Goal: Communication & Community: Answer question/provide support

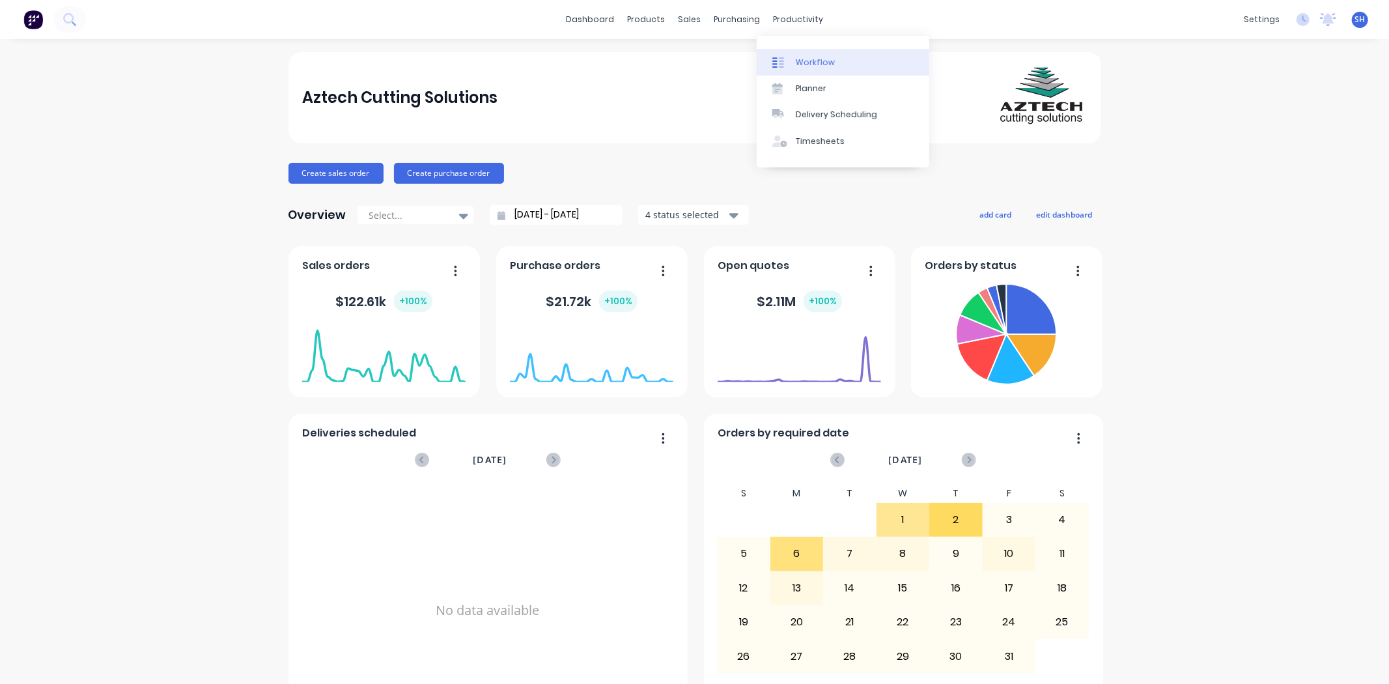
click at [806, 51] on link "Workflow" at bounding box center [842, 62] width 173 height 26
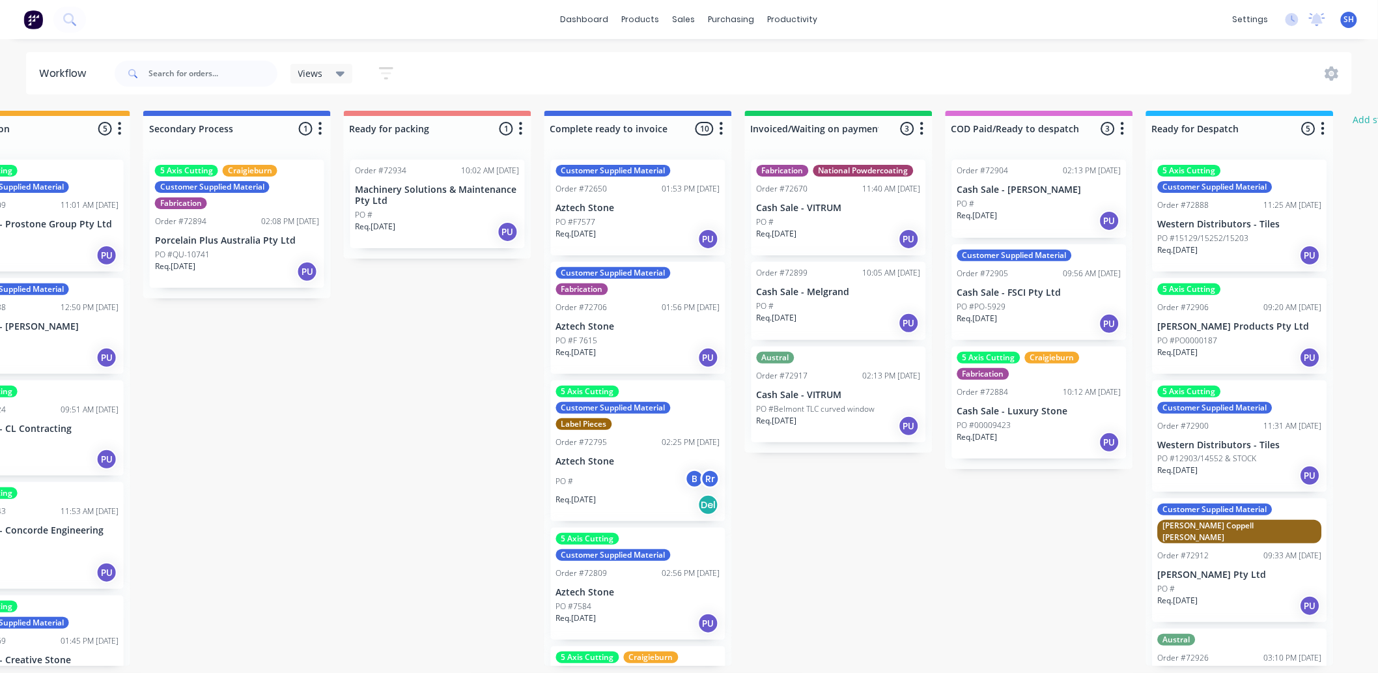
scroll to position [0, 697]
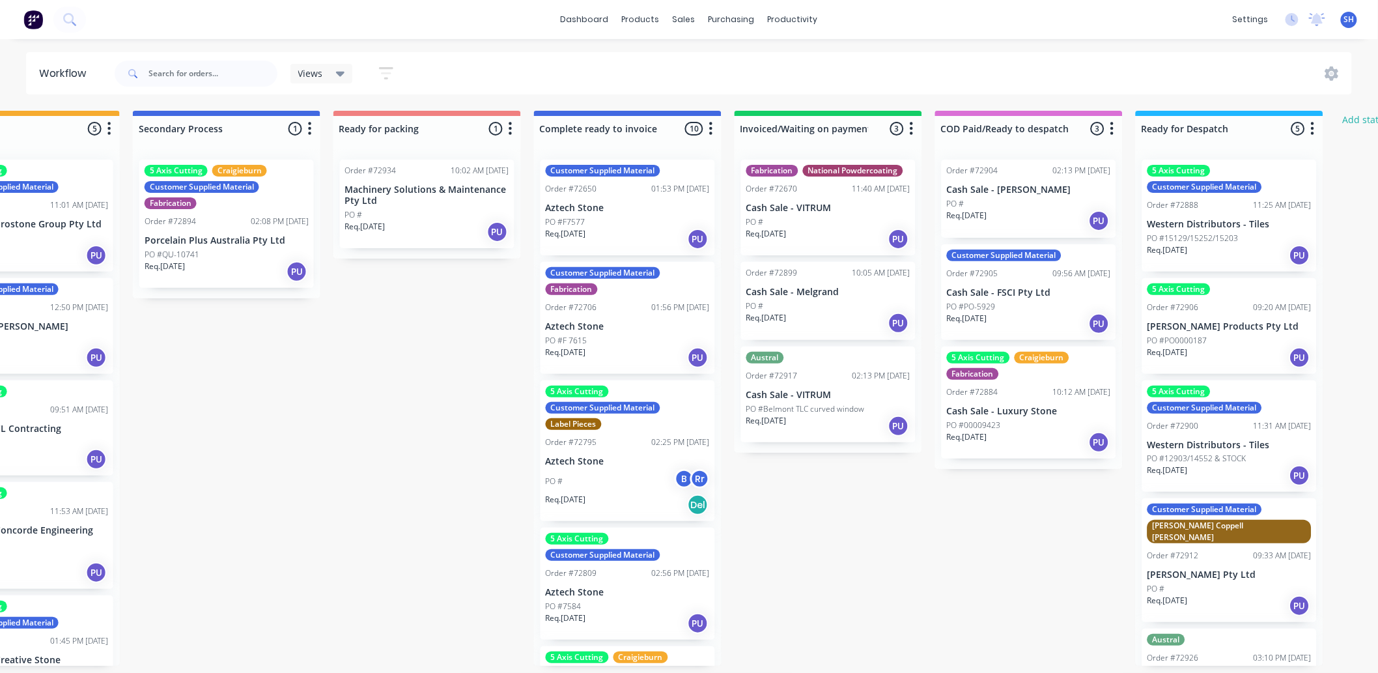
click at [812, 316] on div "Req. 26/09/25 PU" at bounding box center [828, 323] width 164 height 22
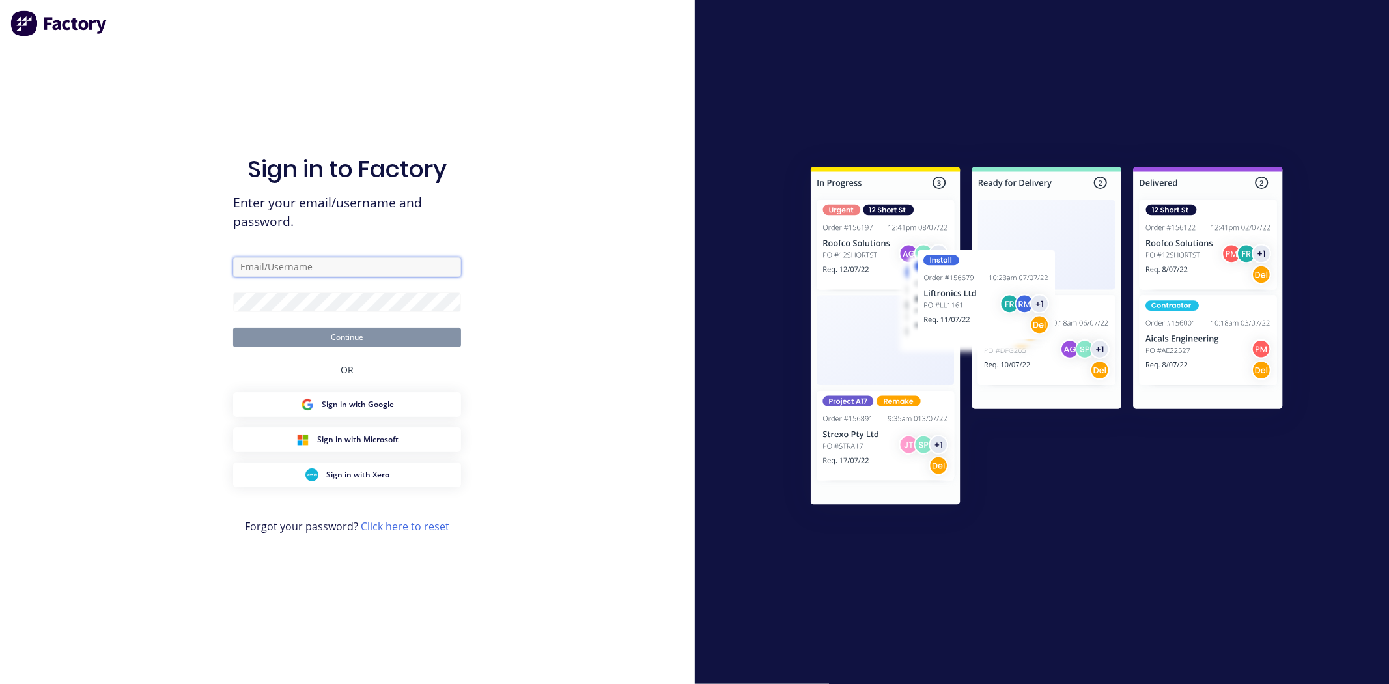
click at [320, 268] on input "text" at bounding box center [347, 267] width 228 height 20
type input "admin@aztechcuttingsolutions.com.au"
click at [233, 327] on button "Continue" at bounding box center [347, 337] width 228 height 20
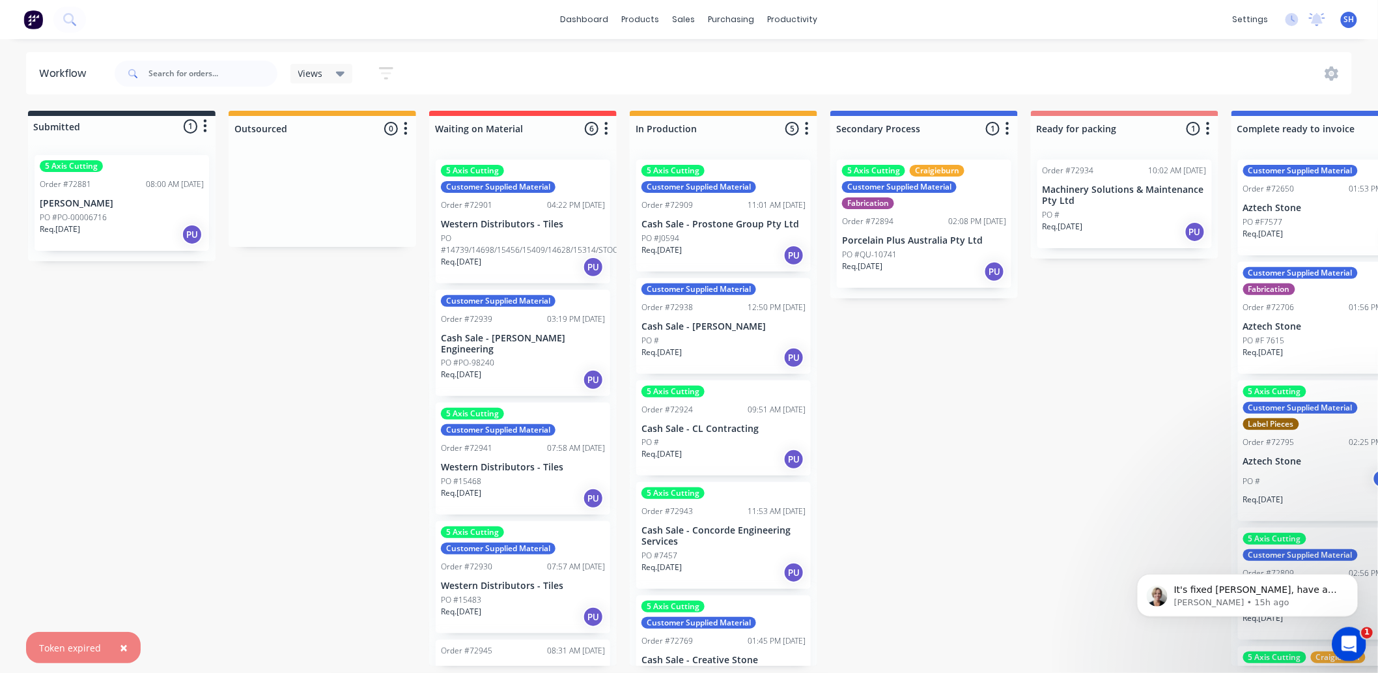
click at [1346, 637] on icon "Open Intercom Messenger" at bounding box center [1346, 642] width 21 height 21
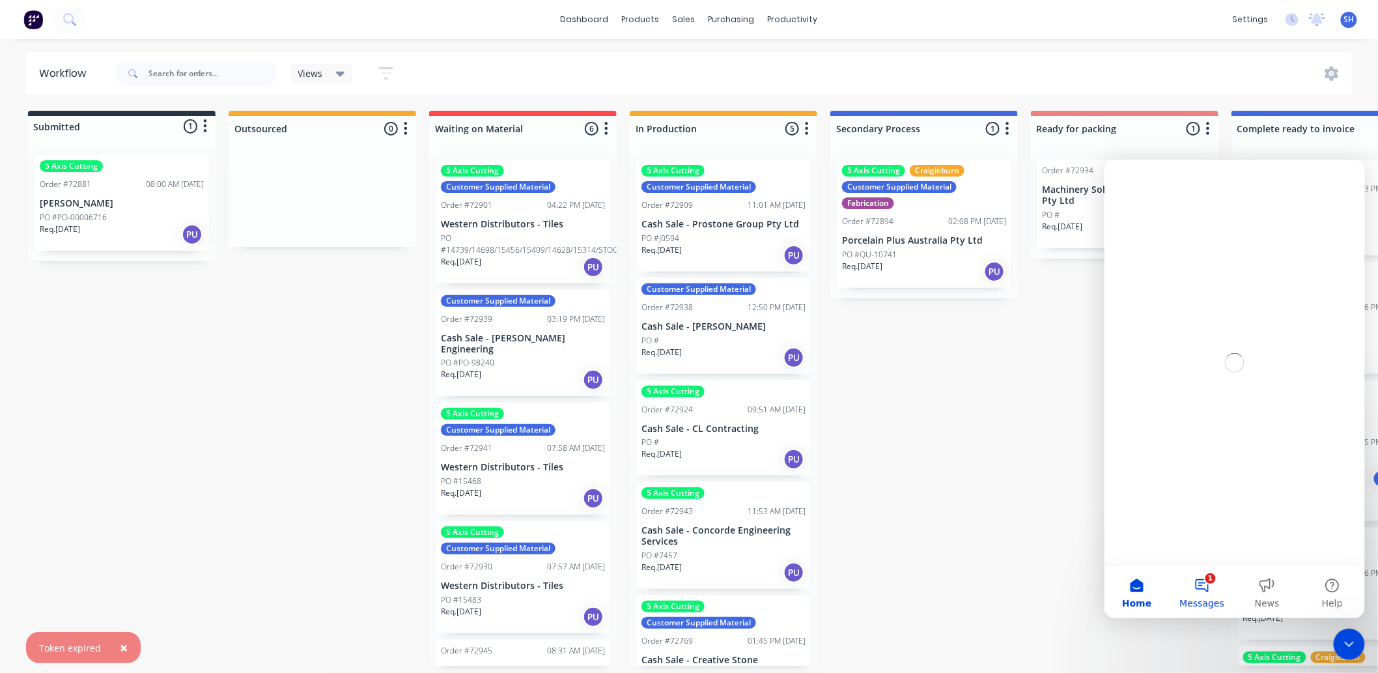
click at [1203, 581] on button "1 Messages" at bounding box center [1201, 591] width 65 height 52
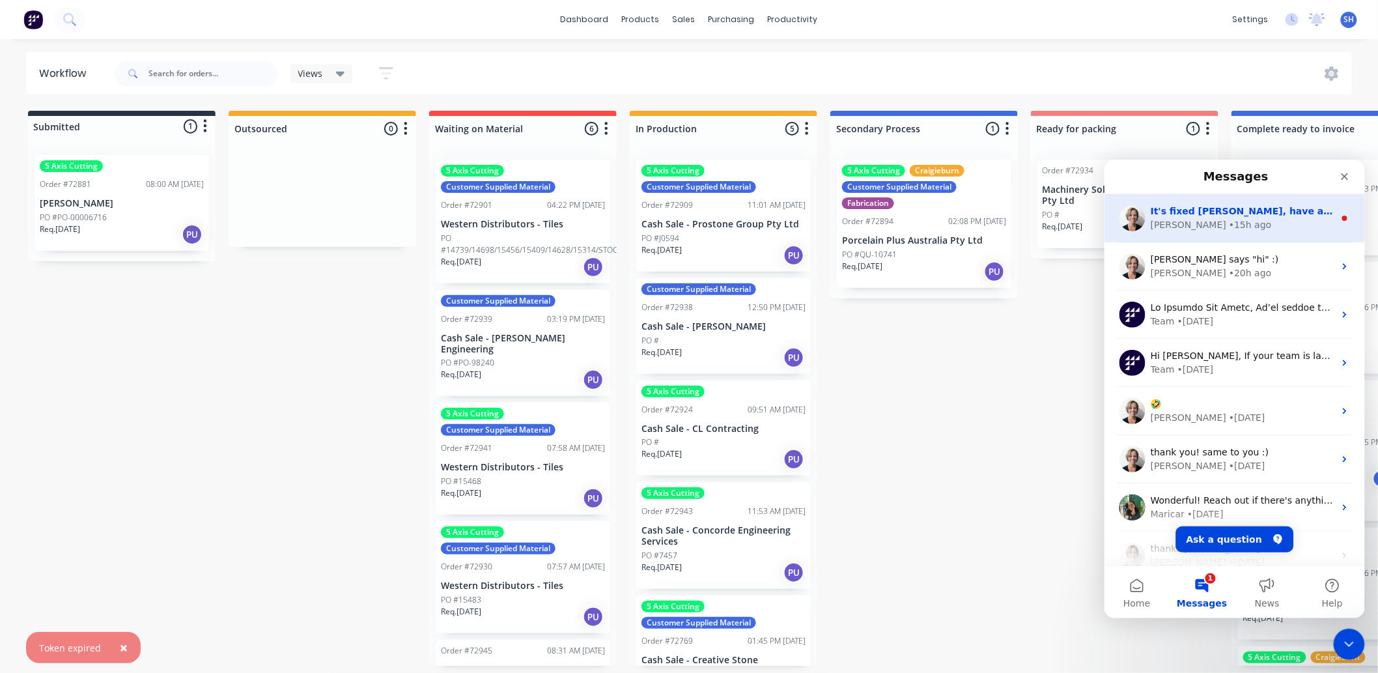
click at [1228, 224] on div "• 15h ago" at bounding box center [1249, 224] width 42 height 14
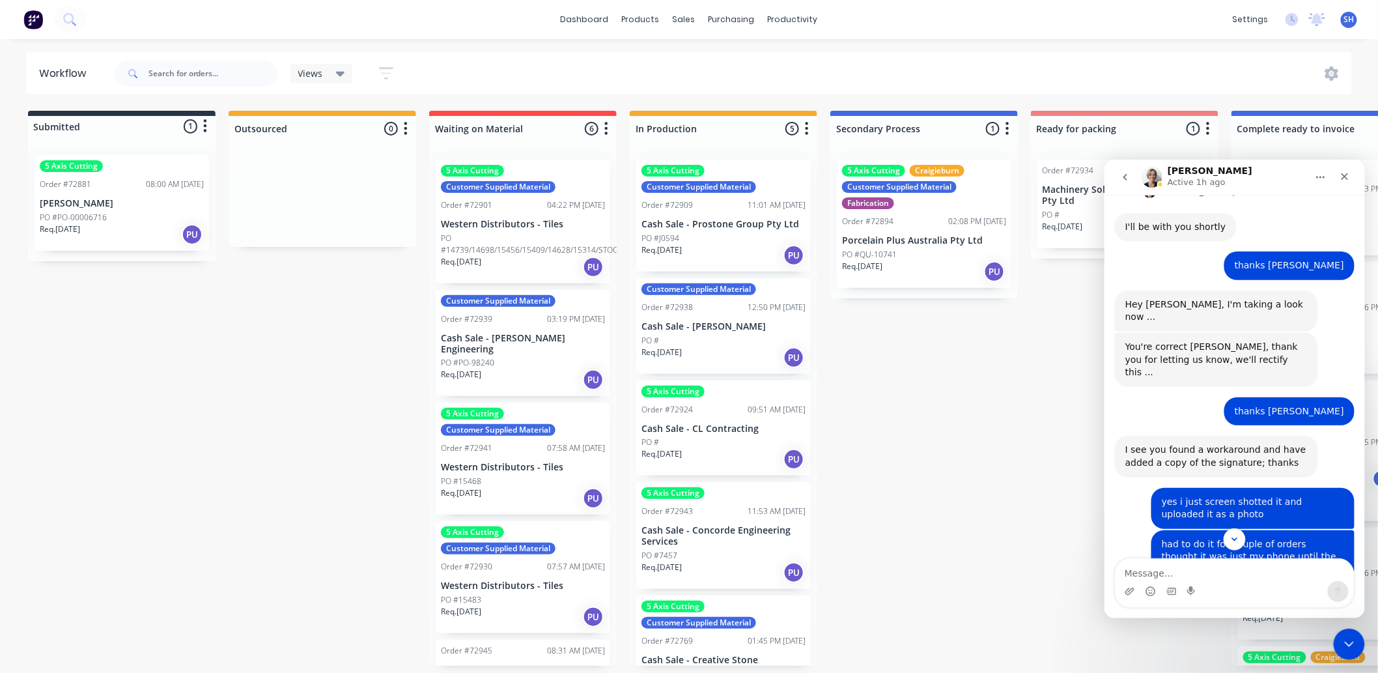
scroll to position [883, 0]
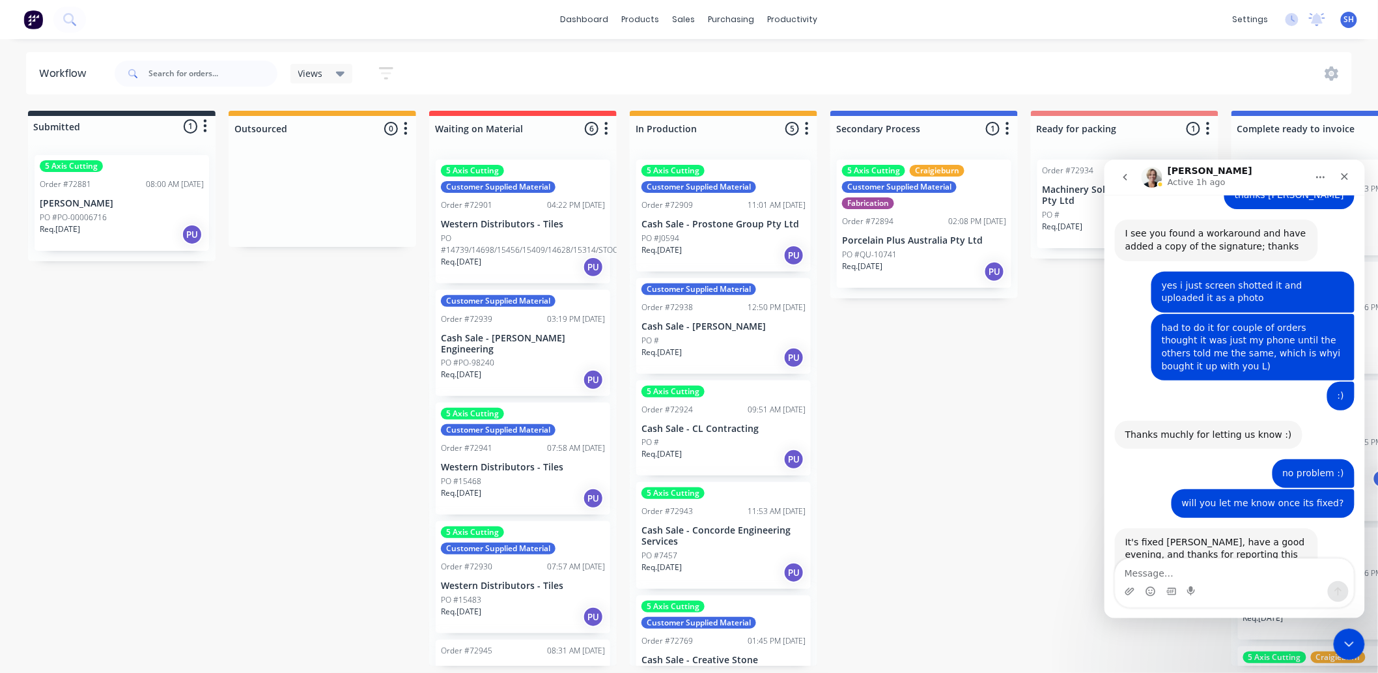
click at [1217, 566] on textarea "Message…" at bounding box center [1234, 569] width 238 height 22
type textarea "good morning [PERSON_NAME]"
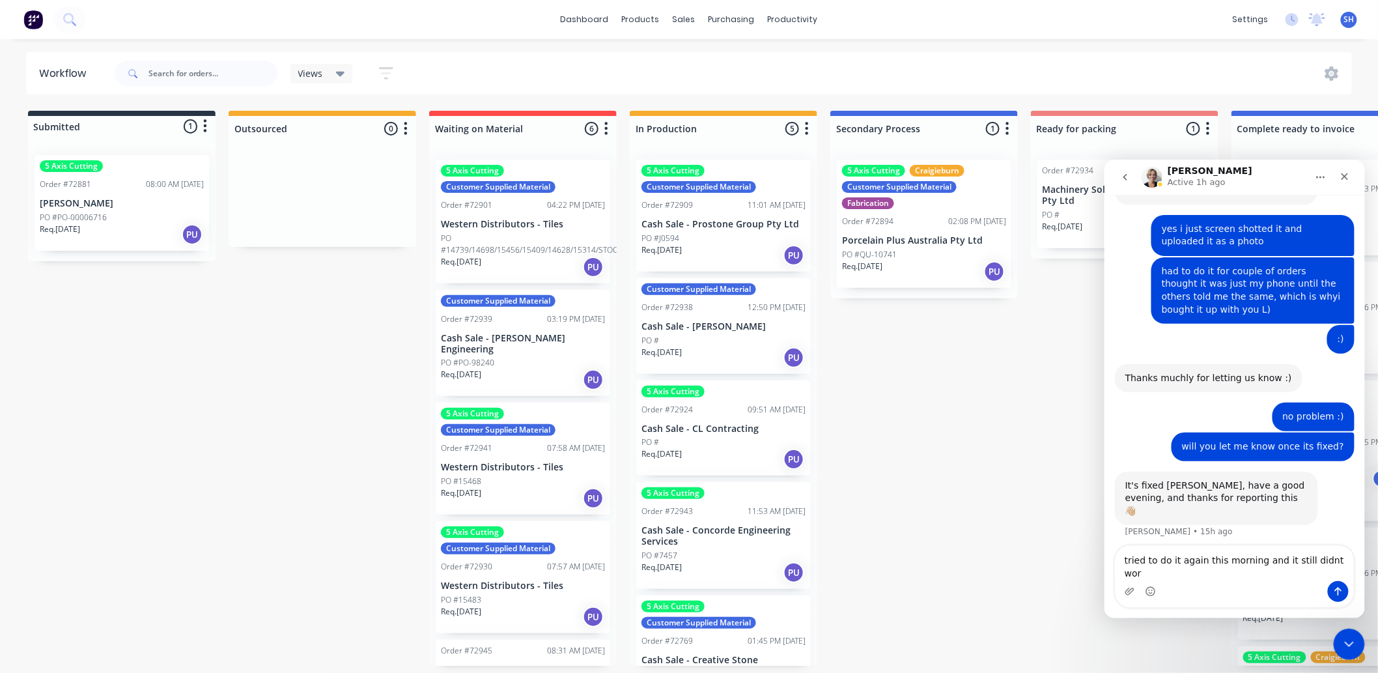
type textarea "tried to do it again this morning and it still didnt work"
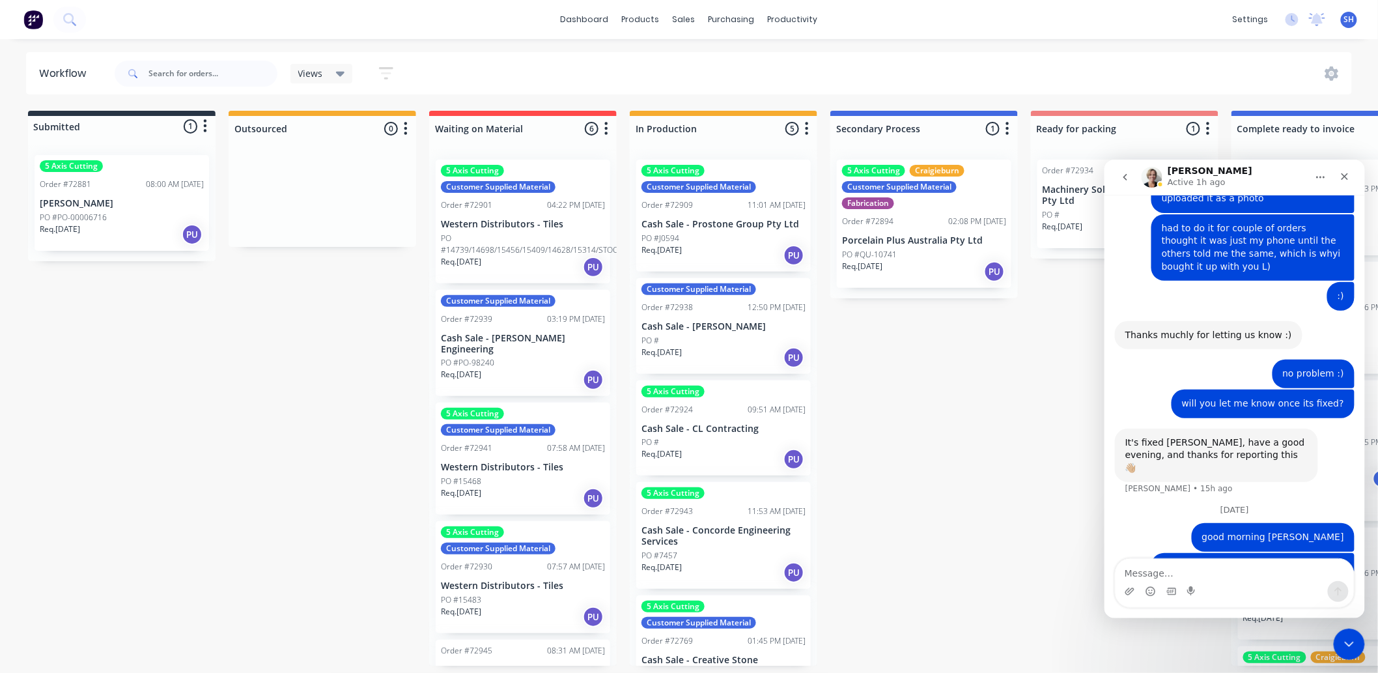
scroll to position [982, 0]
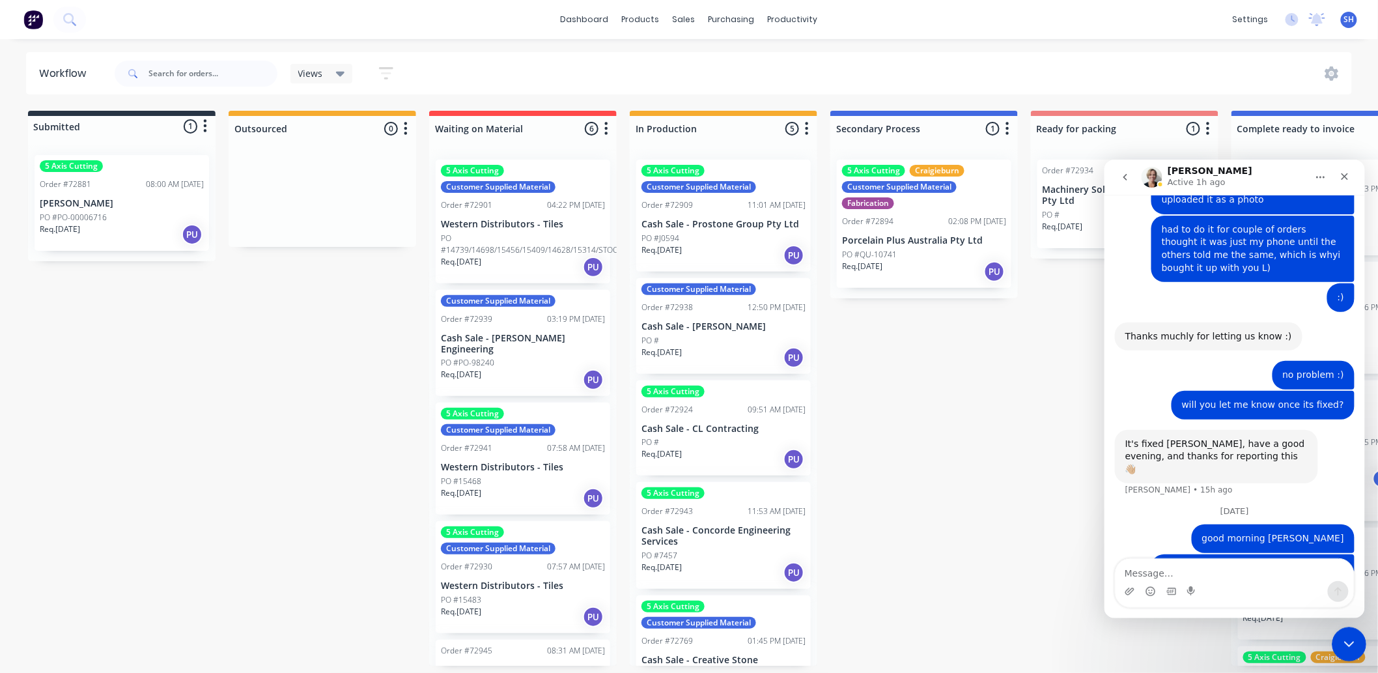
click at [1351, 654] on div "Close Intercom Messenger" at bounding box center [1346, 641] width 31 height 31
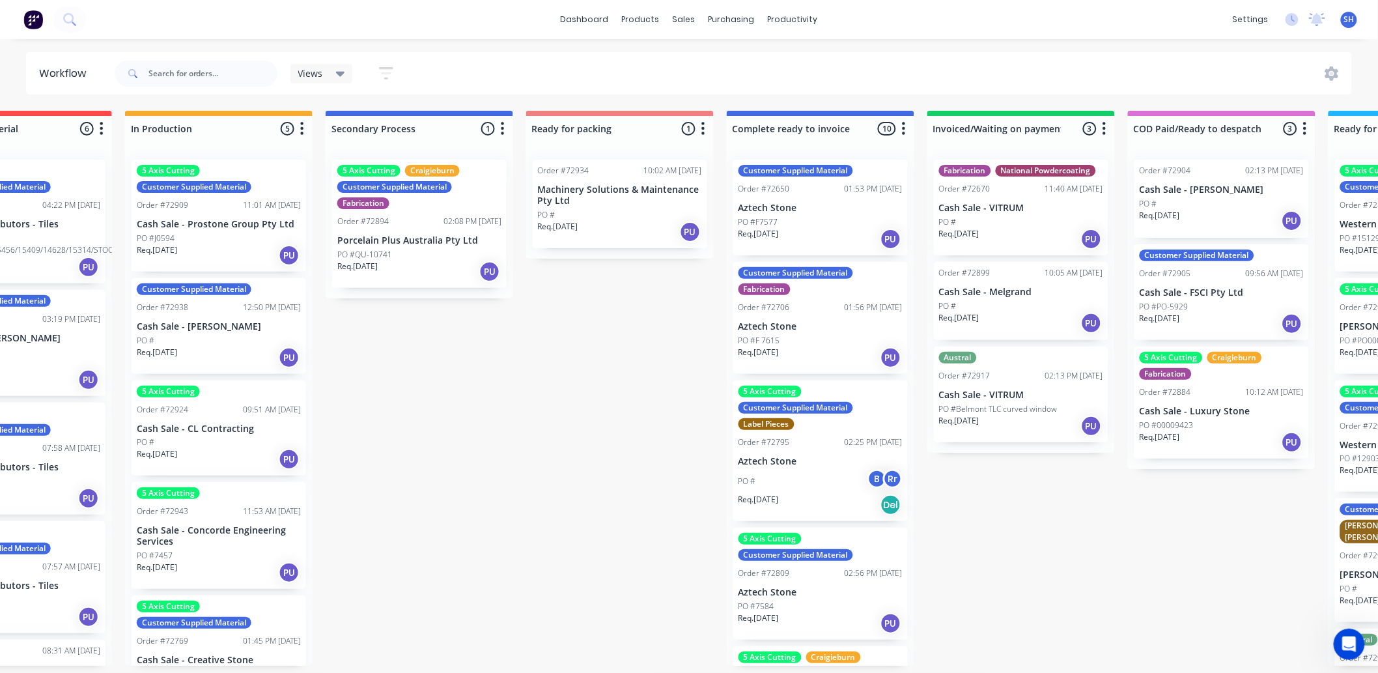
scroll to position [0, 513]
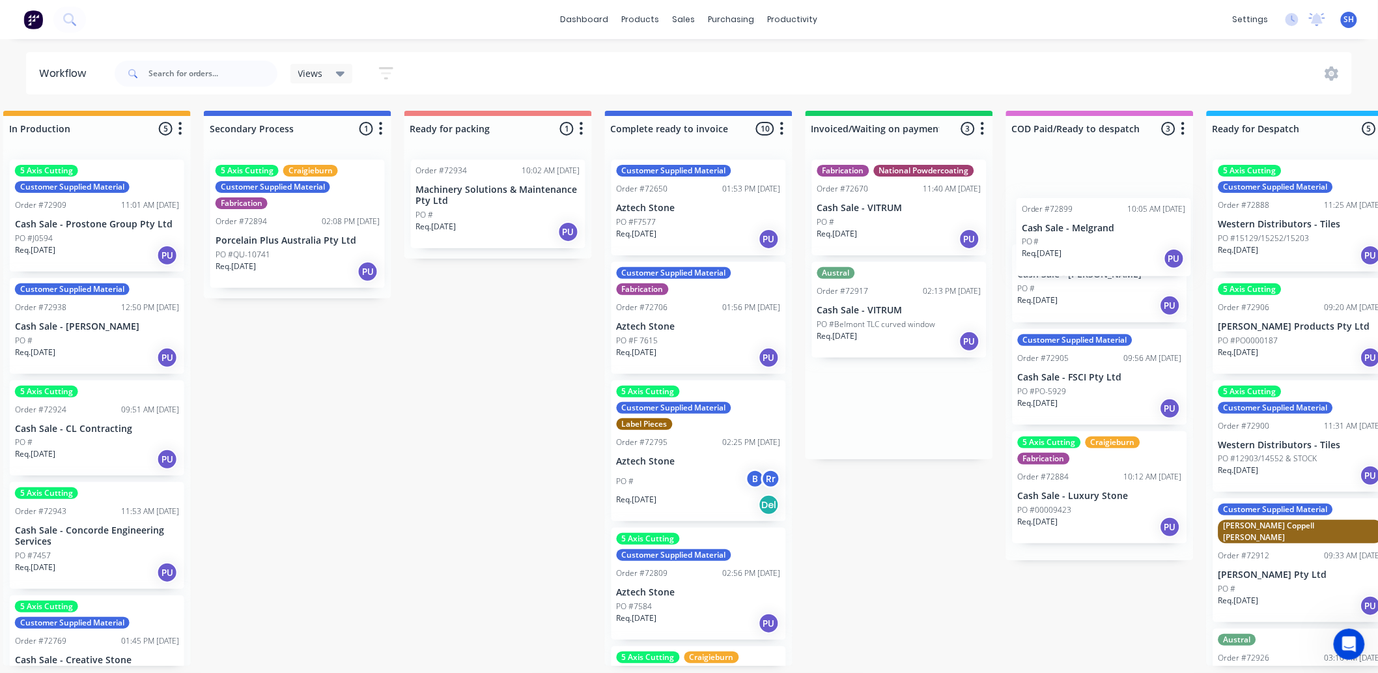
drag, startPoint x: 1005, startPoint y: 306, endPoint x: 1101, endPoint y: 242, distance: 115.6
click at [1101, 242] on div "Submitted 1 Status colour #273444 hex #273444 Save Cancel Summaries Total order…" at bounding box center [544, 388] width 2360 height 555
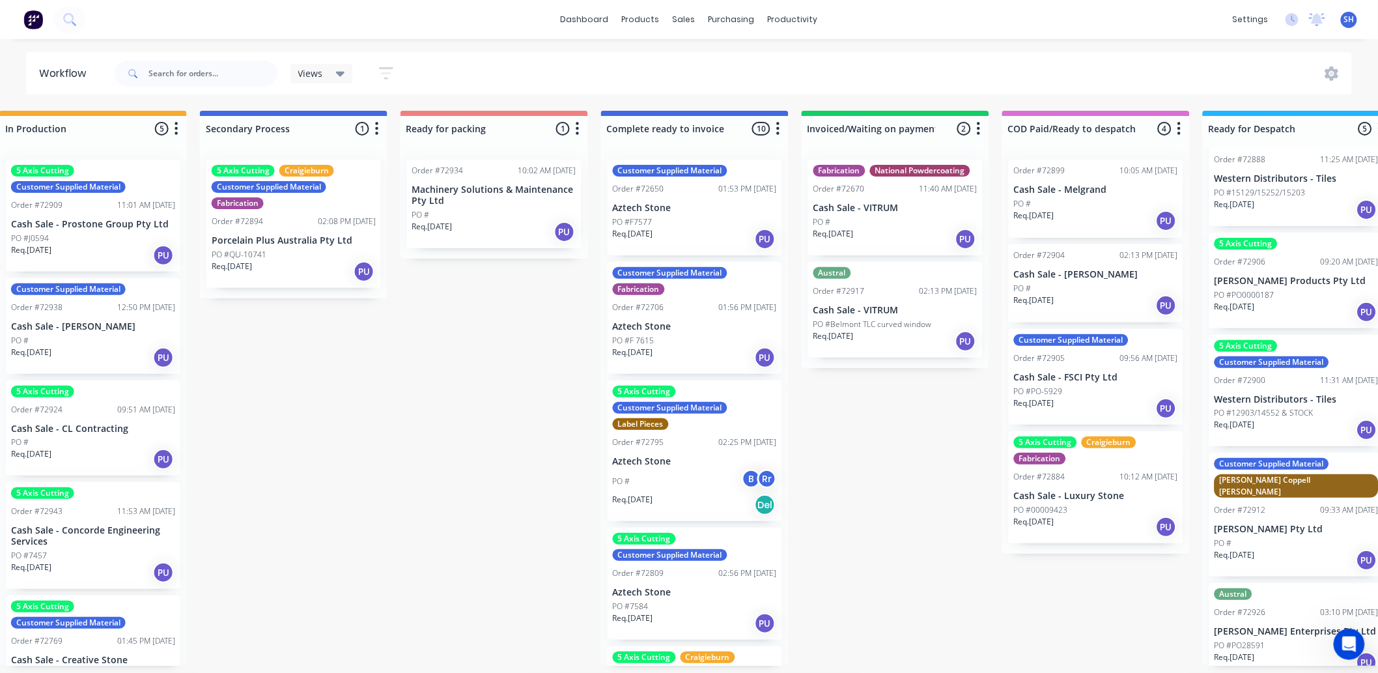
scroll to position [0, 0]
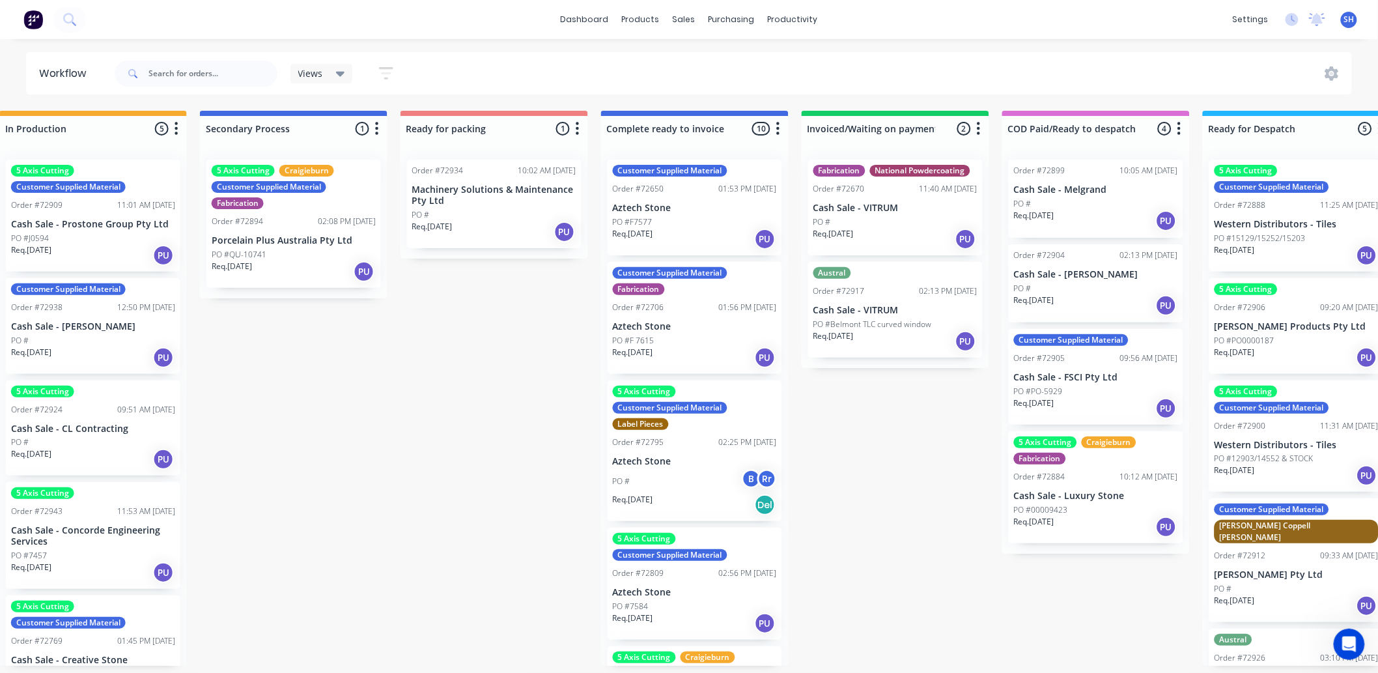
click at [1062, 206] on div "PO #" at bounding box center [1096, 204] width 164 height 12
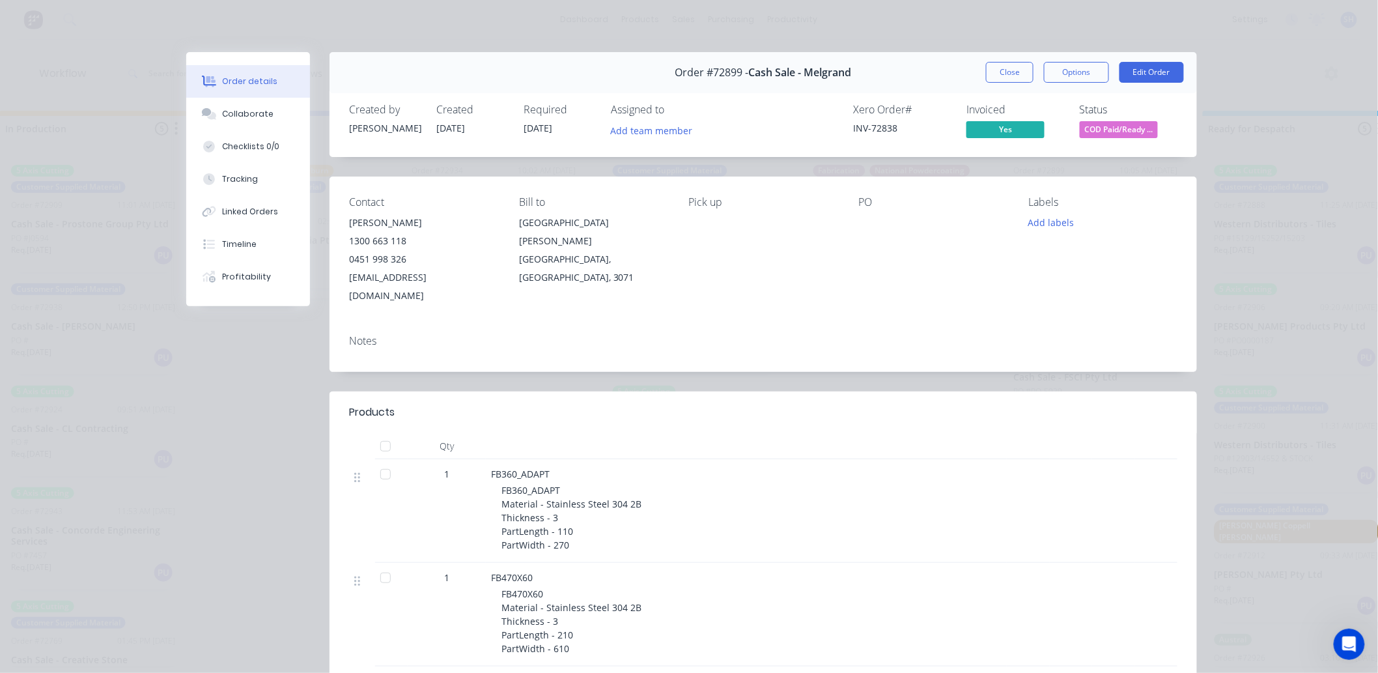
scroll to position [982, 0]
click at [1003, 68] on button "Close" at bounding box center [1010, 72] width 48 height 21
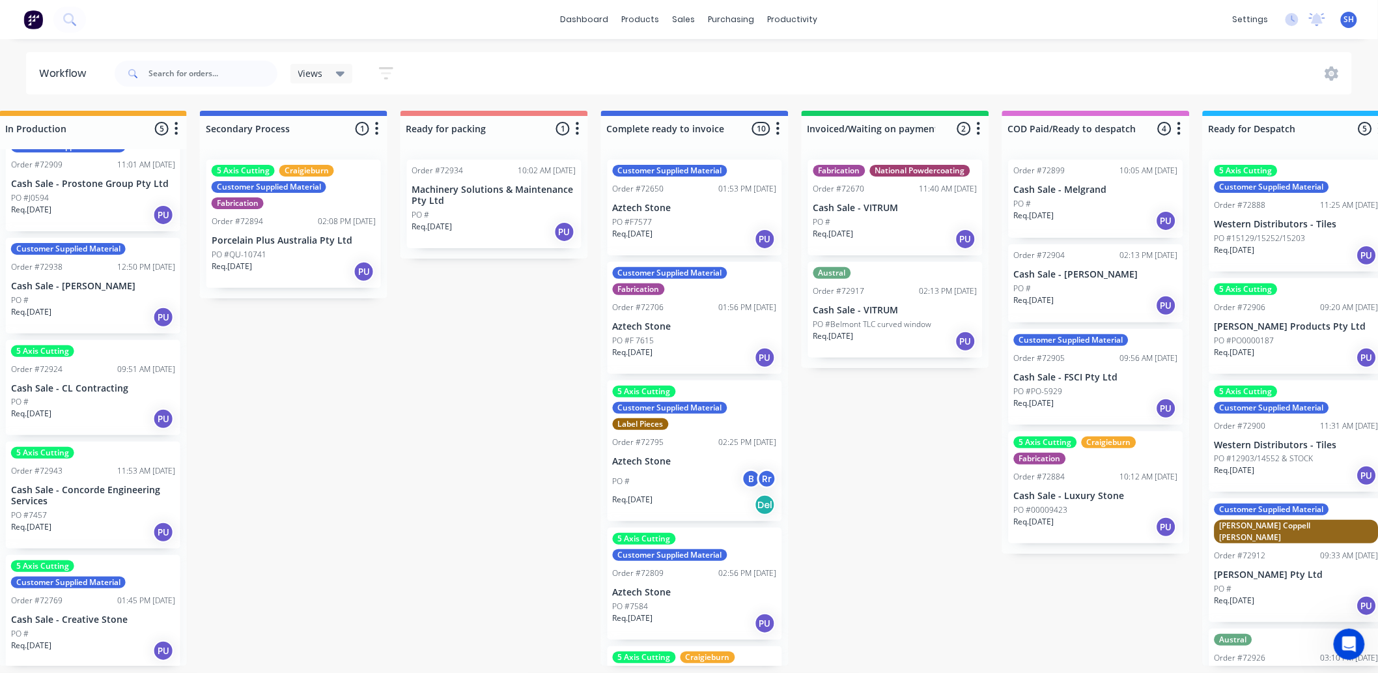
scroll to position [0, 0]
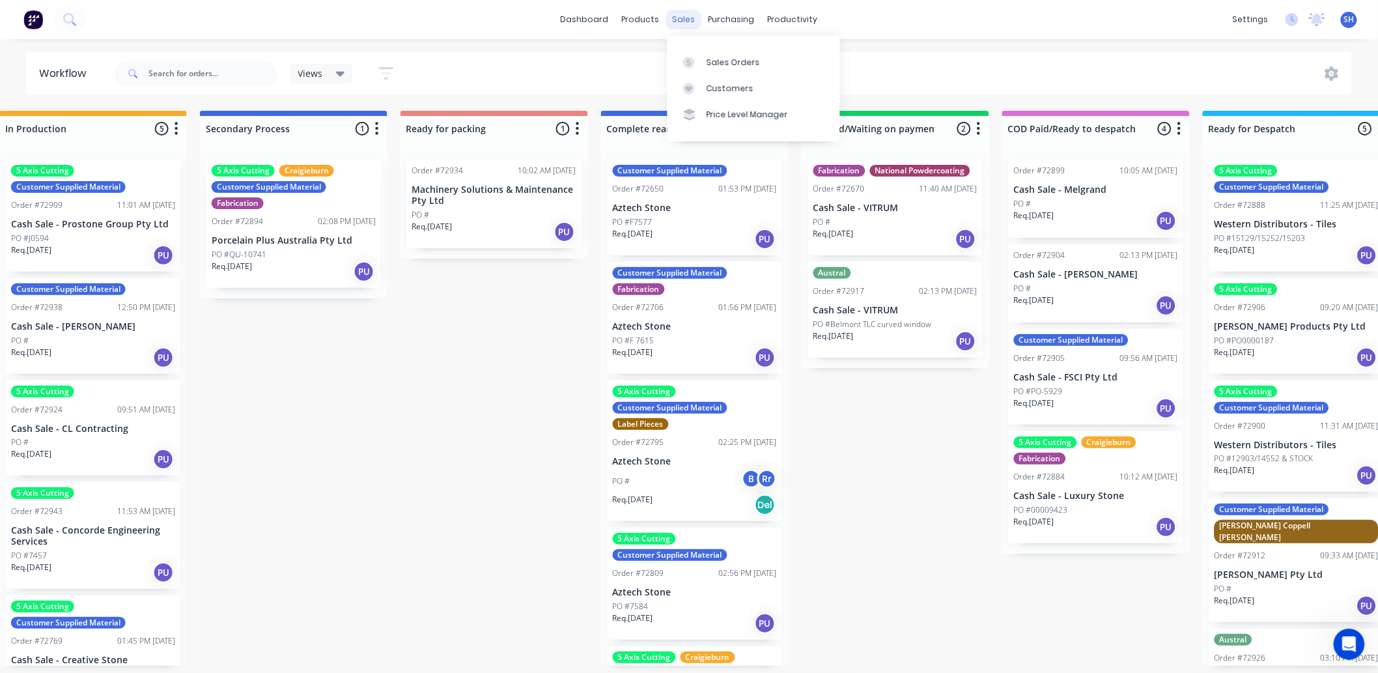
click at [673, 24] on div "sales" at bounding box center [684, 20] width 36 height 20
click at [693, 49] on link "Sales Orders" at bounding box center [753, 62] width 173 height 26
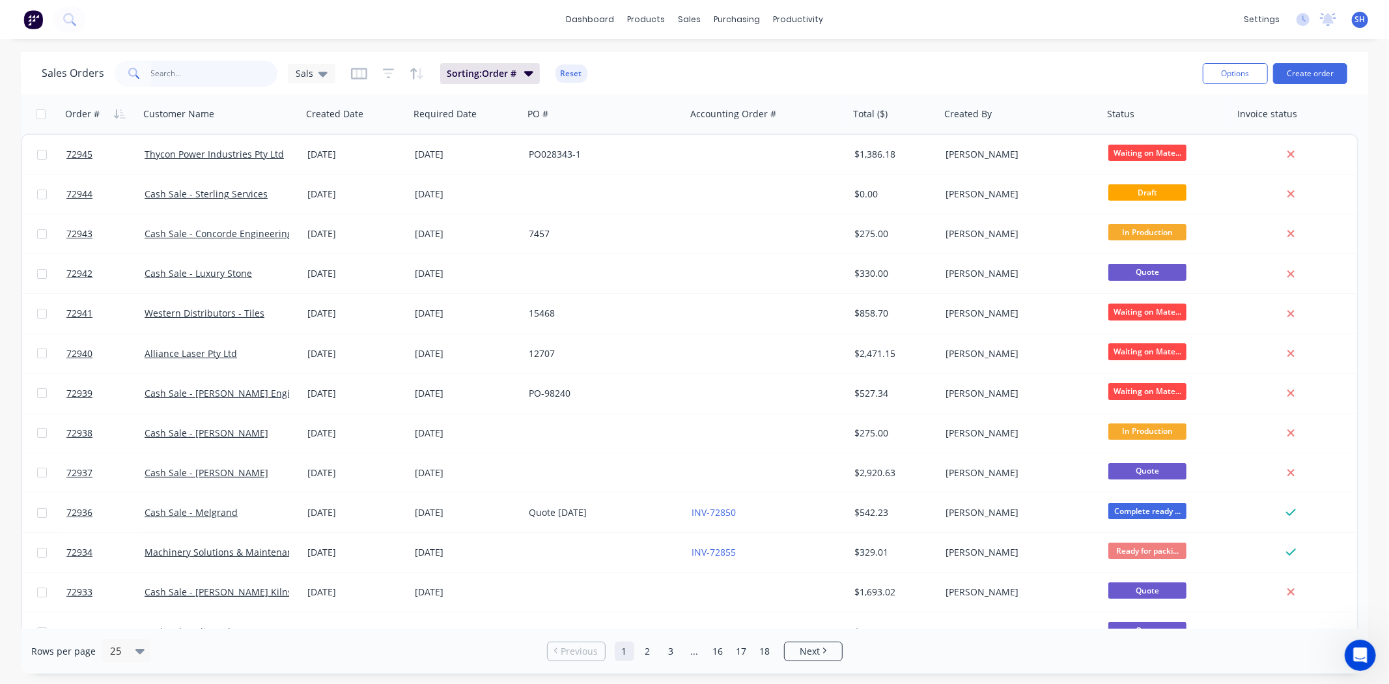
click at [186, 74] on input "text" at bounding box center [214, 74] width 127 height 26
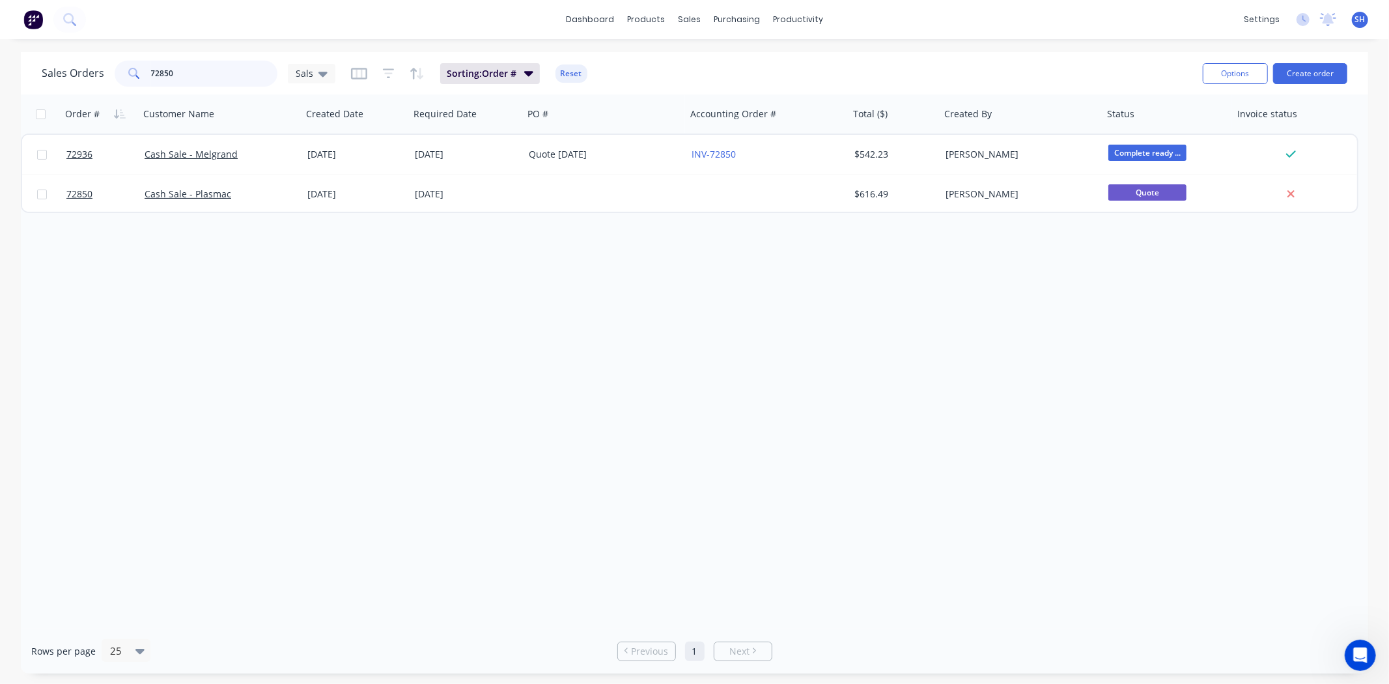
drag, startPoint x: 152, startPoint y: 83, endPoint x: 139, endPoint y: 83, distance: 13.0
click at [139, 83] on div "72850" at bounding box center [196, 74] width 163 height 26
type input "72936"
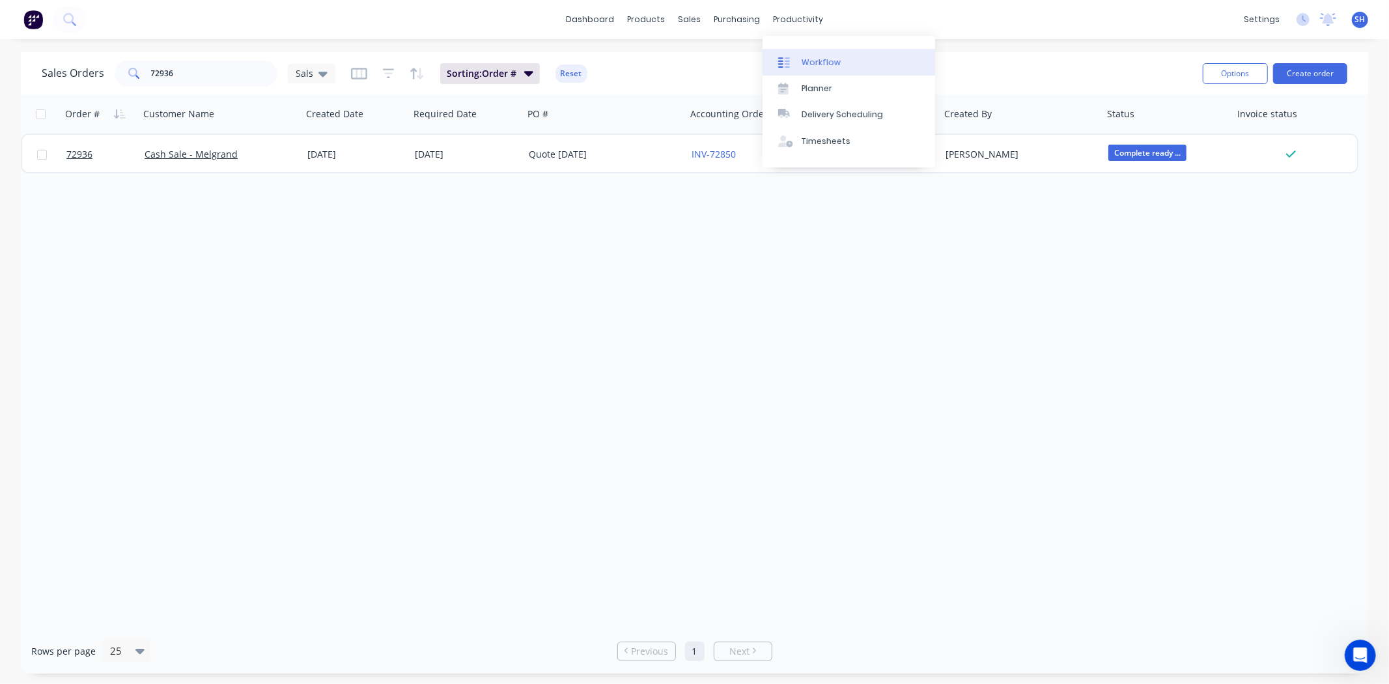
click at [818, 59] on div "Workflow" at bounding box center [820, 63] width 39 height 12
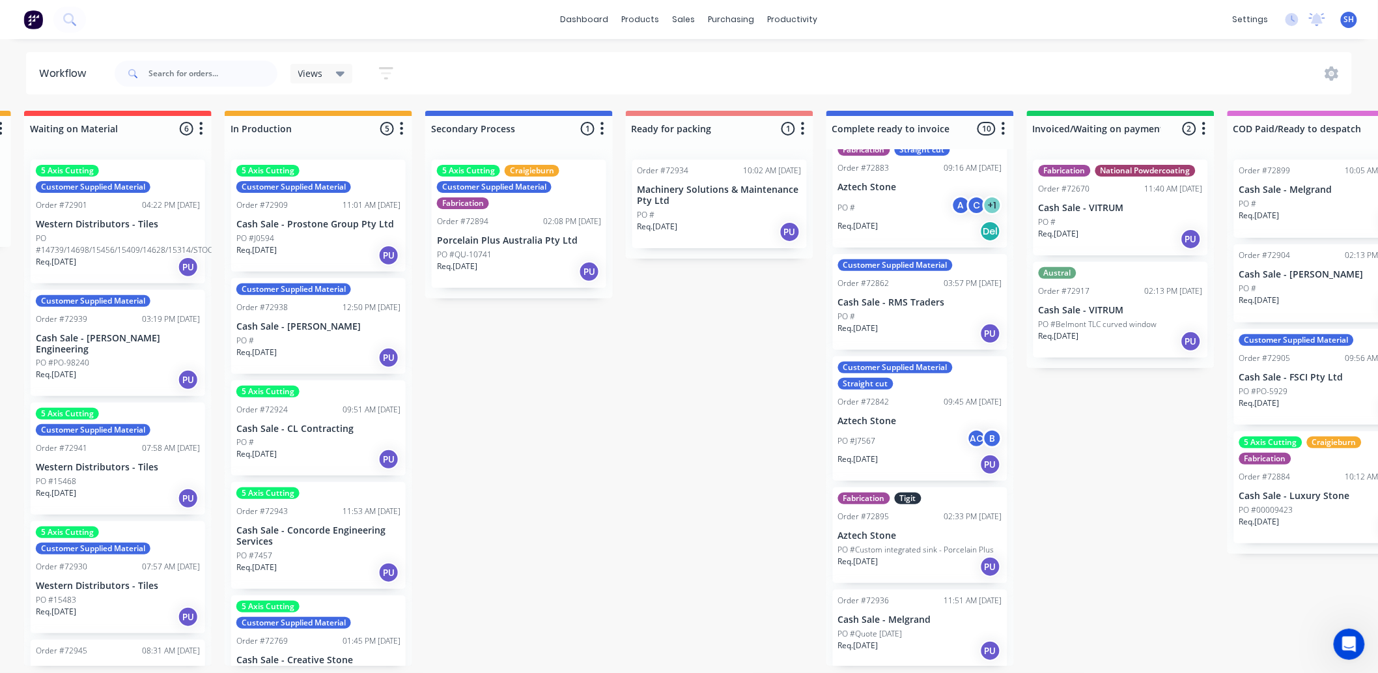
scroll to position [3, 405]
click at [710, 61] on div "Sales Orders" at bounding box center [732, 67] width 53 height 12
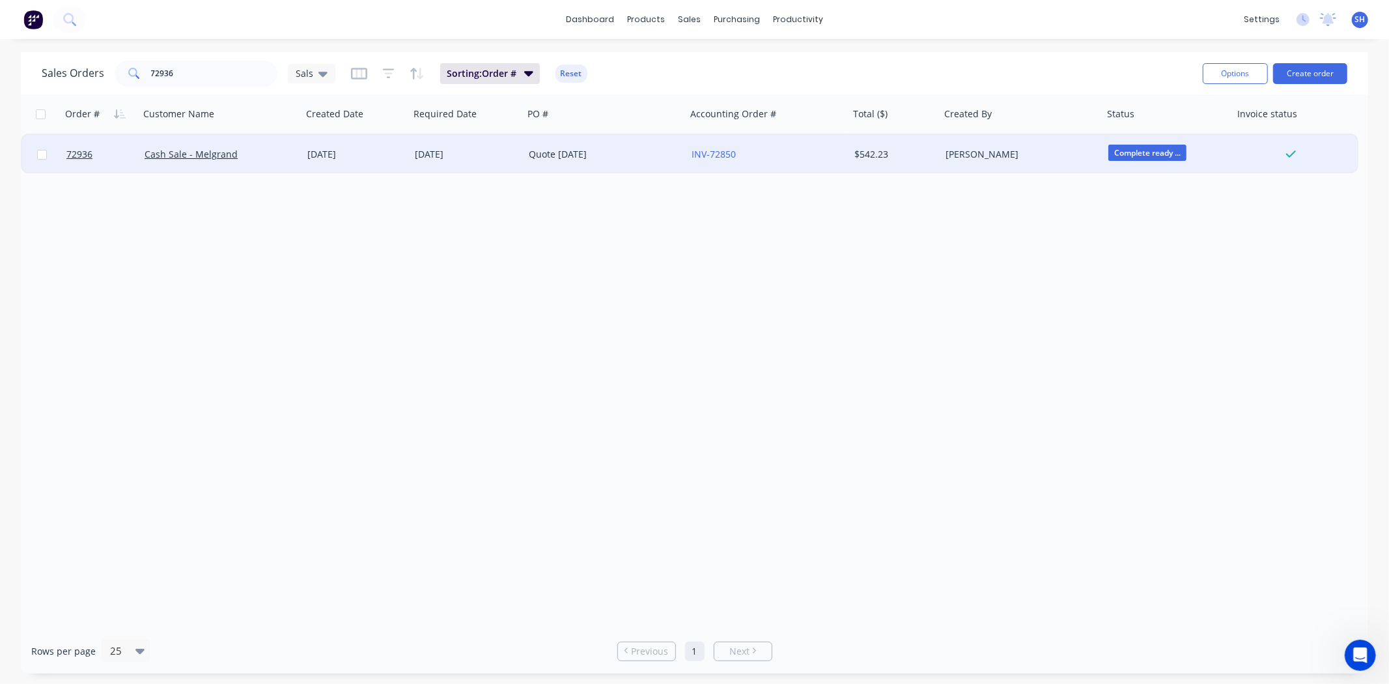
click at [391, 158] on div "29 Sep 2025" at bounding box center [355, 154] width 97 height 13
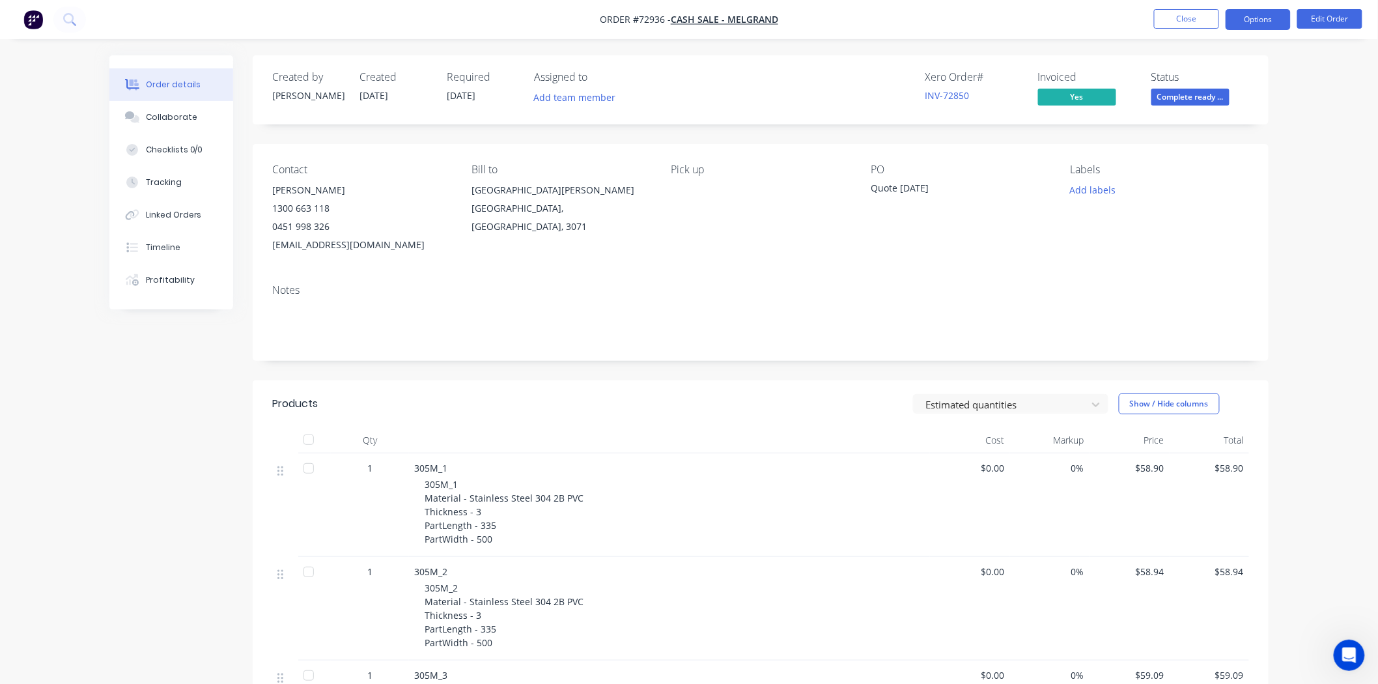
click at [1248, 21] on button "Options" at bounding box center [1257, 19] width 65 height 21
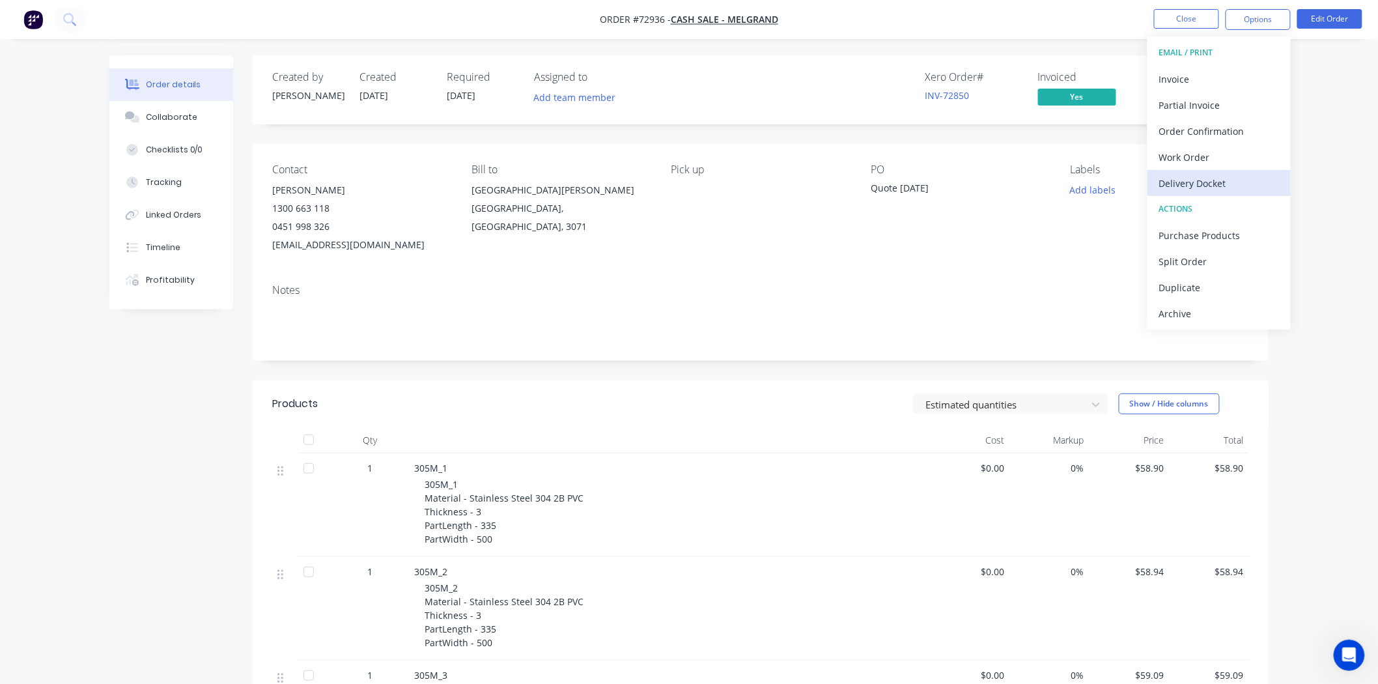
click at [1206, 185] on div "Delivery Docket" at bounding box center [1219, 183] width 120 height 19
click at [1189, 132] on div "Without pricing" at bounding box center [1219, 131] width 120 height 19
click at [1348, 647] on icon "Open Intercom Messenger" at bounding box center [1346, 653] width 21 height 21
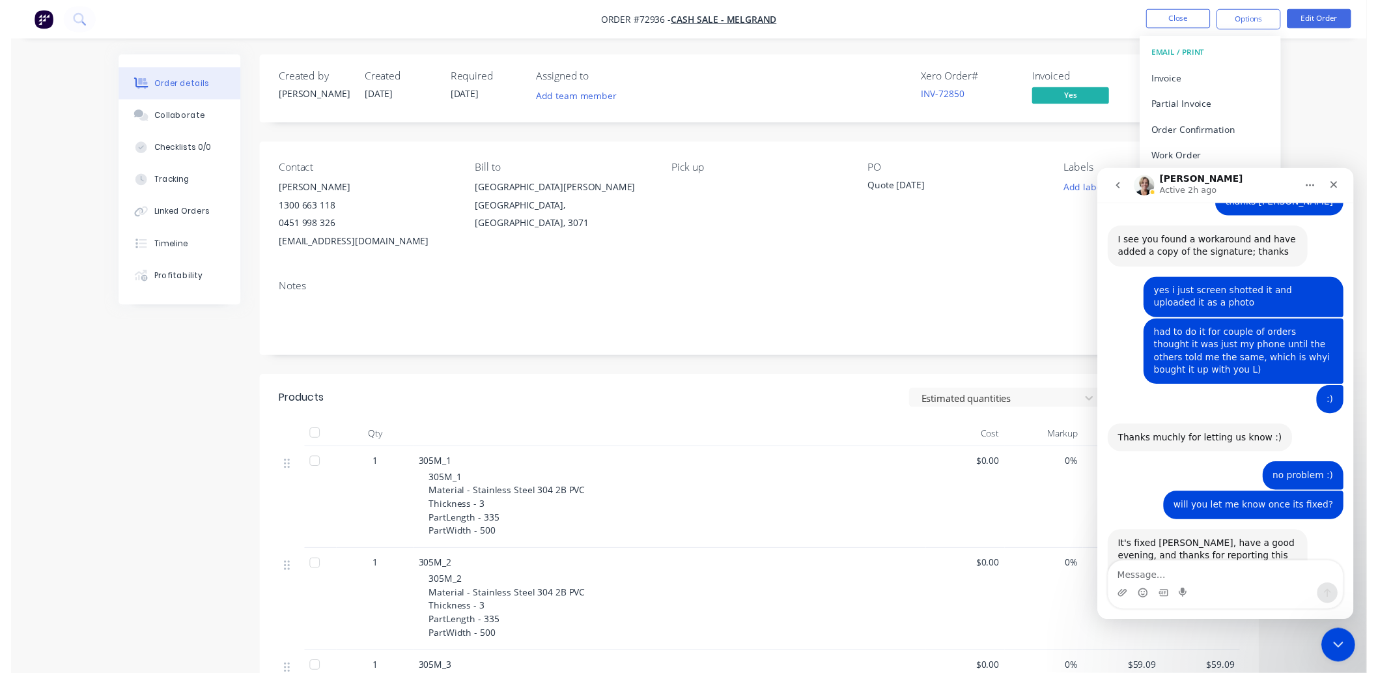
scroll to position [983, 0]
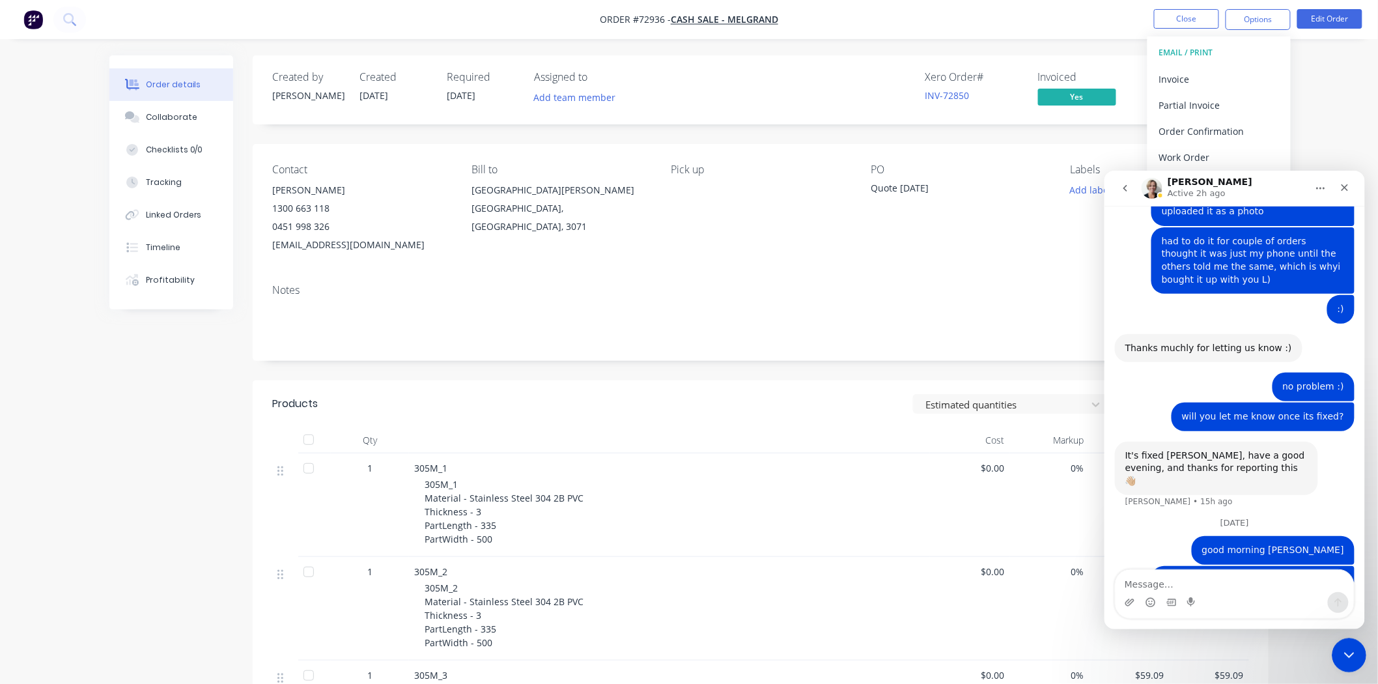
click at [1348, 646] on icon "Close Intercom Messenger" at bounding box center [1347, 653] width 16 height 16
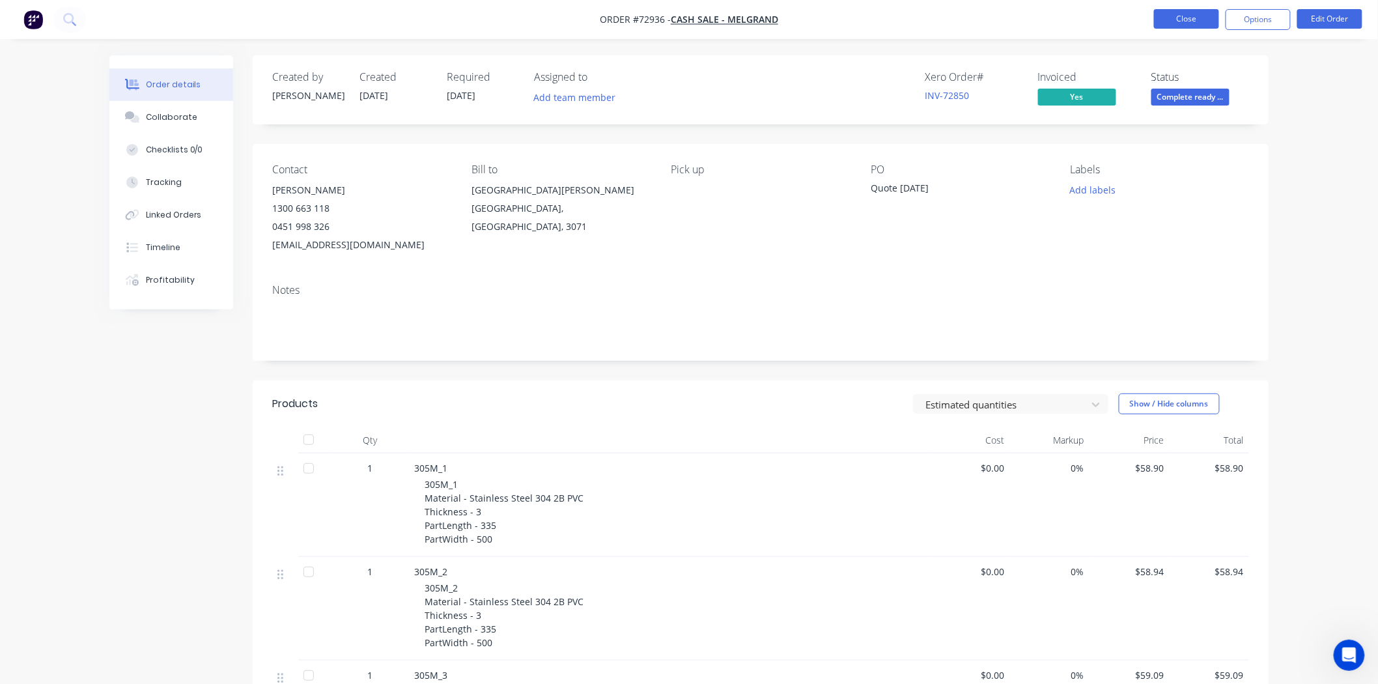
click at [1199, 18] on button "Close" at bounding box center [1186, 19] width 65 height 20
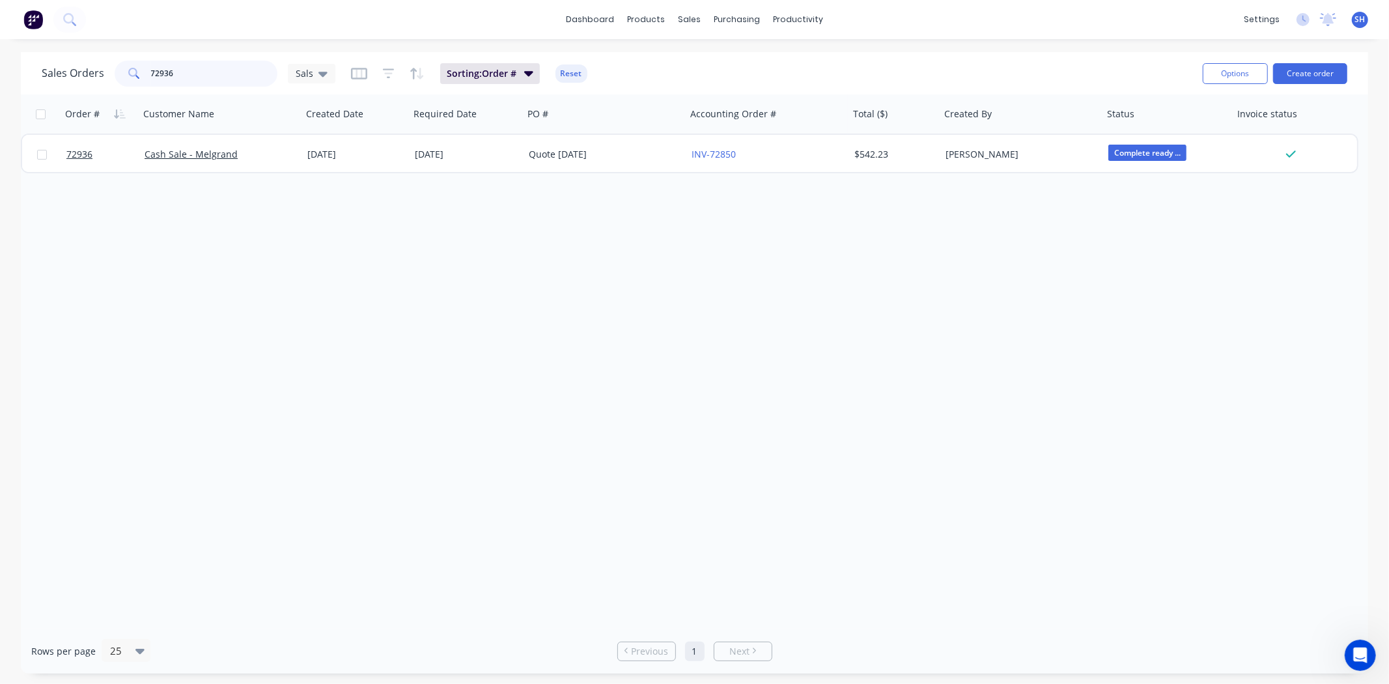
drag, startPoint x: 191, startPoint y: 77, endPoint x: 139, endPoint y: 80, distance: 52.2
click at [139, 80] on div "72936" at bounding box center [196, 74] width 163 height 26
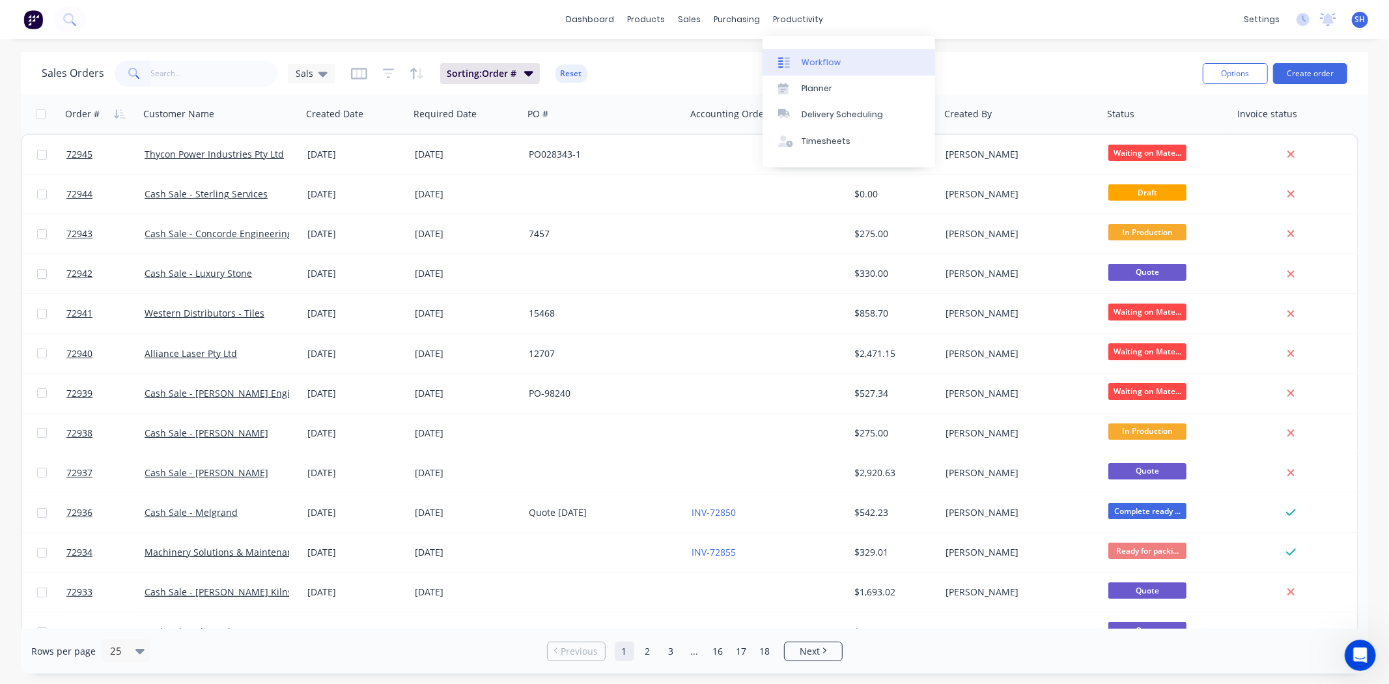
click at [822, 53] on link "Workflow" at bounding box center [848, 62] width 173 height 26
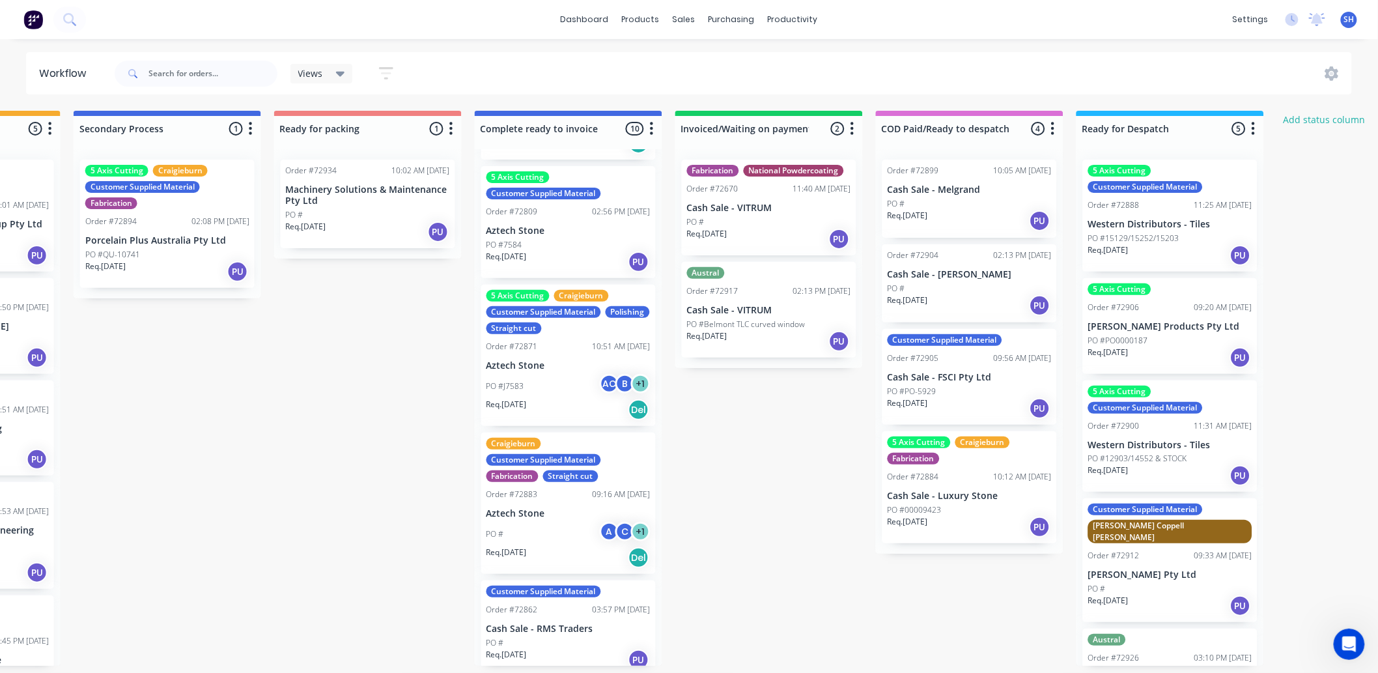
scroll to position [687, 0]
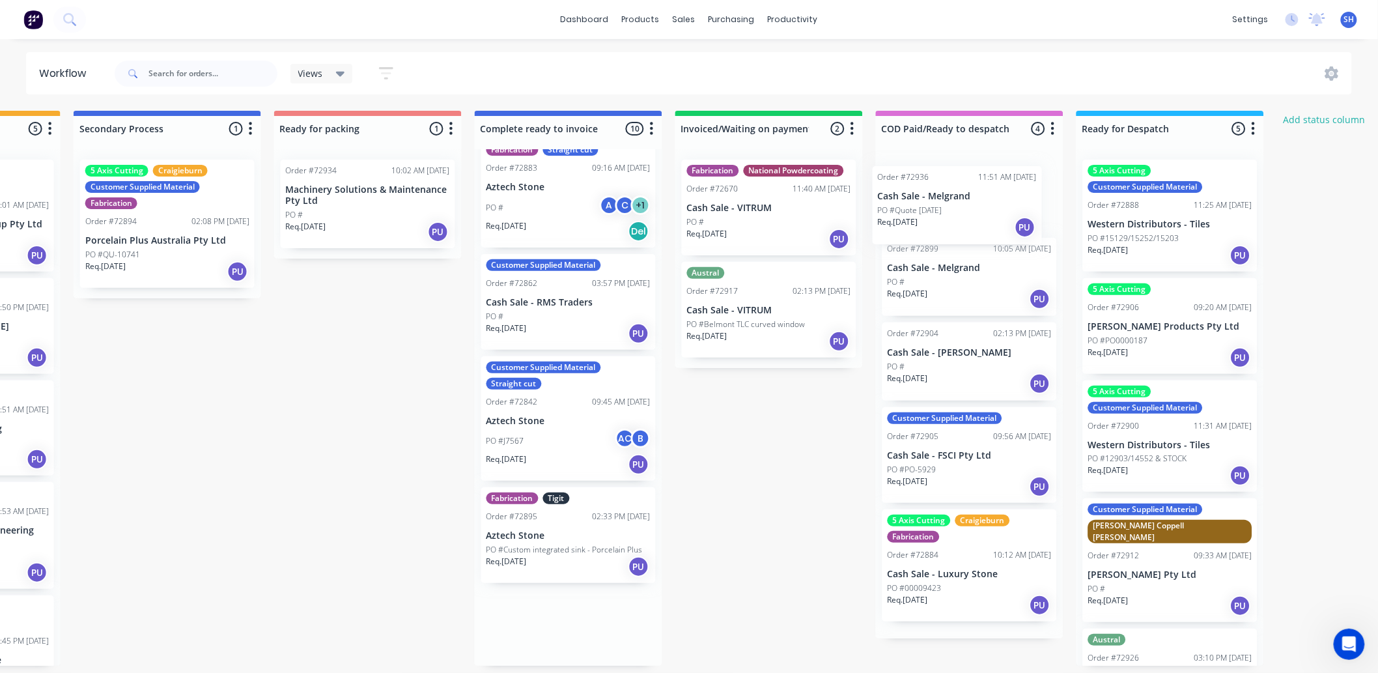
drag, startPoint x: 562, startPoint y: 623, endPoint x: 960, endPoint y: 202, distance: 578.9
click at [960, 202] on div "Submitted 1 Status colour #273444 hex #273444 Save Cancel Summaries Total order…" at bounding box center [414, 388] width 2360 height 555
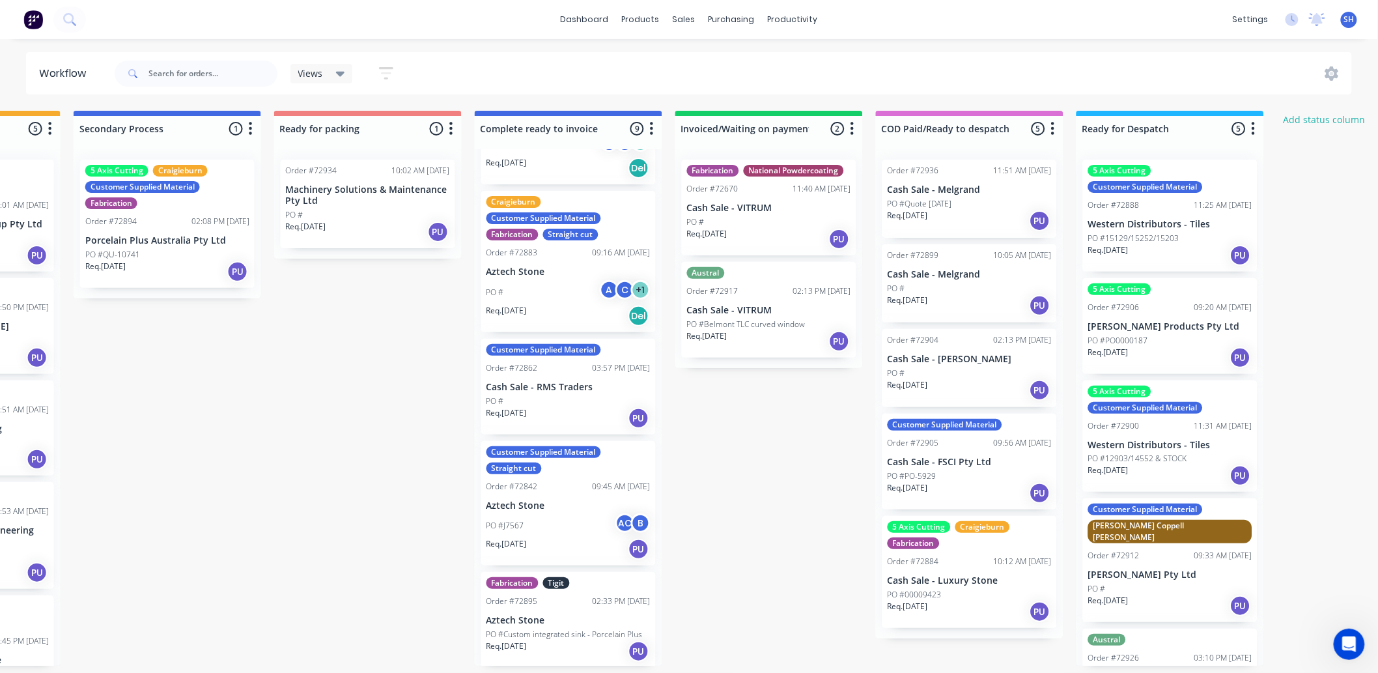
scroll to position [0, 756]
click at [934, 374] on div "PO #" at bounding box center [969, 373] width 164 height 12
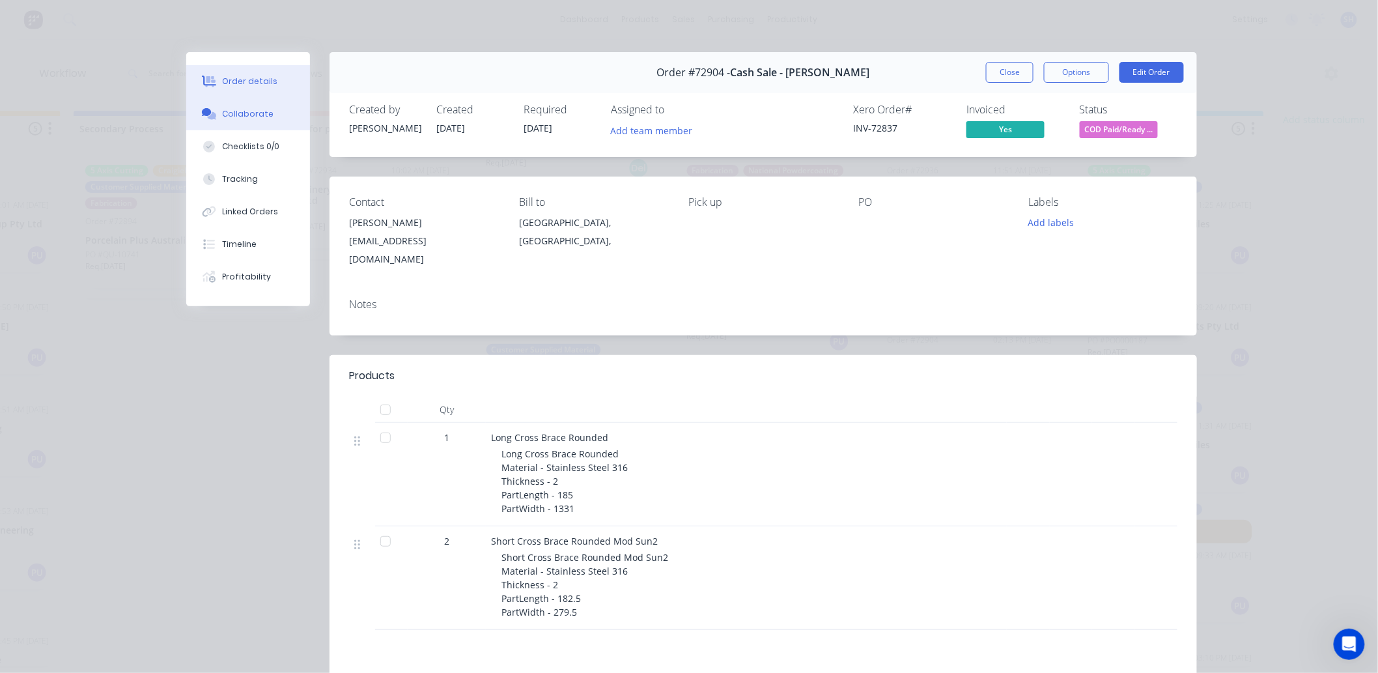
click at [244, 113] on div "Collaborate" at bounding box center [248, 114] width 51 height 12
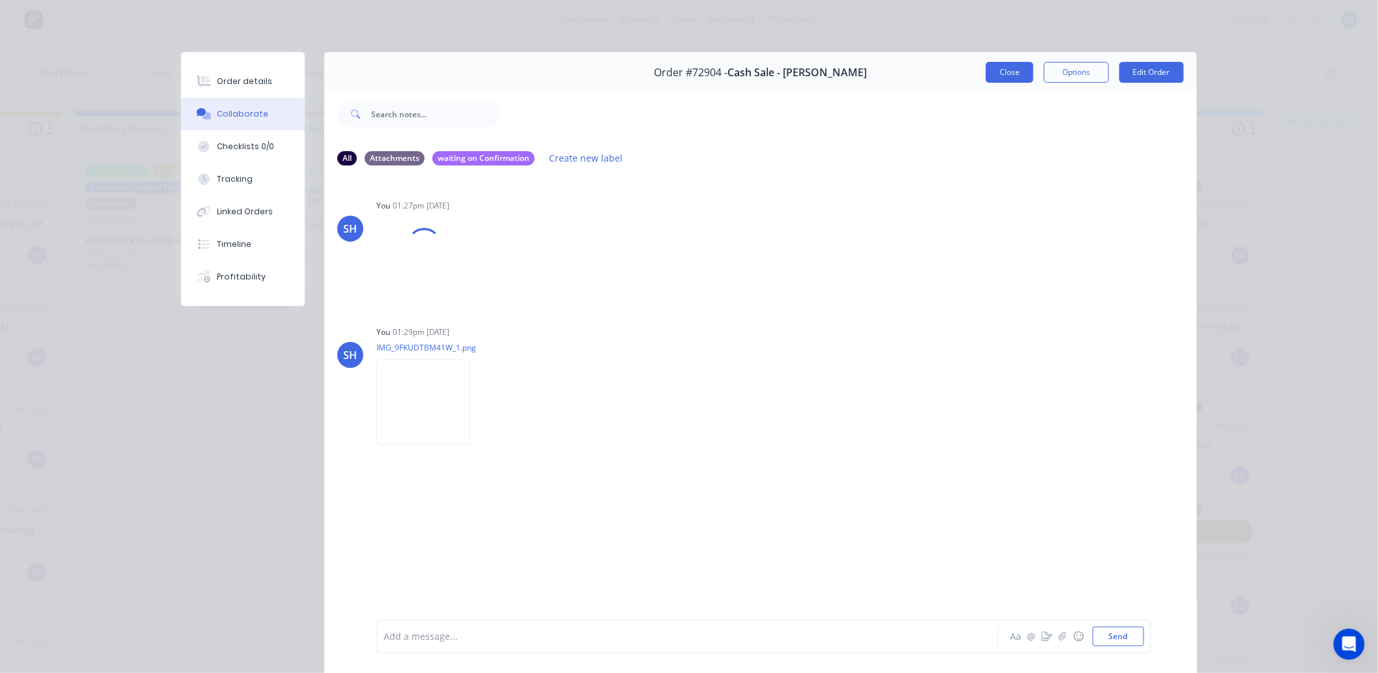
click at [1008, 76] on button "Close" at bounding box center [1010, 72] width 48 height 21
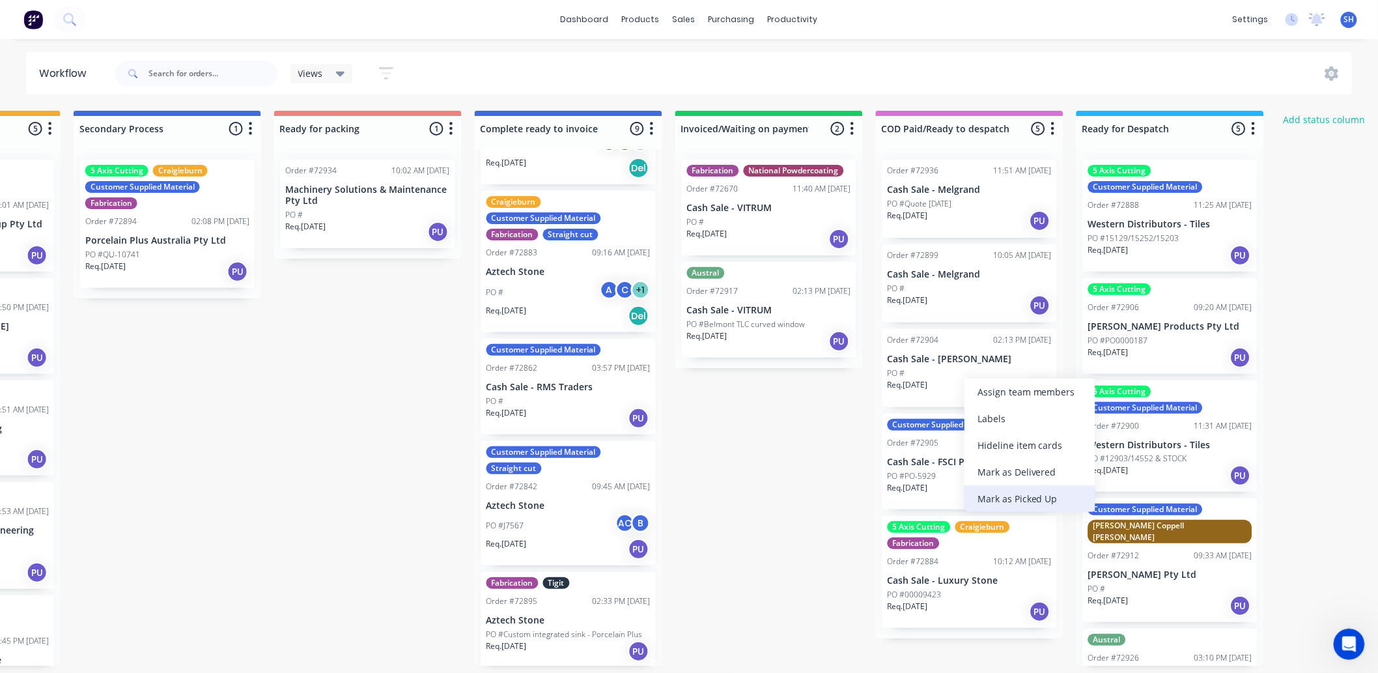
click at [1007, 498] on div "Mark as Picked Up" at bounding box center [1029, 498] width 131 height 27
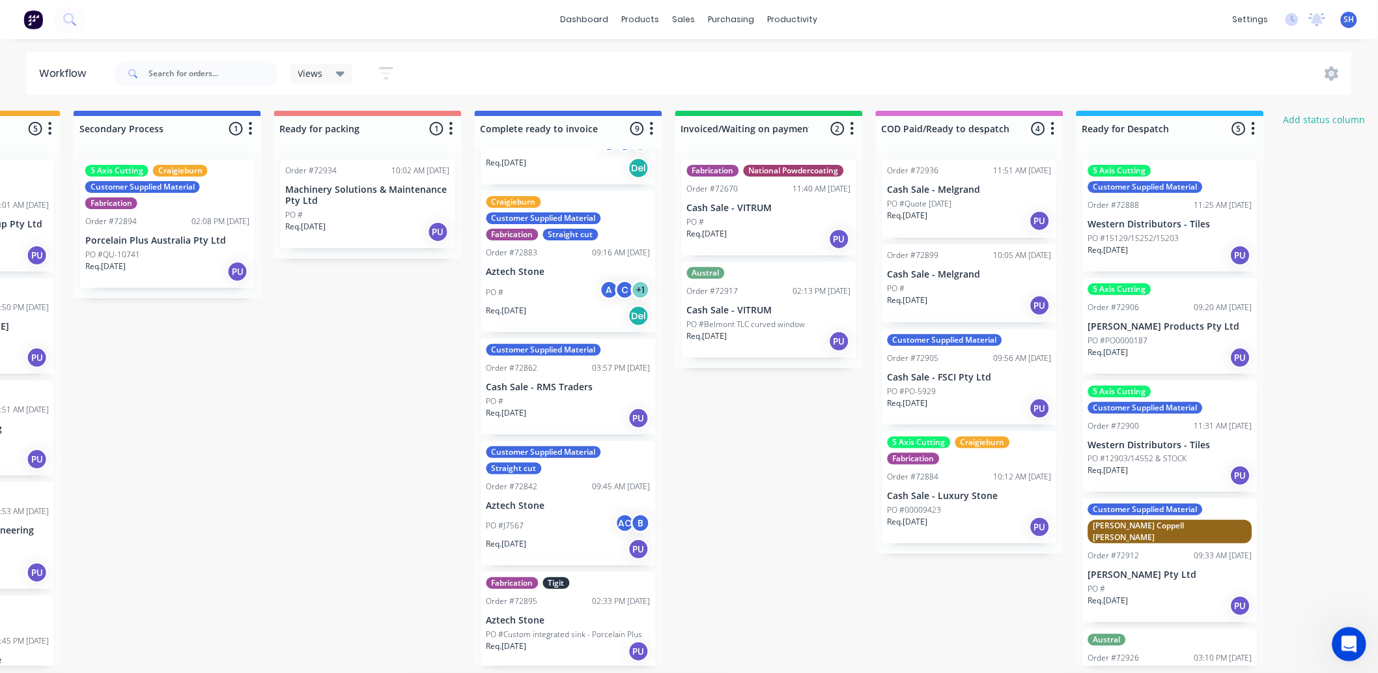
click at [1345, 645] on icon "Open Intercom Messenger" at bounding box center [1346, 642] width 21 height 21
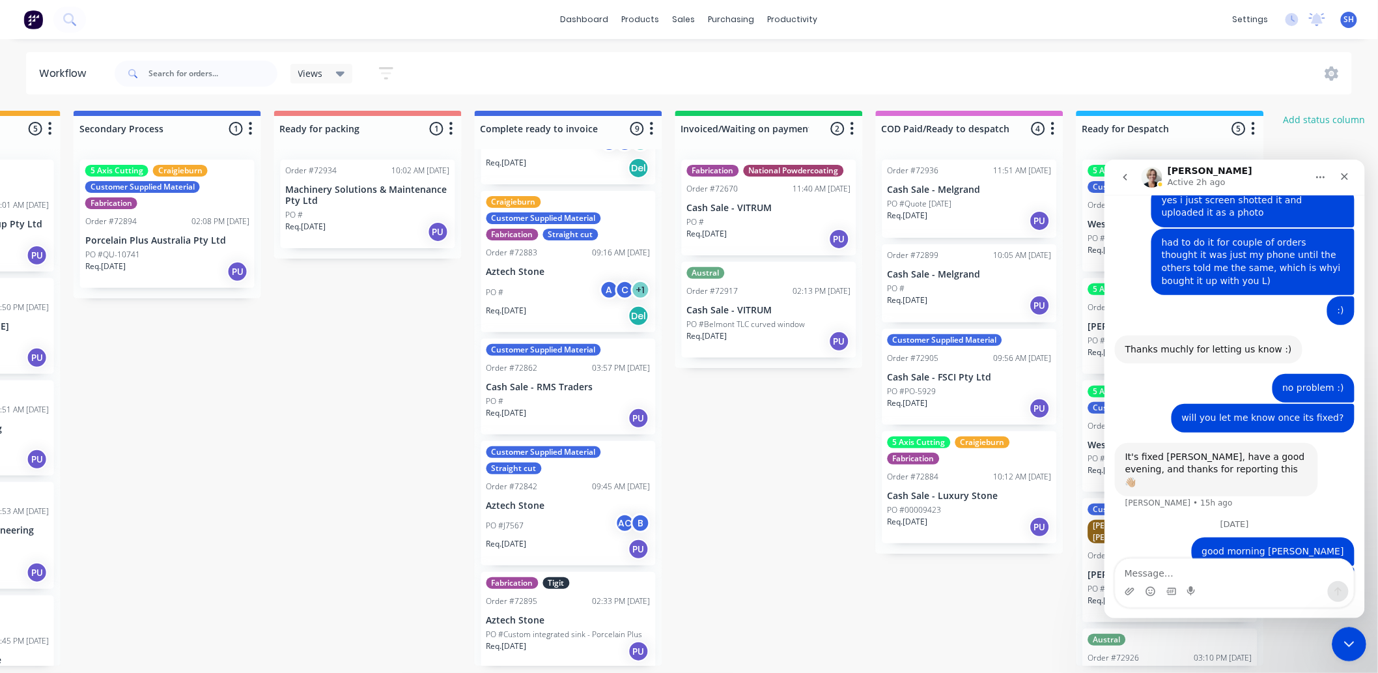
scroll to position [983, 0]
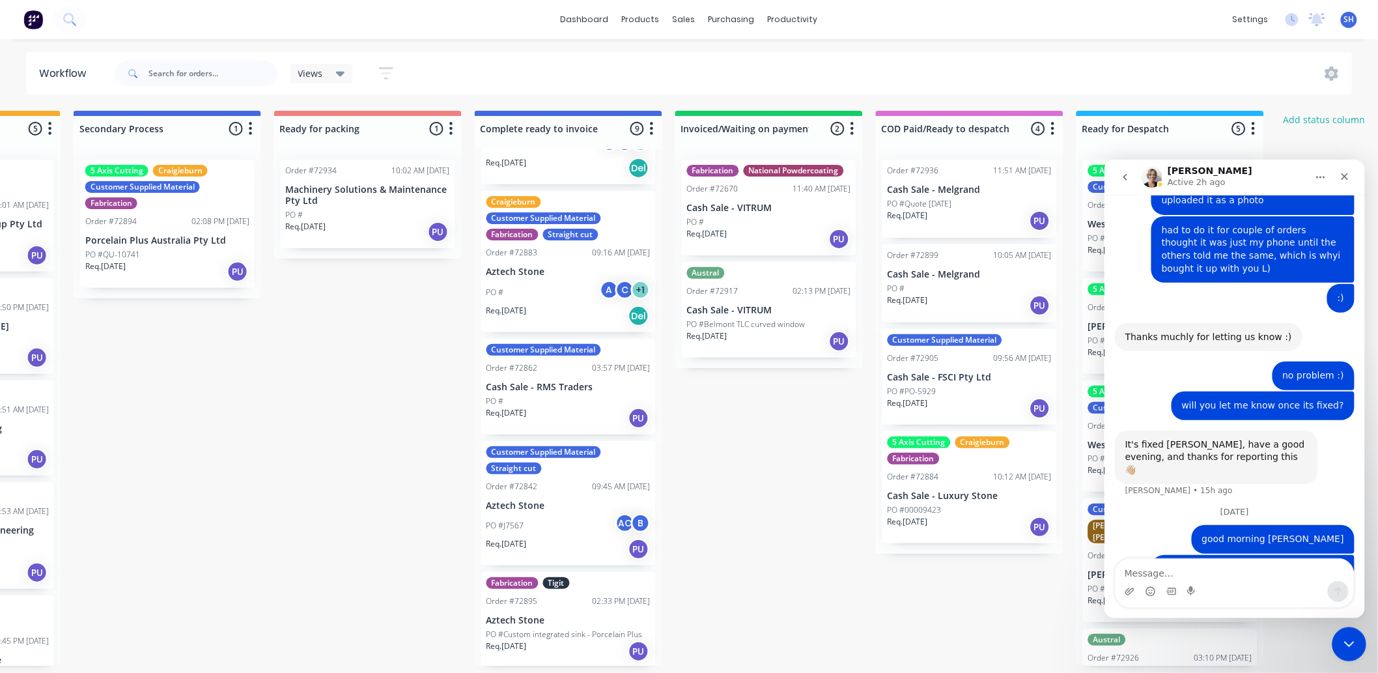
click at [1345, 645] on icon "Close Intercom Messenger" at bounding box center [1347, 642] width 16 height 16
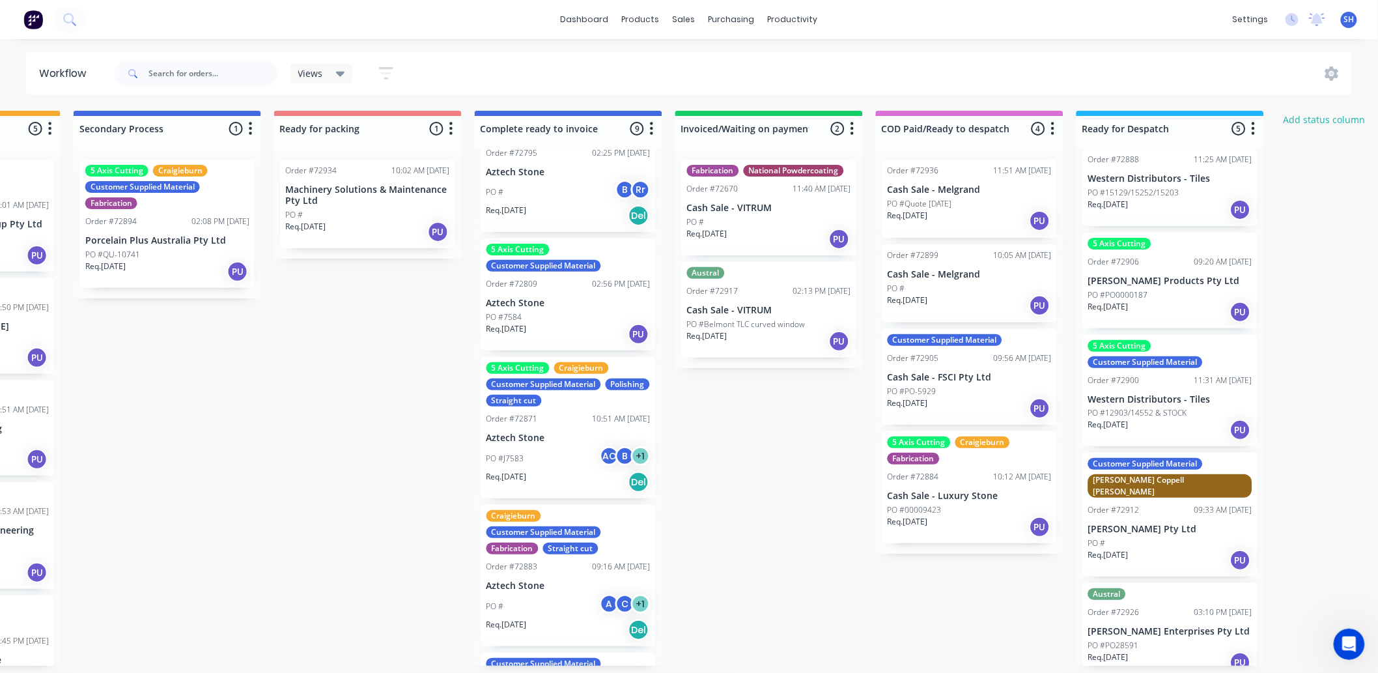
scroll to position [0, 0]
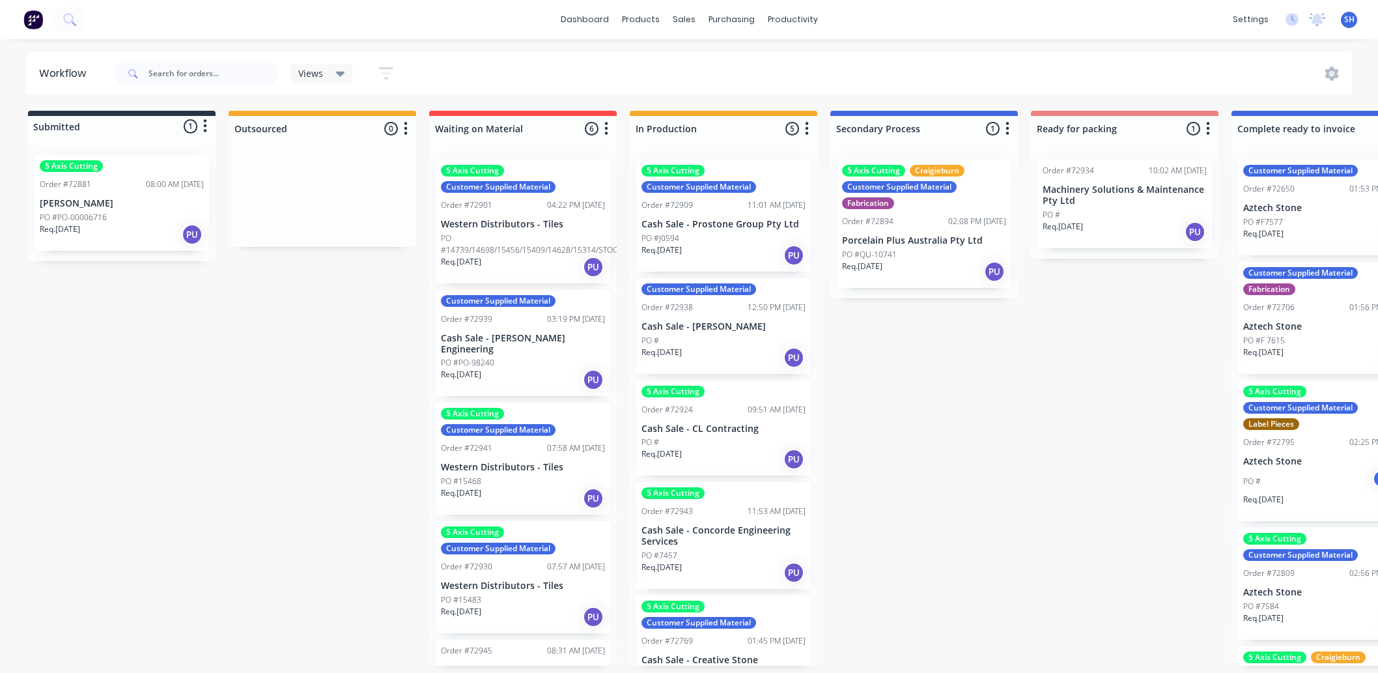
scroll to position [3, 756]
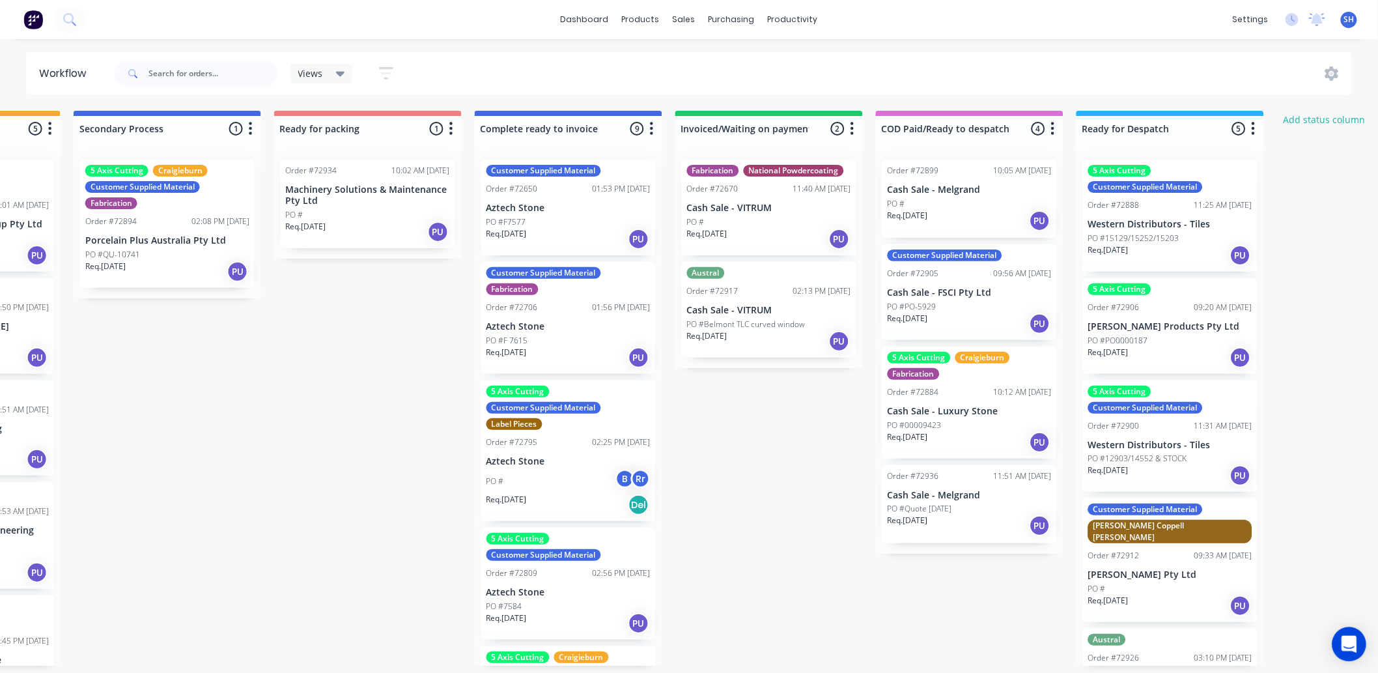
click at [1350, 641] on icon "Open Intercom Messenger" at bounding box center [1348, 643] width 15 height 17
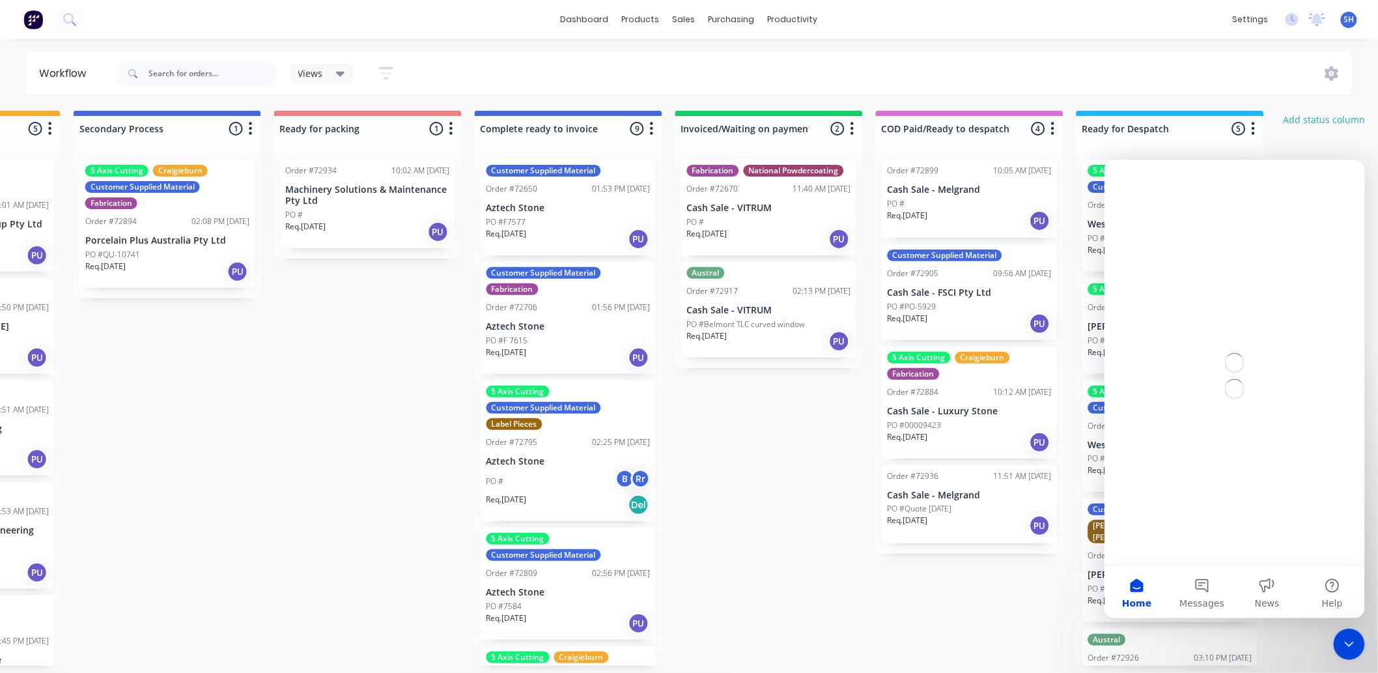
scroll to position [0, 0]
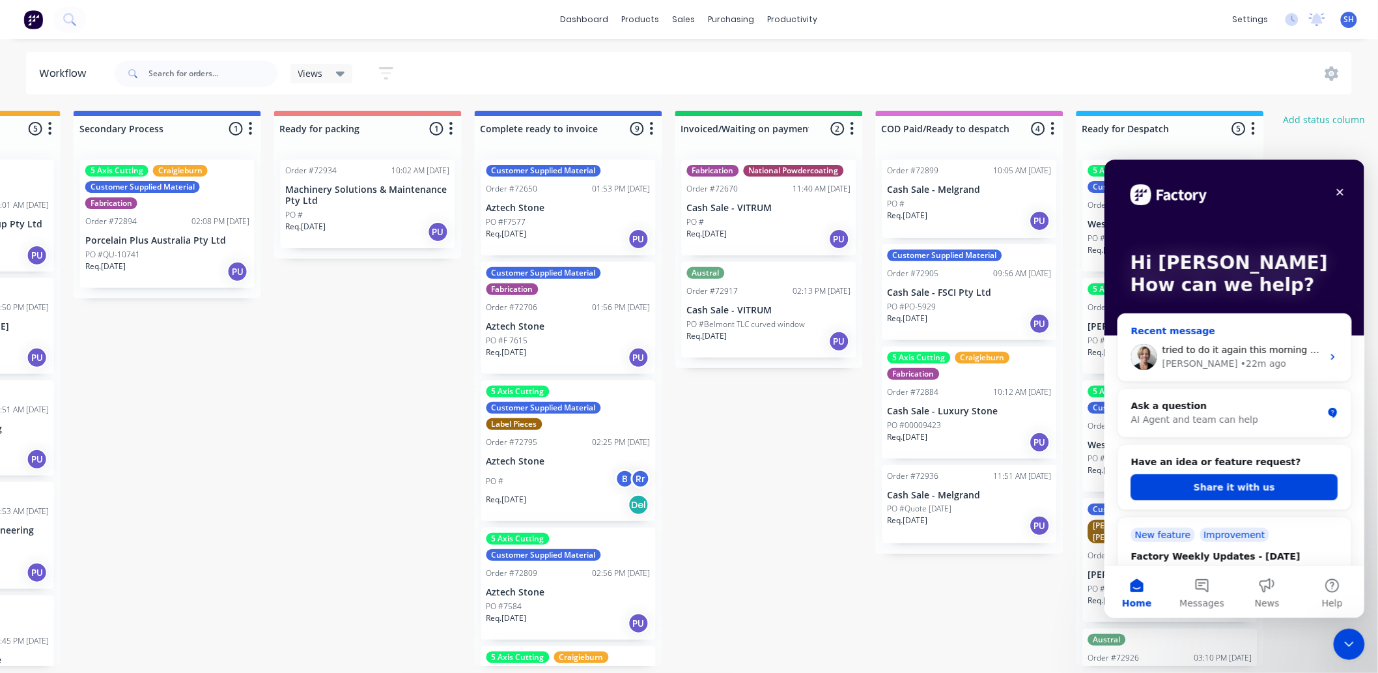
click at [1236, 356] on div "[PERSON_NAME] • 22m ago" at bounding box center [1241, 363] width 160 height 14
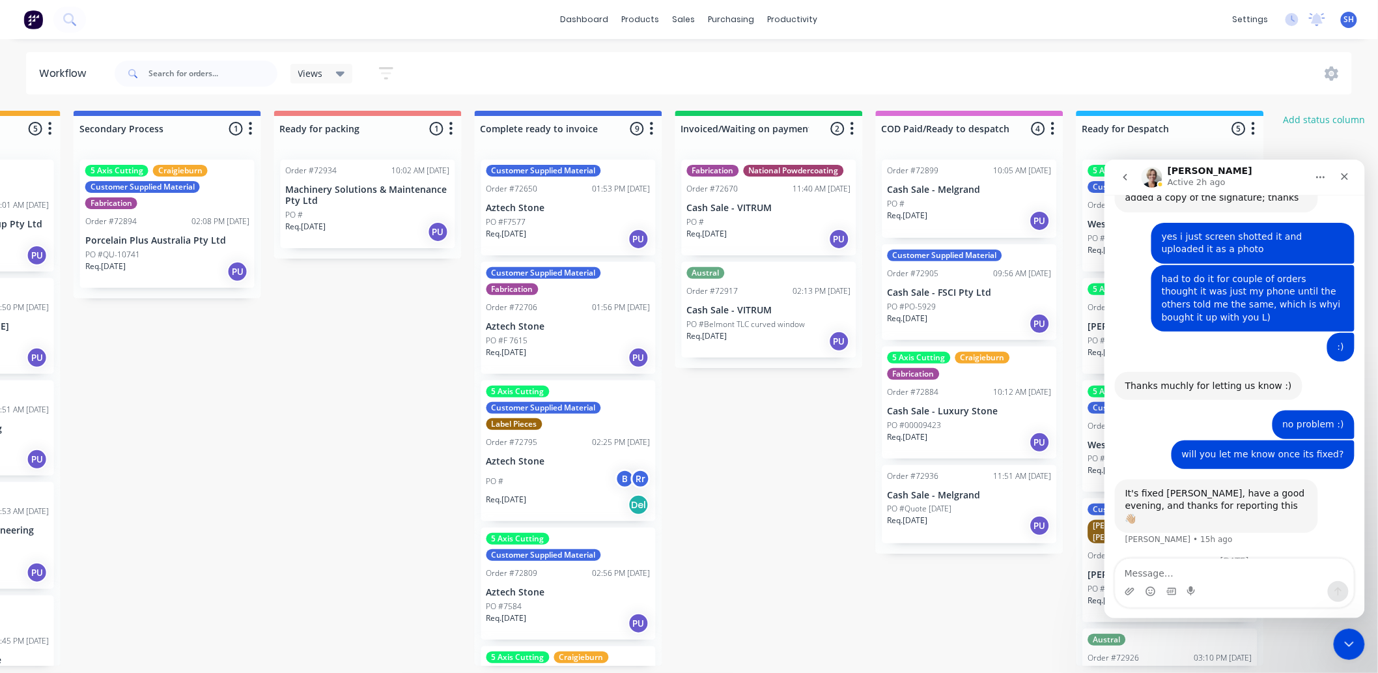
scroll to position [910, 0]
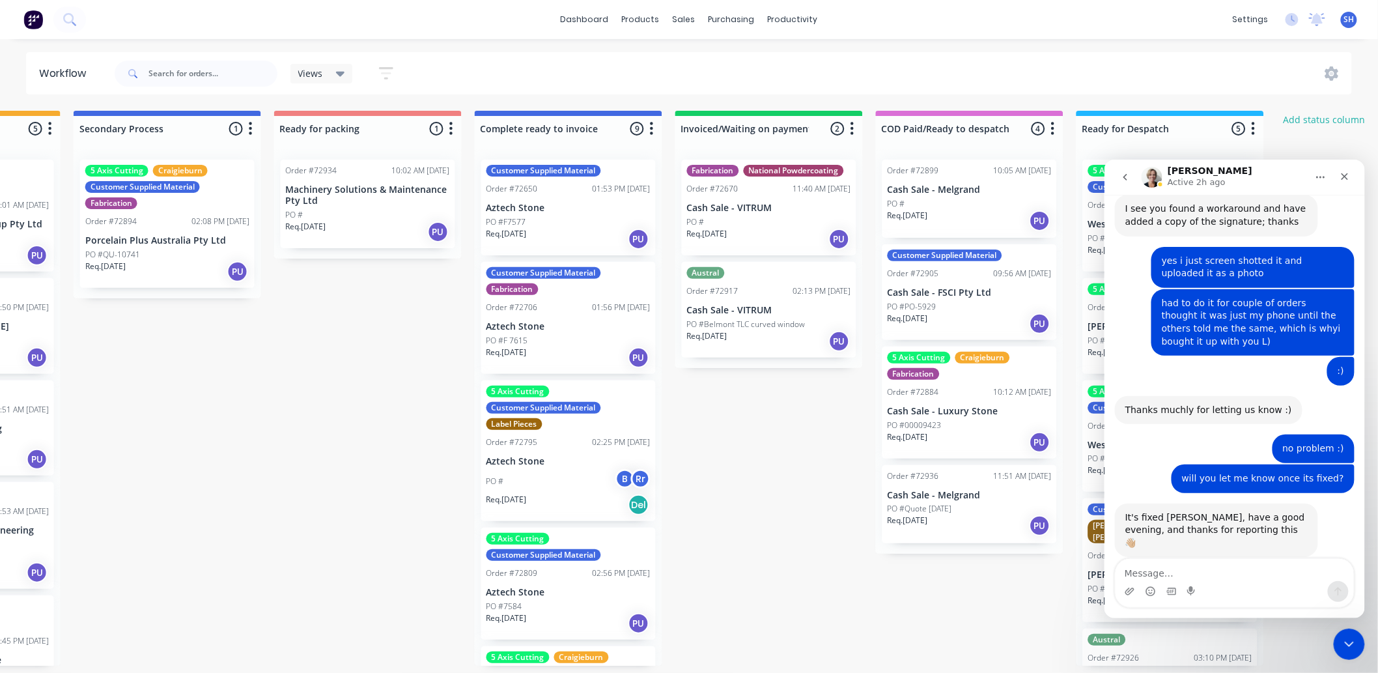
click at [1260, 510] on div "It's fixed [PERSON_NAME], have a good evening, and thanks for reporting this 👋🏼" at bounding box center [1215, 529] width 182 height 38
click at [1305, 503] on div "It's fixed [PERSON_NAME], have a good evening, and thanks for reporting this 👋🏼…" at bounding box center [1215, 530] width 203 height 54
click at [1283, 471] on div "will you let me know once its fixed?" at bounding box center [1262, 477] width 162 height 13
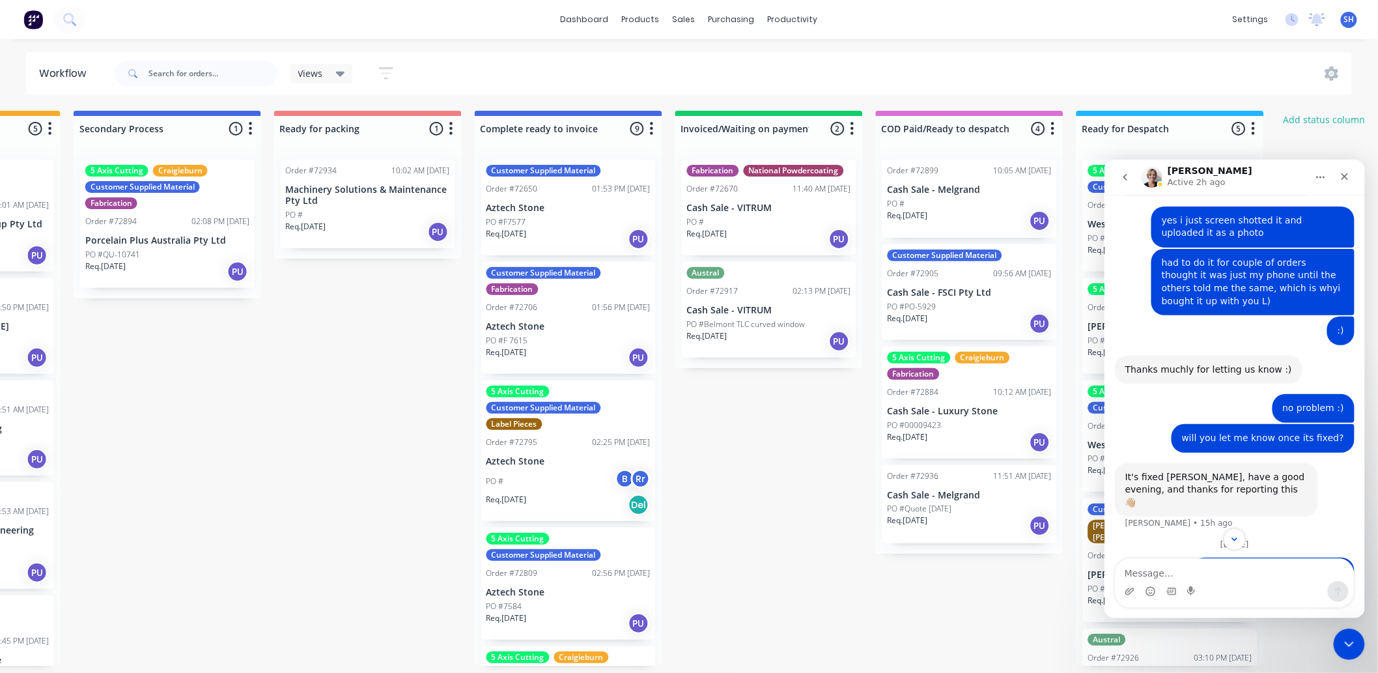
scroll to position [983, 0]
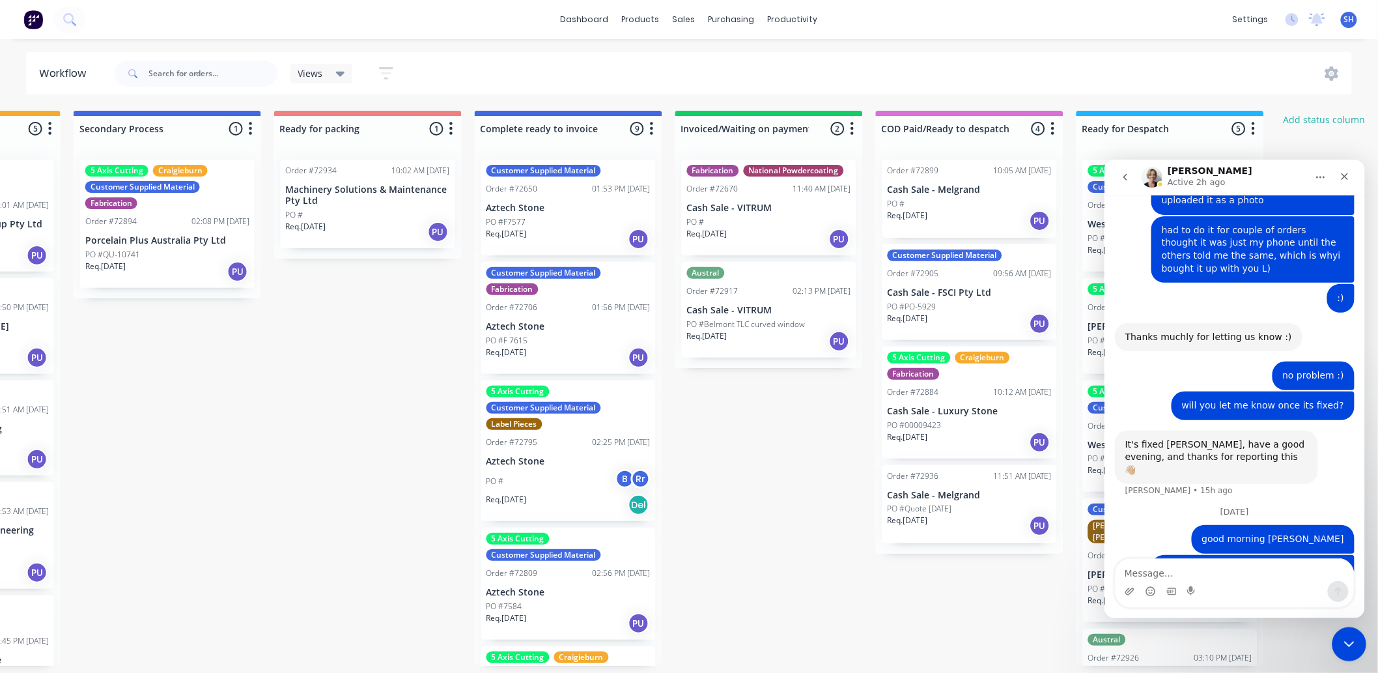
click at [1346, 636] on icon "Close Intercom Messenger" at bounding box center [1347, 642] width 16 height 16
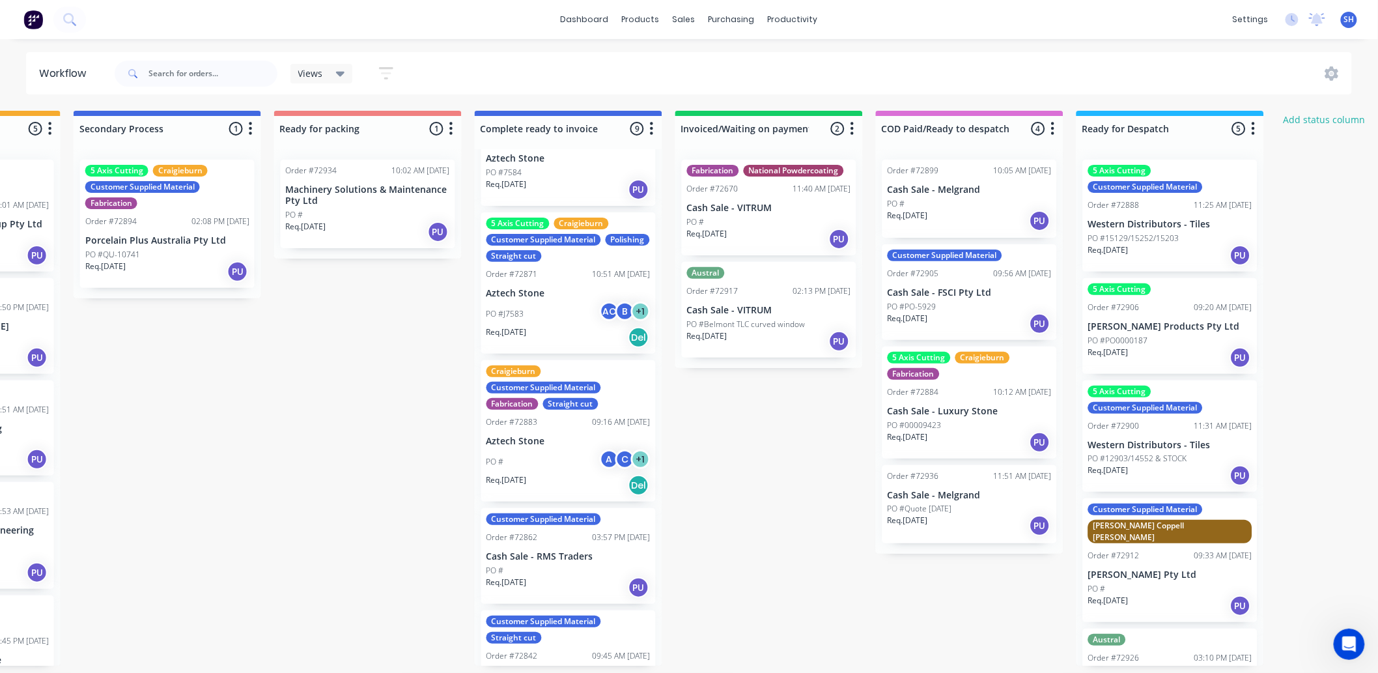
scroll to position [603, 0]
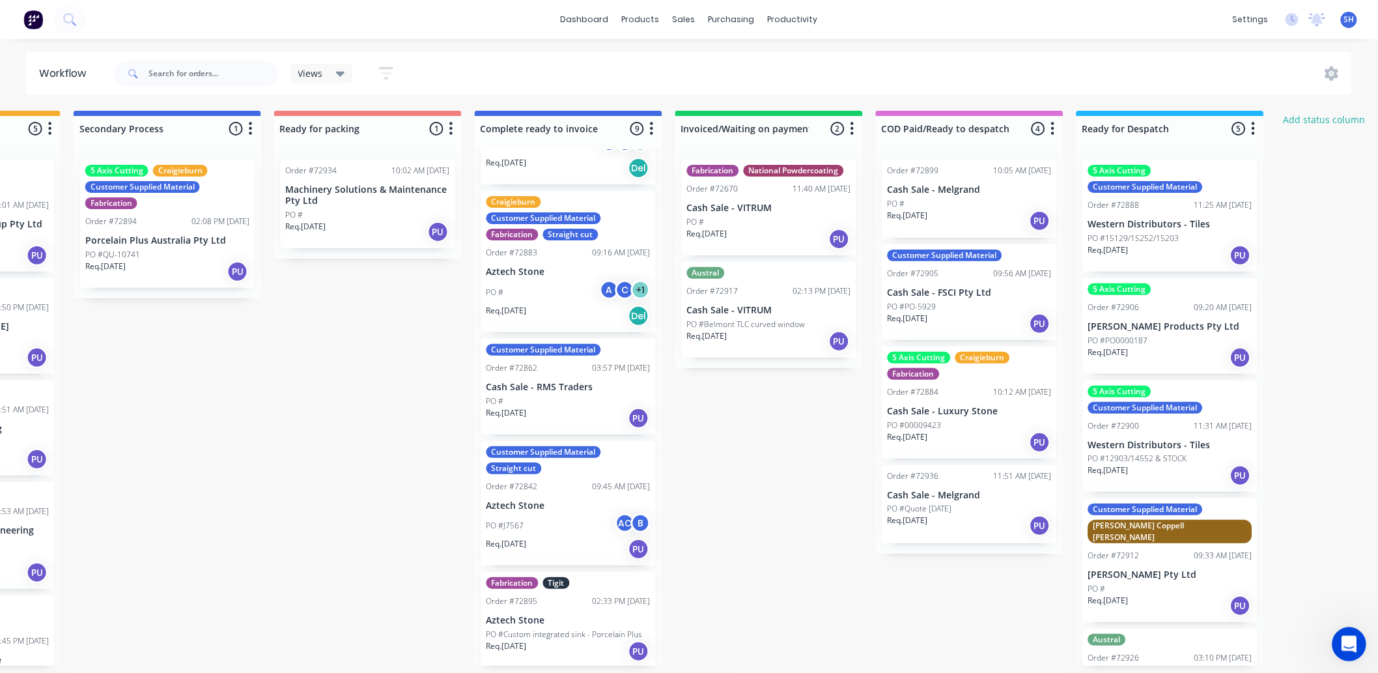
drag, startPoint x: 2429, startPoint y: 1154, endPoint x: 1339, endPoint y: 647, distance: 1202.6
click at [1339, 647] on div "Open Intercom Messenger" at bounding box center [1346, 641] width 43 height 43
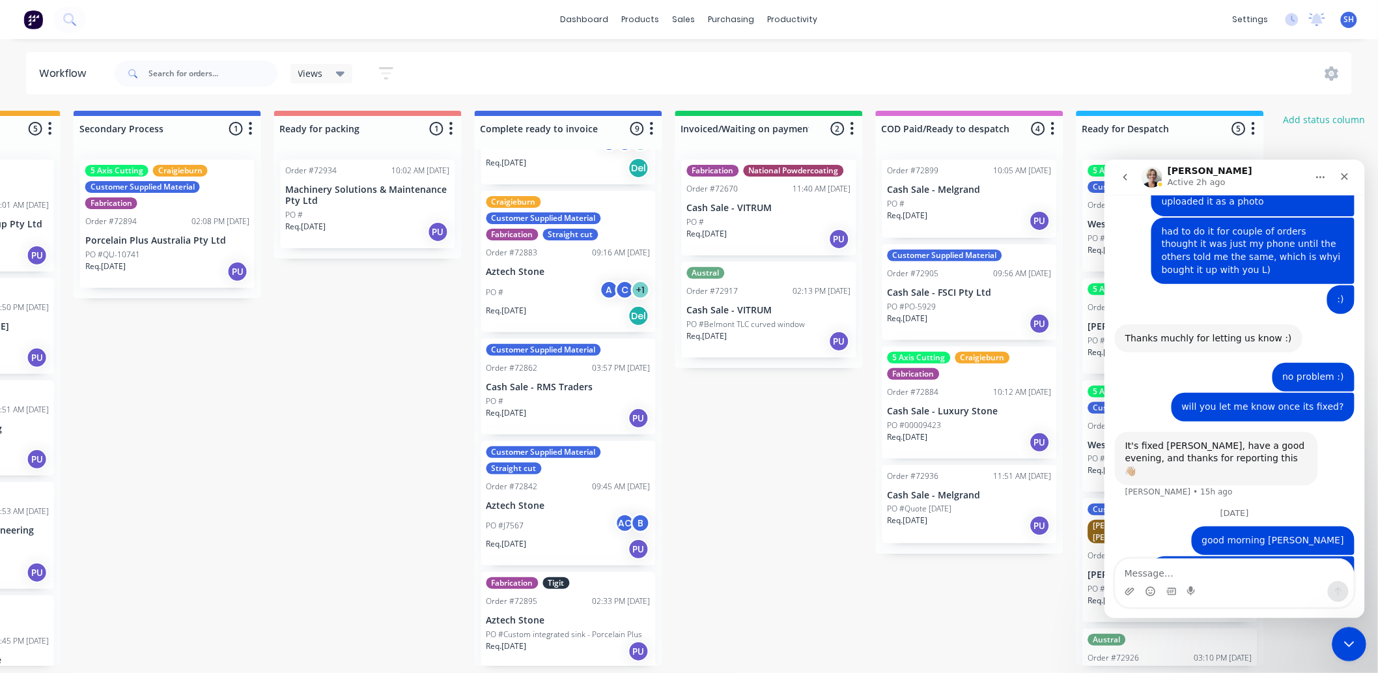
scroll to position [983, 0]
click at [1337, 642] on div "Close Intercom Messenger" at bounding box center [1346, 641] width 31 height 31
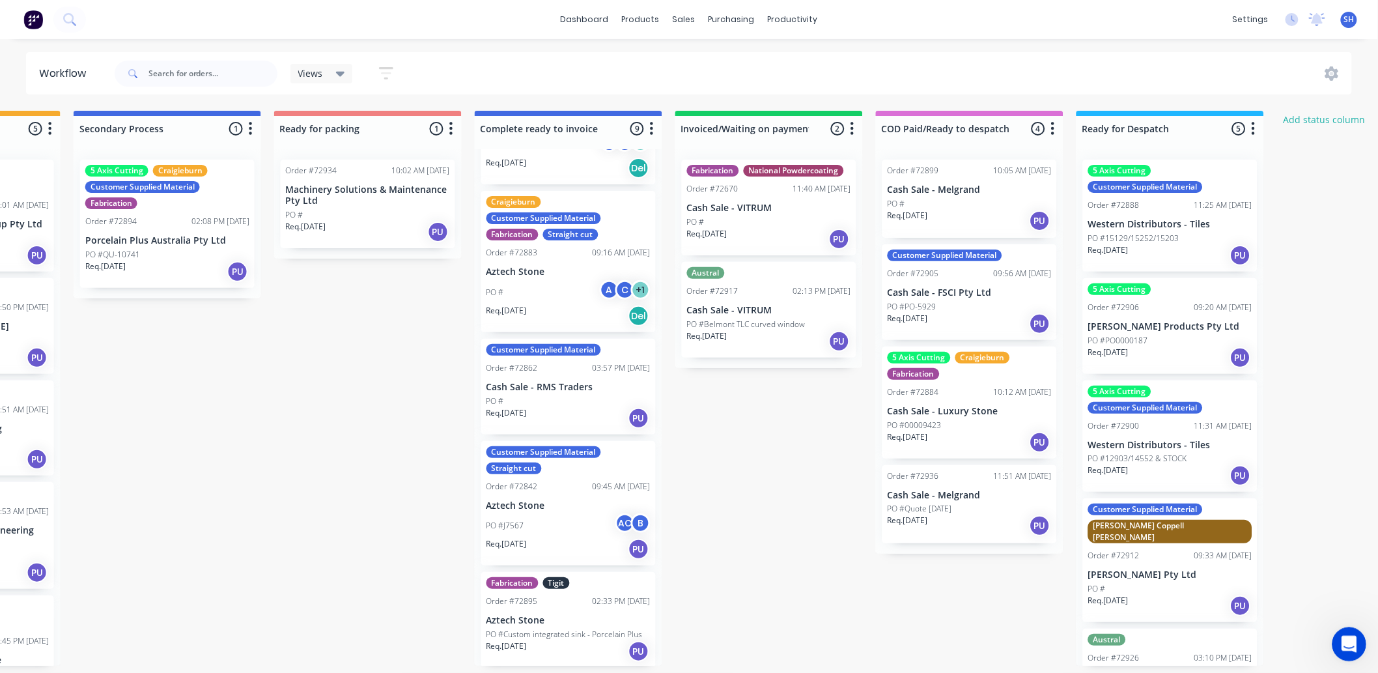
click at [1348, 645] on icon "Open Intercom Messenger" at bounding box center [1346, 642] width 21 height 21
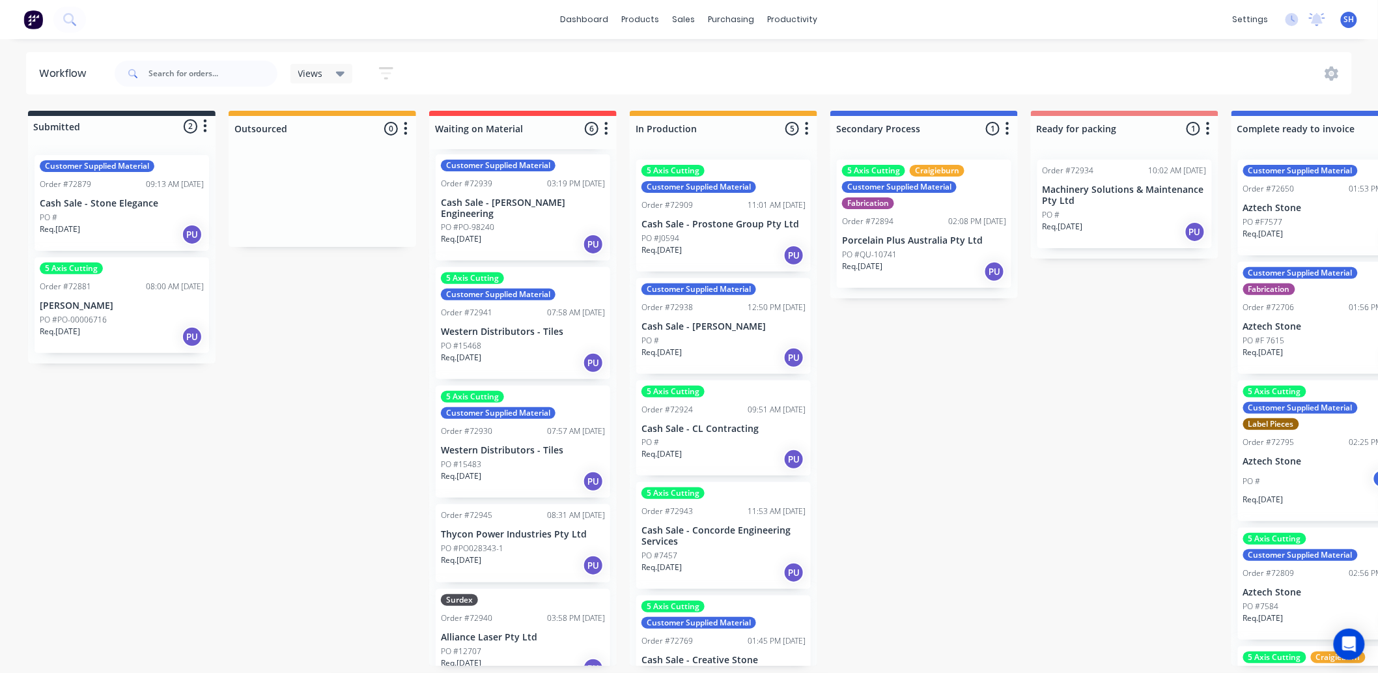
scroll to position [142, 0]
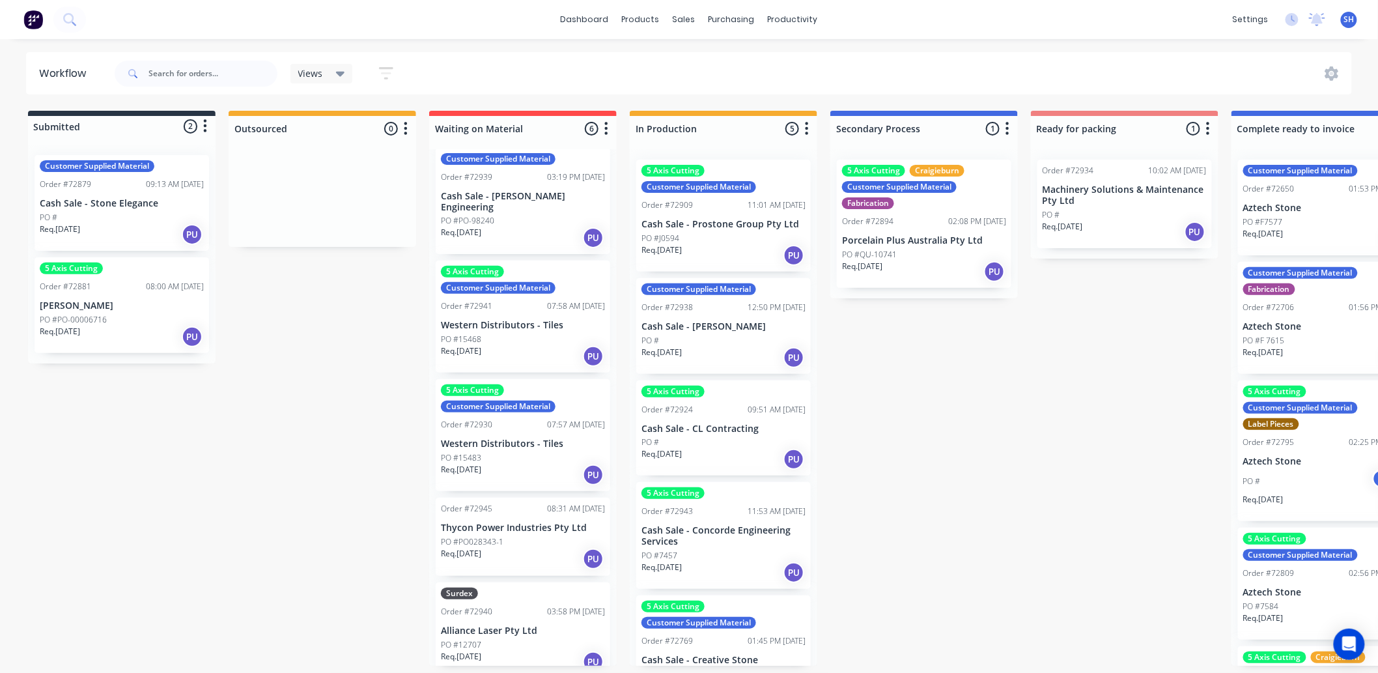
click at [519, 605] on div "Order #72940 03:58 PM [DATE]" at bounding box center [523, 611] width 164 height 12
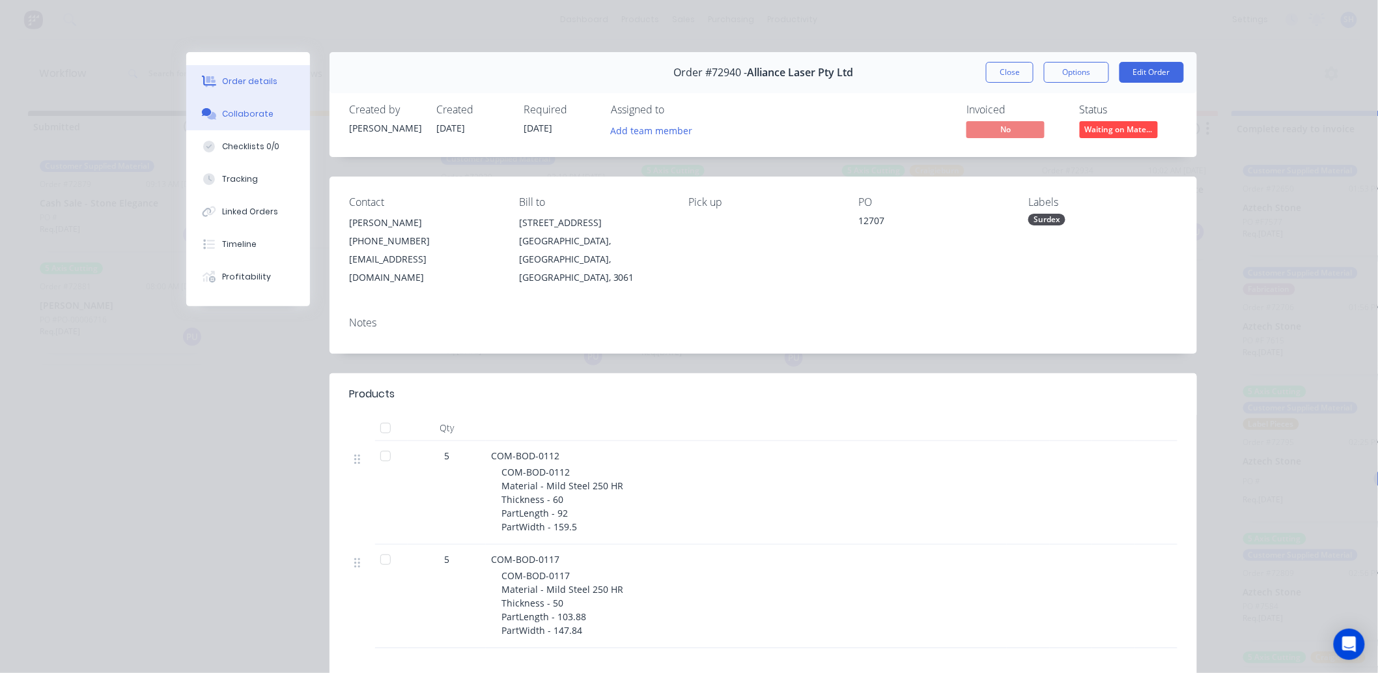
click at [242, 113] on div "Collaborate" at bounding box center [248, 114] width 51 height 12
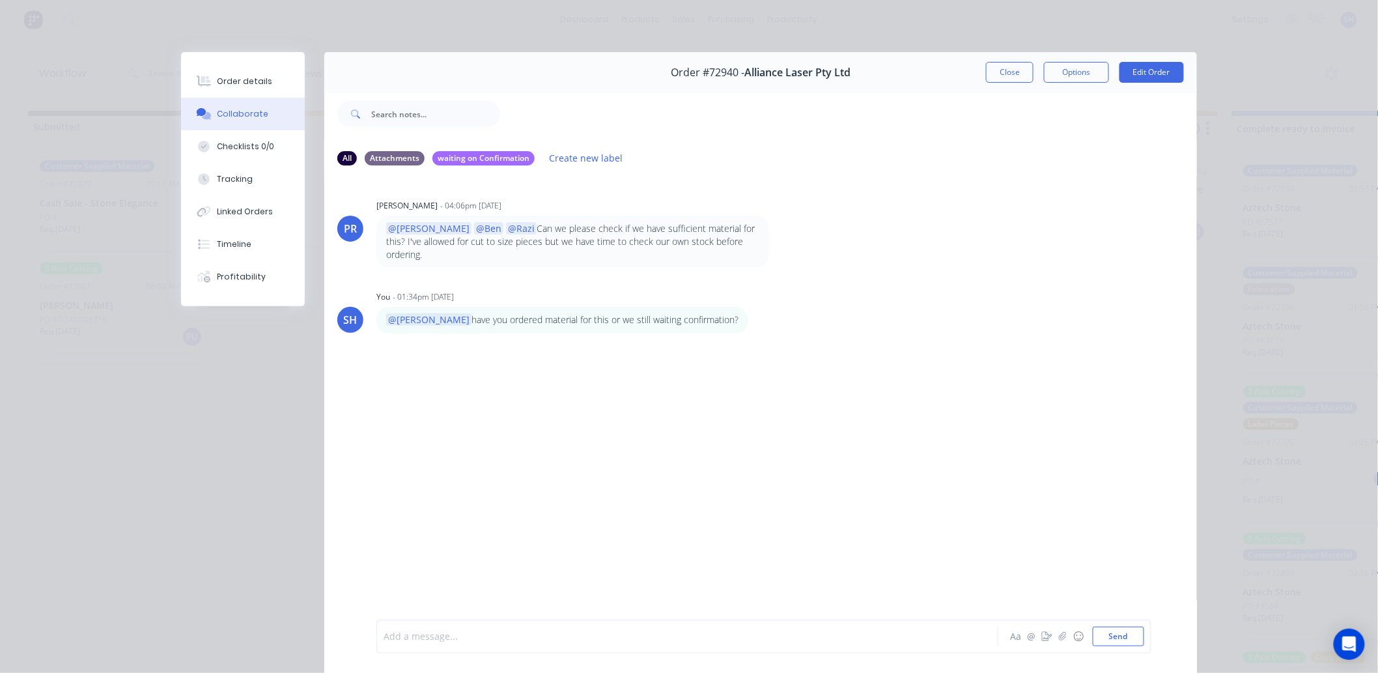
click at [472, 630] on div at bounding box center [669, 637] width 570 height 14
click at [483, 158] on div "waiting on Confirmation" at bounding box center [483, 157] width 102 height 14
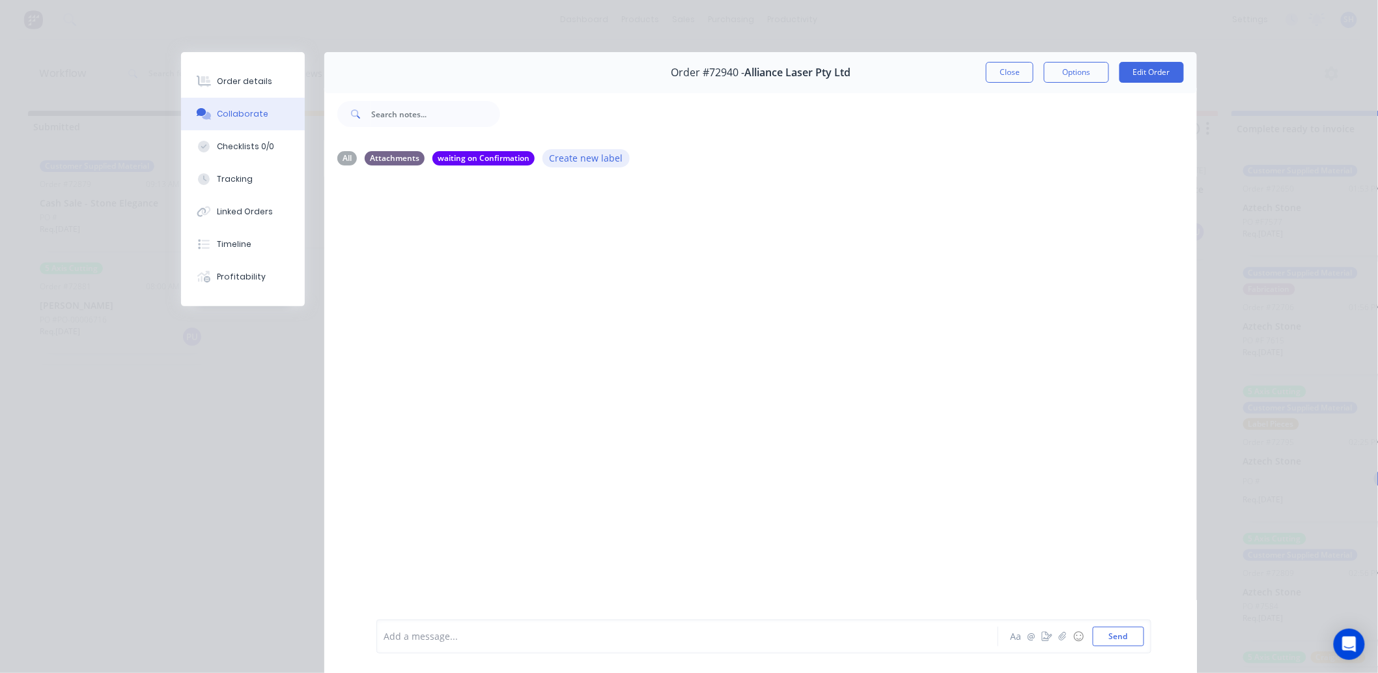
click at [573, 160] on button "Create new label" at bounding box center [585, 158] width 87 height 18
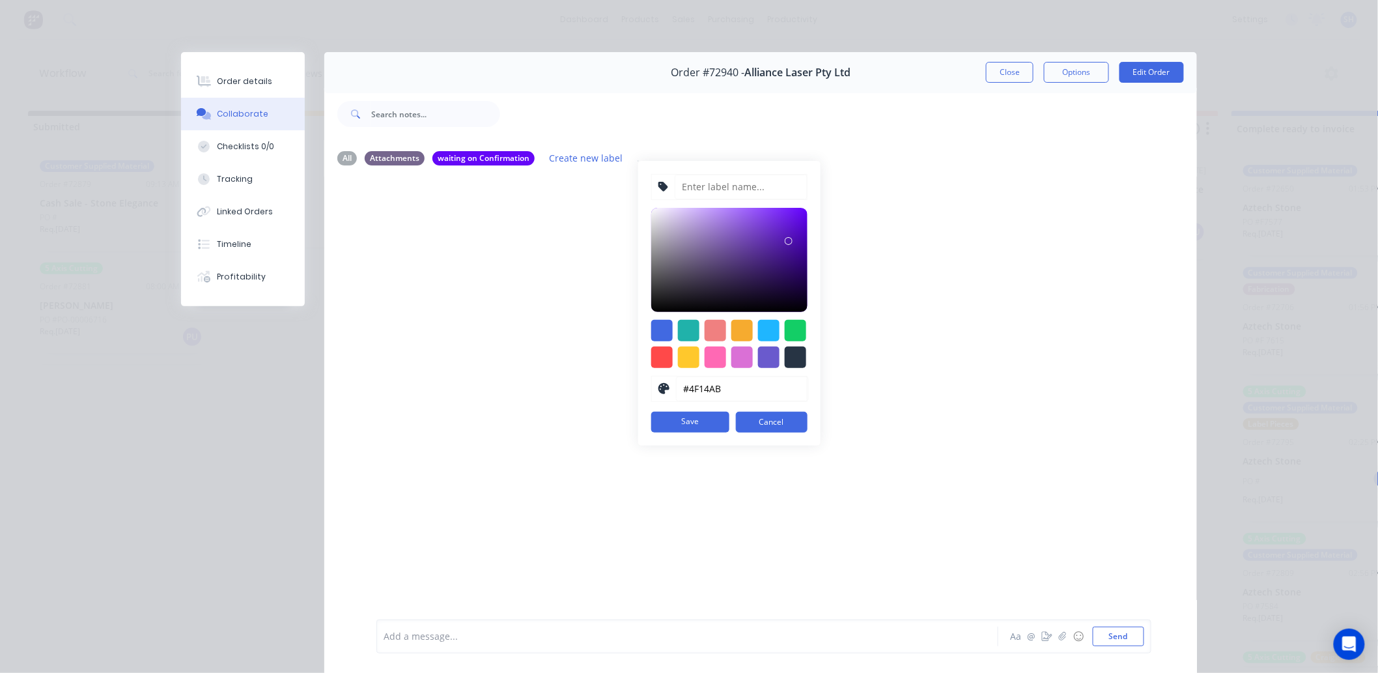
drag, startPoint x: 797, startPoint y: 284, endPoint x: 759, endPoint y: 287, distance: 37.9
click at [784, 243] on div at bounding box center [788, 241] width 8 height 8
type input "#4E14A9"
click at [695, 427] on button "Save" at bounding box center [690, 421] width 78 height 21
click at [691, 187] on input at bounding box center [740, 186] width 133 height 25
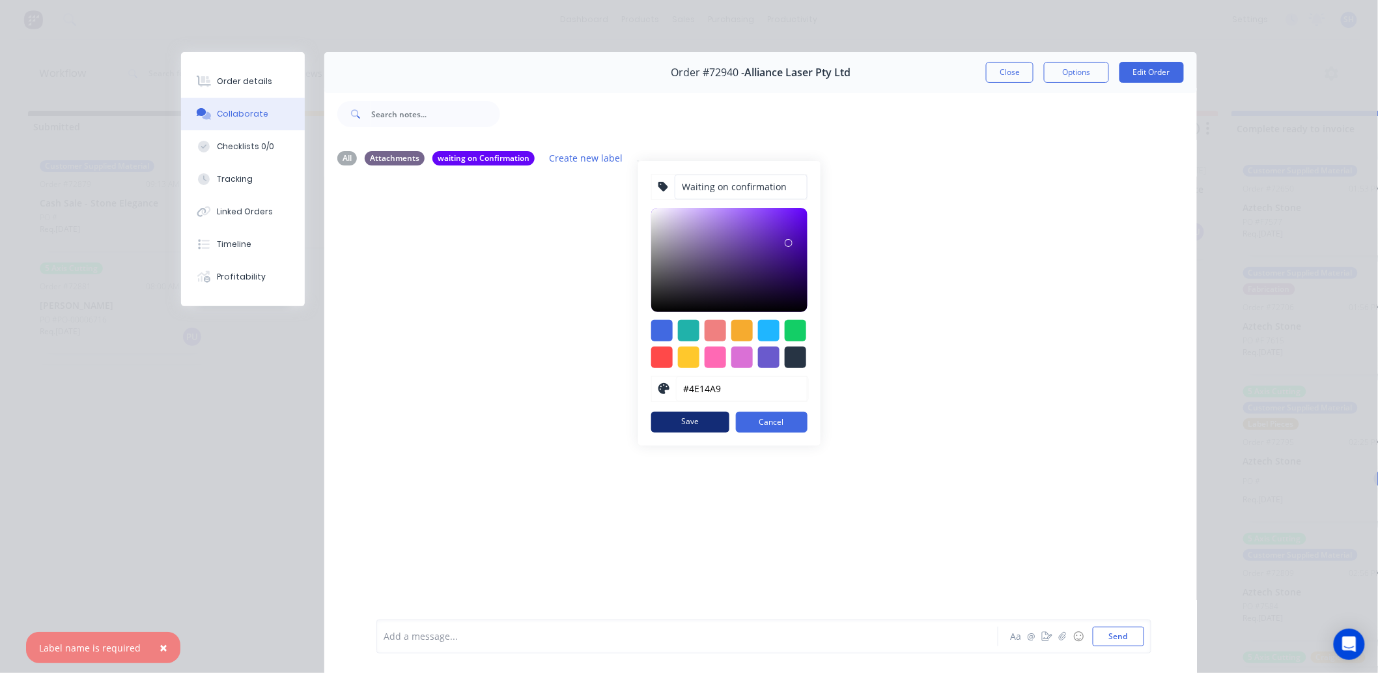
type input "Waiting on confirmation"
click at [685, 427] on button "Save" at bounding box center [690, 421] width 78 height 21
click at [656, 359] on div at bounding box center [661, 356] width 21 height 21
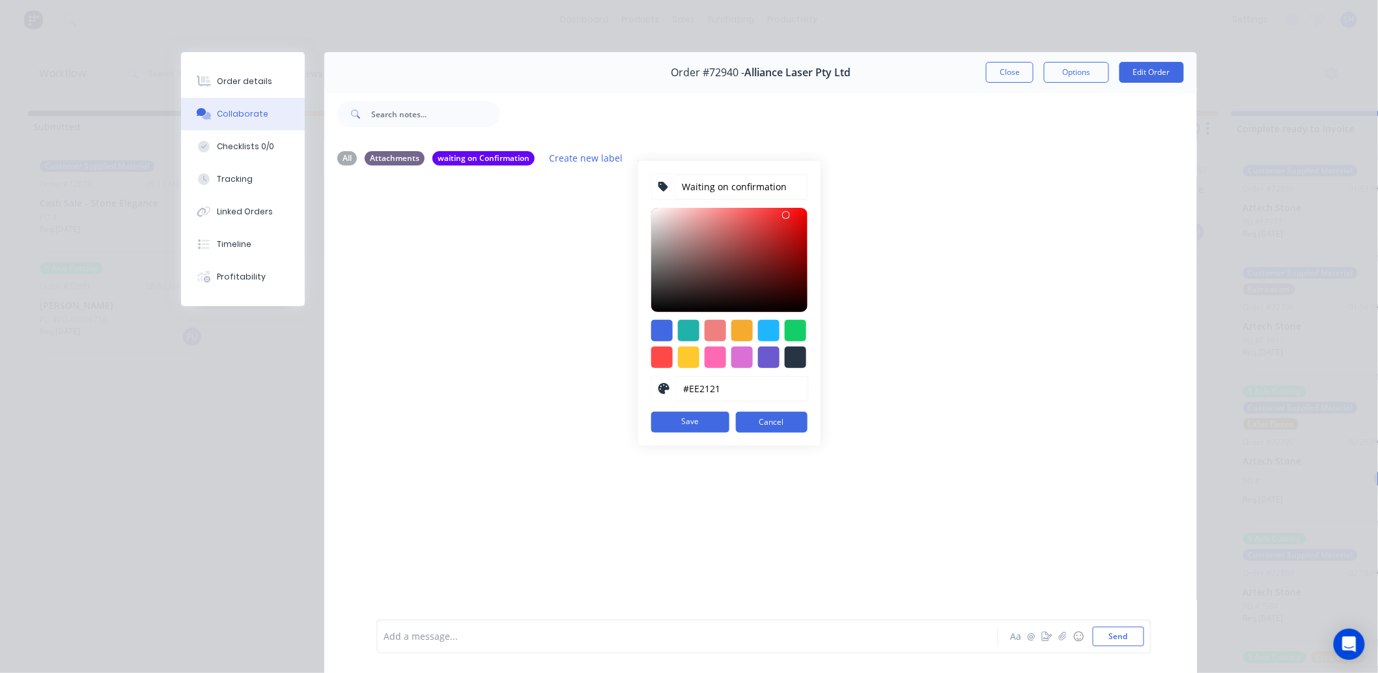
type input "#F12222"
drag, startPoint x: 753, startPoint y: 210, endPoint x: 776, endPoint y: 214, distance: 23.1
click at [782, 214] on div at bounding box center [786, 215] width 8 height 8
click at [674, 427] on button "Save" at bounding box center [690, 421] width 78 height 21
click at [680, 424] on button "Save" at bounding box center [690, 421] width 78 height 21
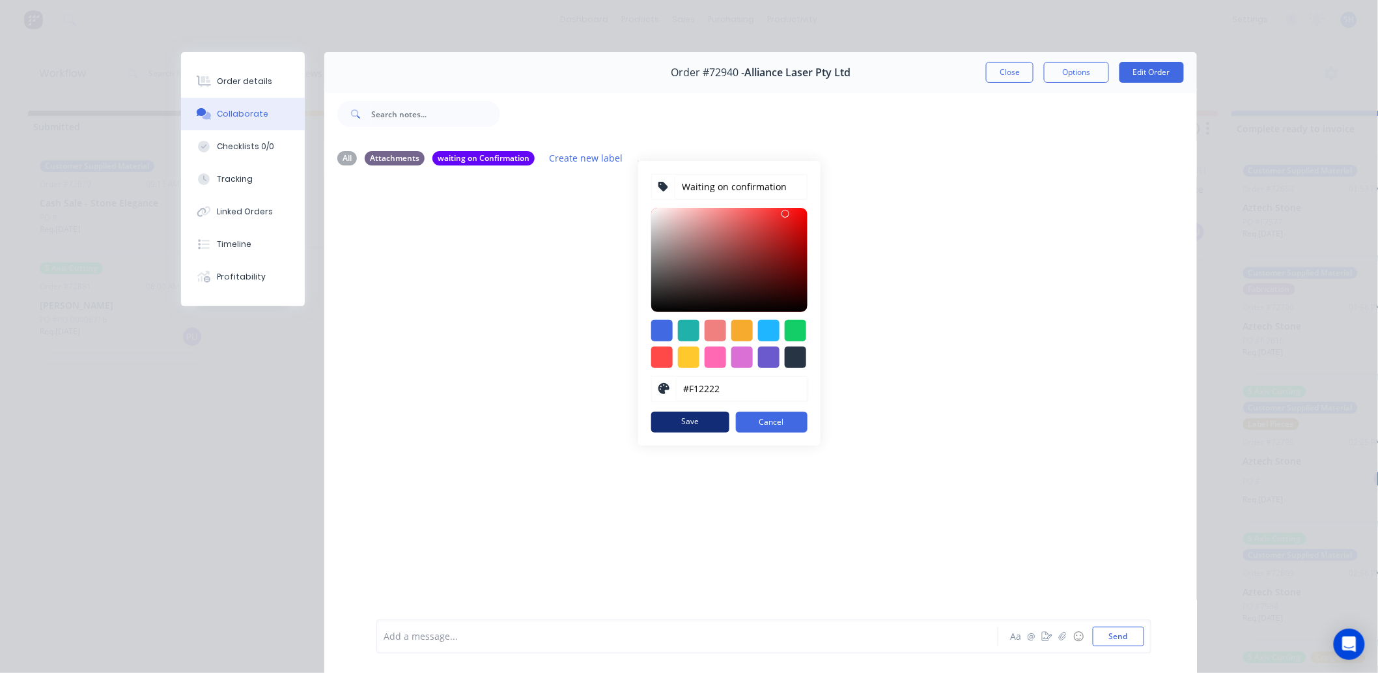
click at [680, 424] on button "Save" at bounding box center [690, 421] width 78 height 21
click at [760, 426] on button "Cancel" at bounding box center [772, 421] width 72 height 21
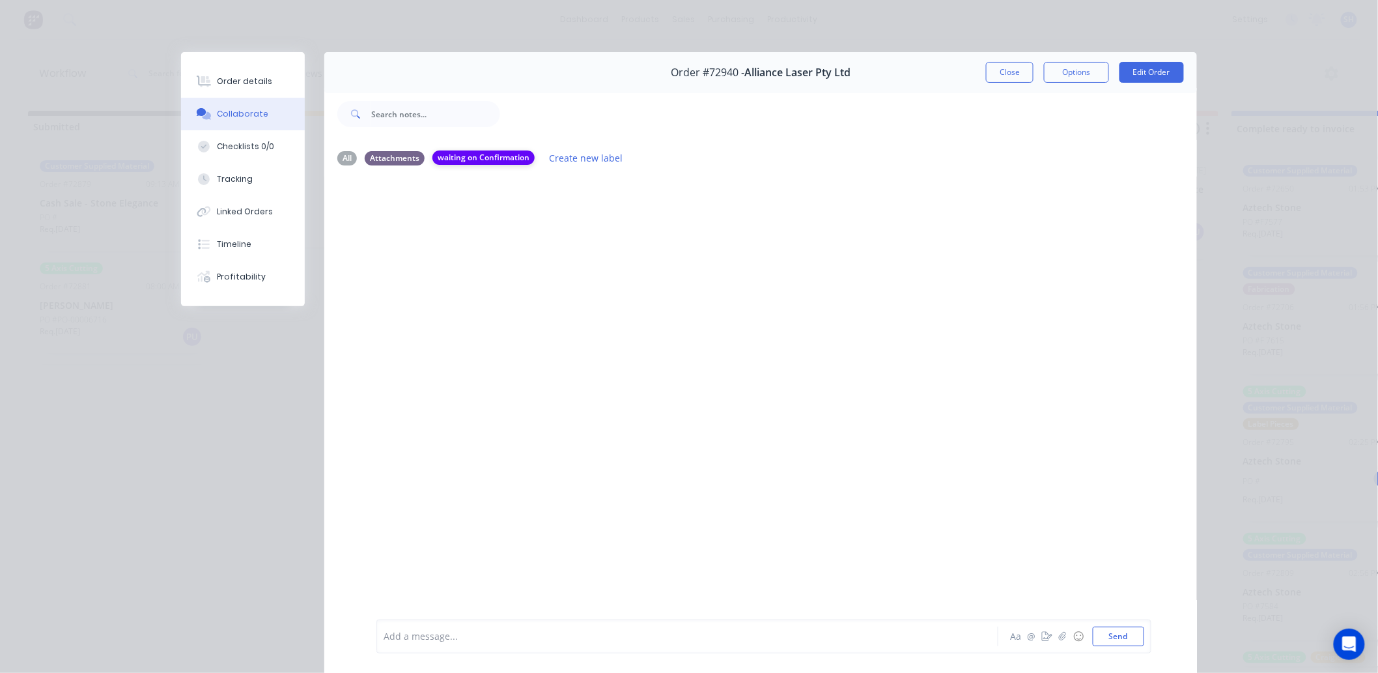
click at [485, 156] on div "waiting on Confirmation" at bounding box center [483, 157] width 102 height 14
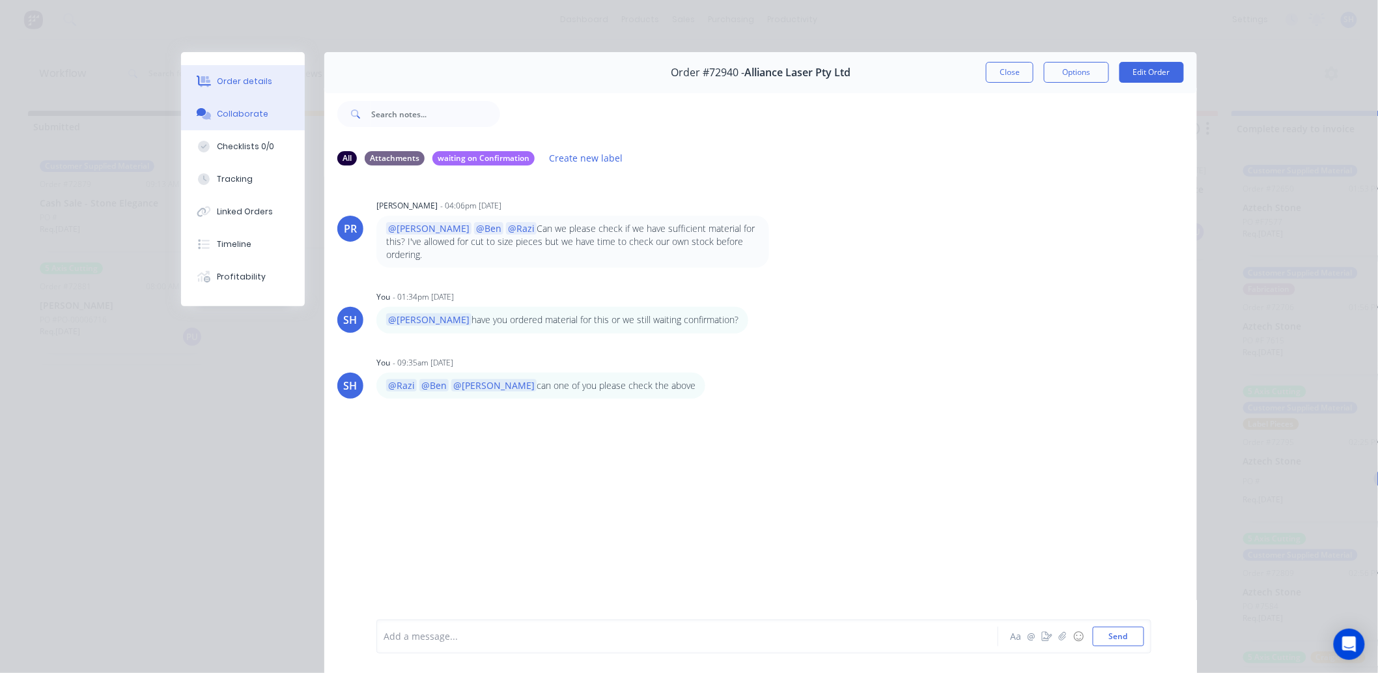
click at [236, 81] on div "Order details" at bounding box center [244, 82] width 55 height 12
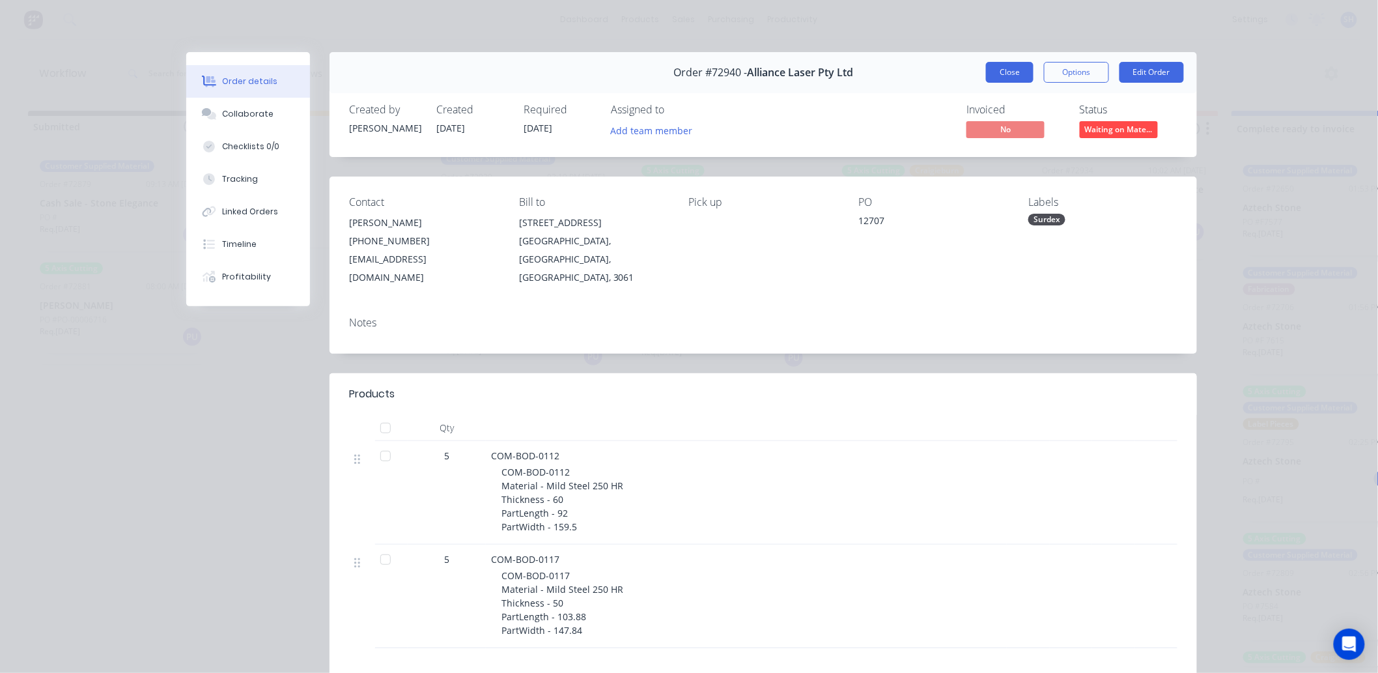
click at [1010, 72] on button "Close" at bounding box center [1010, 72] width 48 height 21
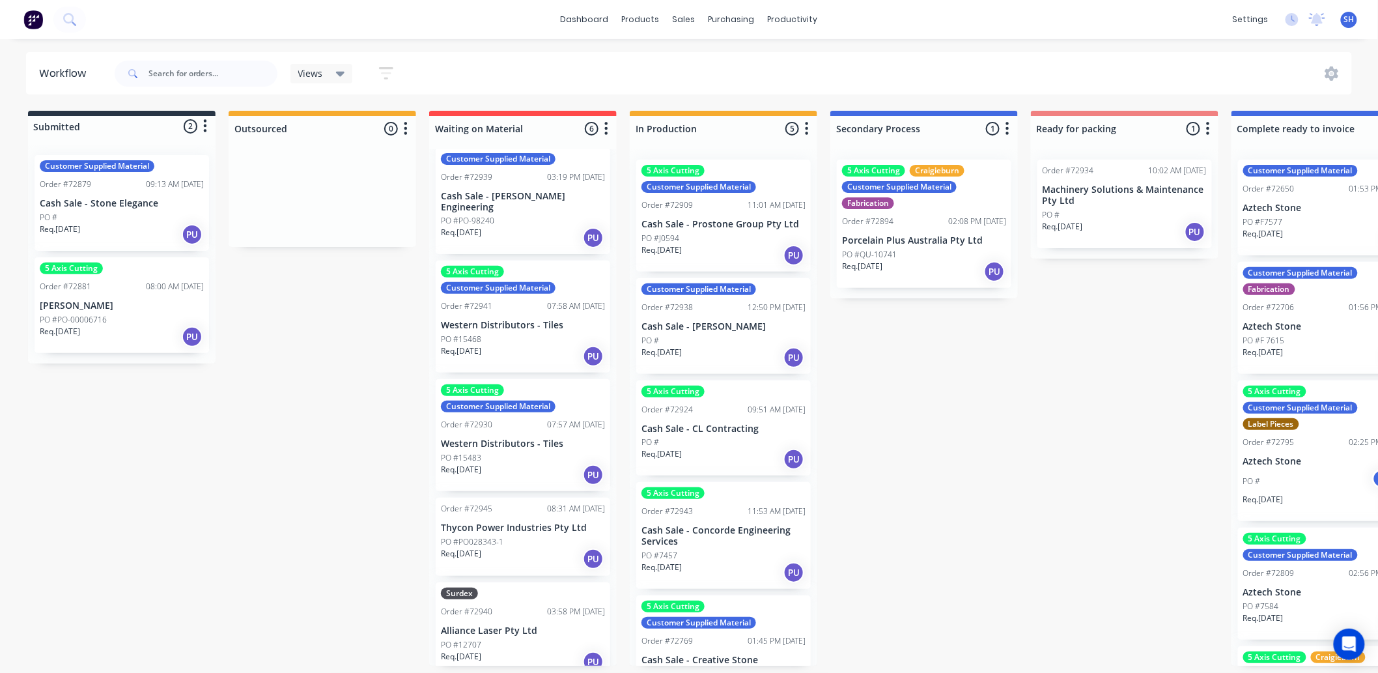
scroll to position [3, 0]
click at [539, 590] on div "Labels" at bounding box center [564, 594] width 131 height 27
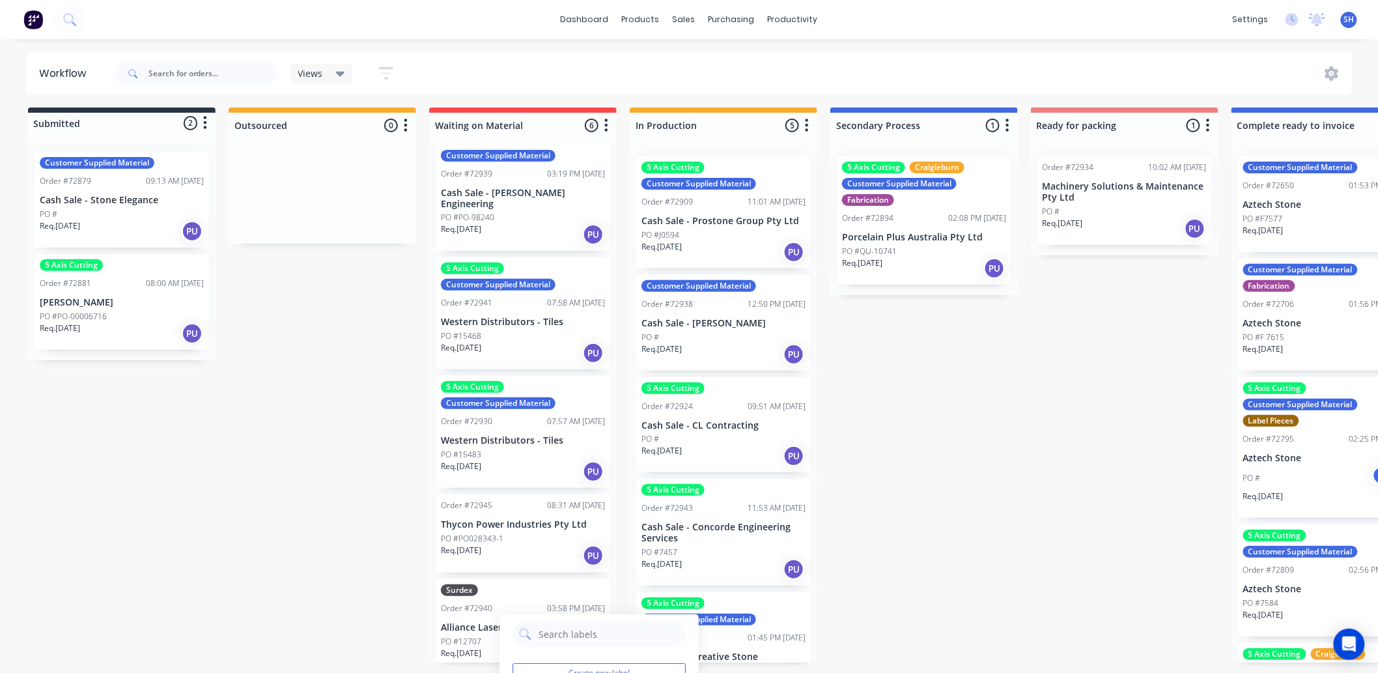
scroll to position [0, 0]
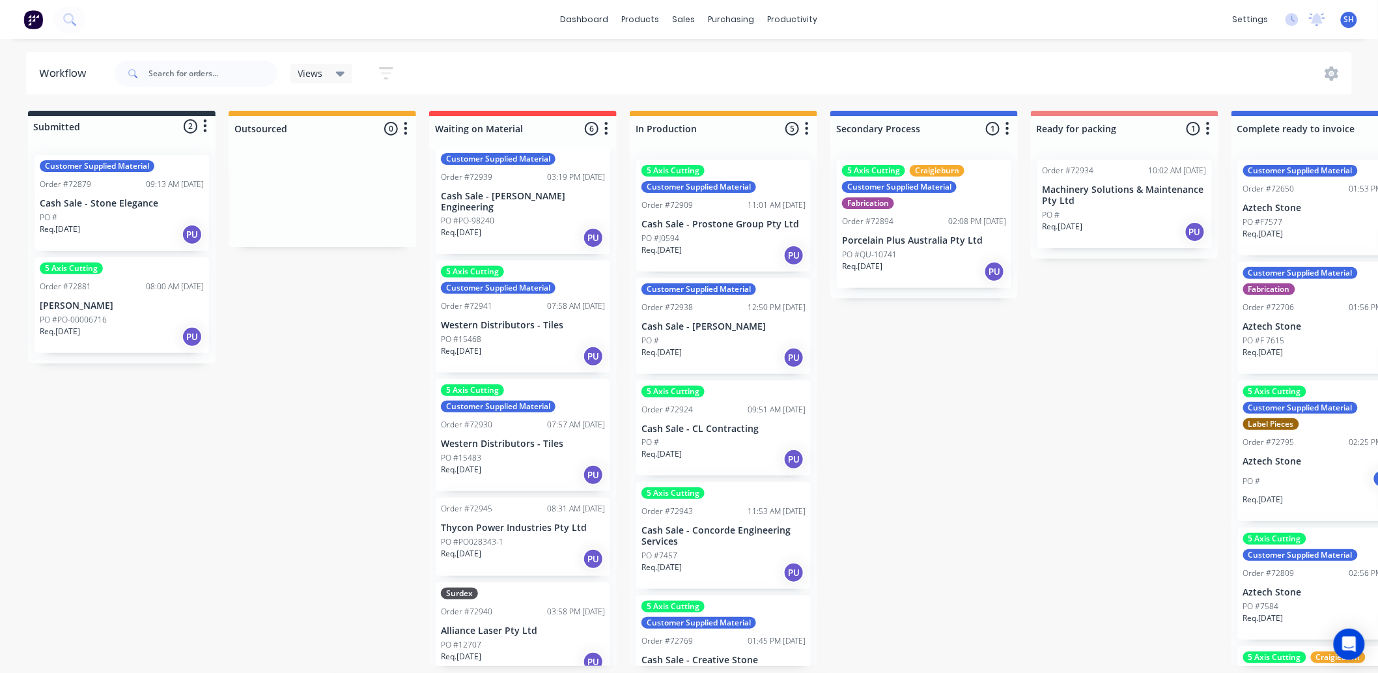
click at [926, 542] on div "Submitted 2 Status colour #273444 hex #273444 Save Cancel Summaries Total order…" at bounding box center [1170, 388] width 2360 height 555
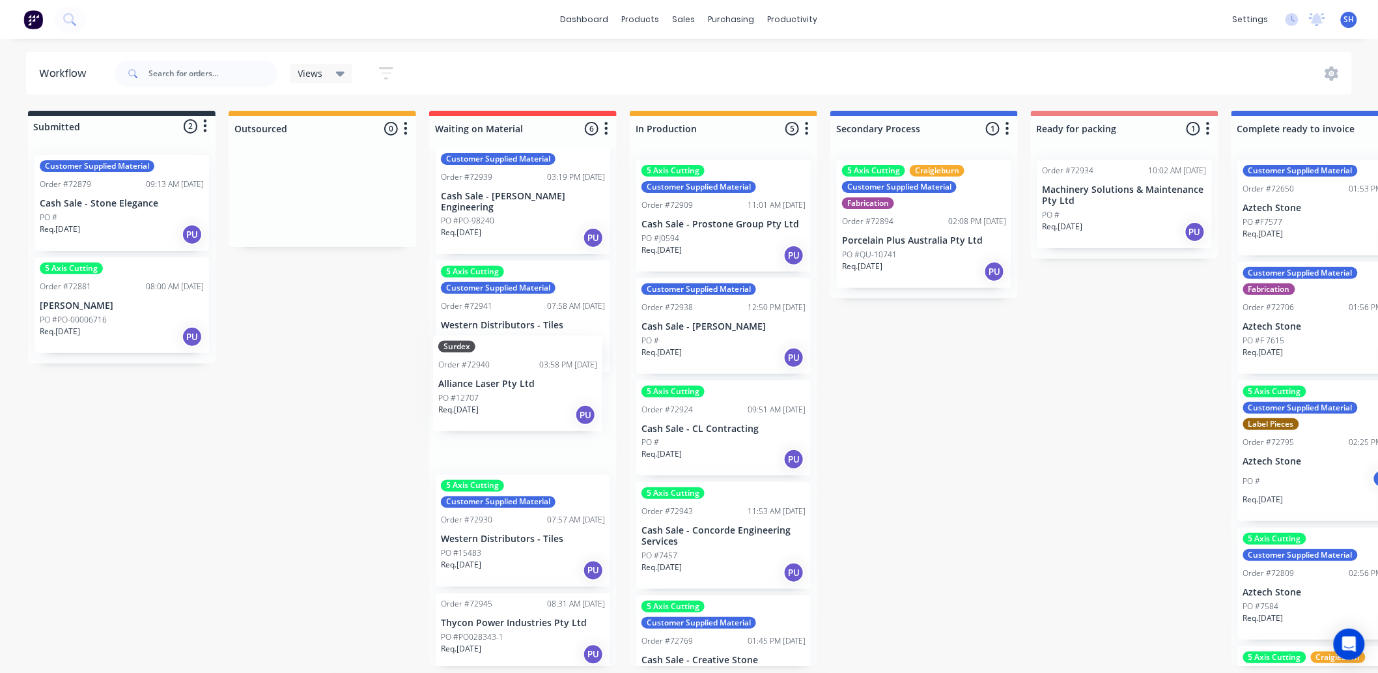
drag, startPoint x: 535, startPoint y: 621, endPoint x: 533, endPoint y: 378, distance: 243.5
click at [533, 378] on div "5 Axis Cutting Customer Supplied Material Order #72901 04:22 PM 24/09/25 Wester…" at bounding box center [522, 407] width 187 height 516
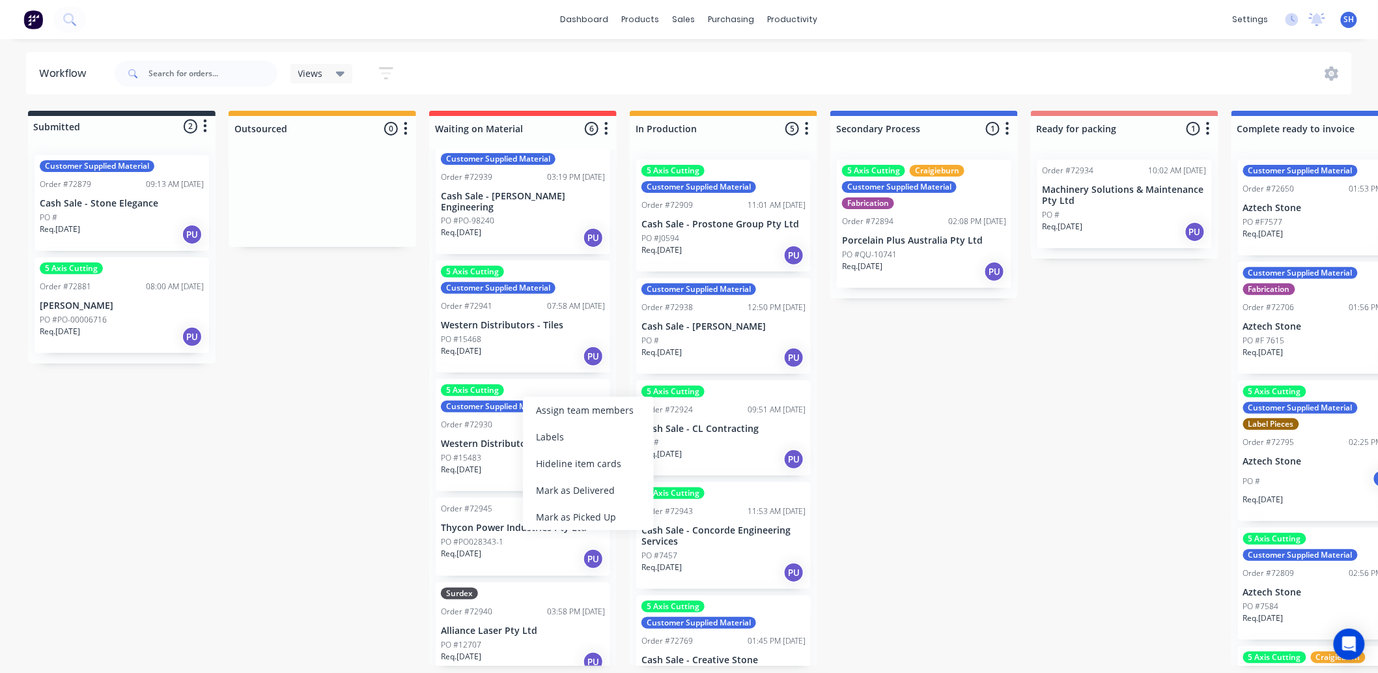
click at [496, 605] on div "Order #72940 03:58 PM 29/09/25" at bounding box center [523, 611] width 164 height 12
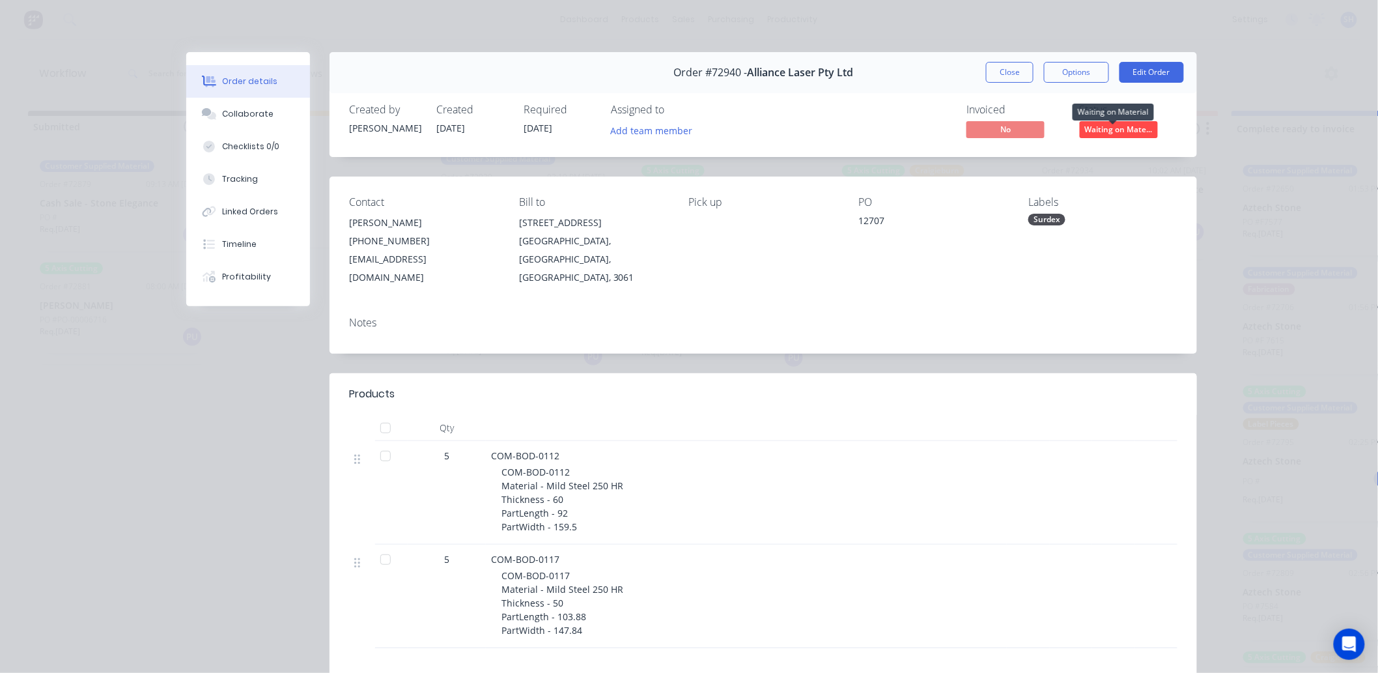
click at [1111, 128] on span "Waiting on Mate..." at bounding box center [1118, 129] width 78 height 16
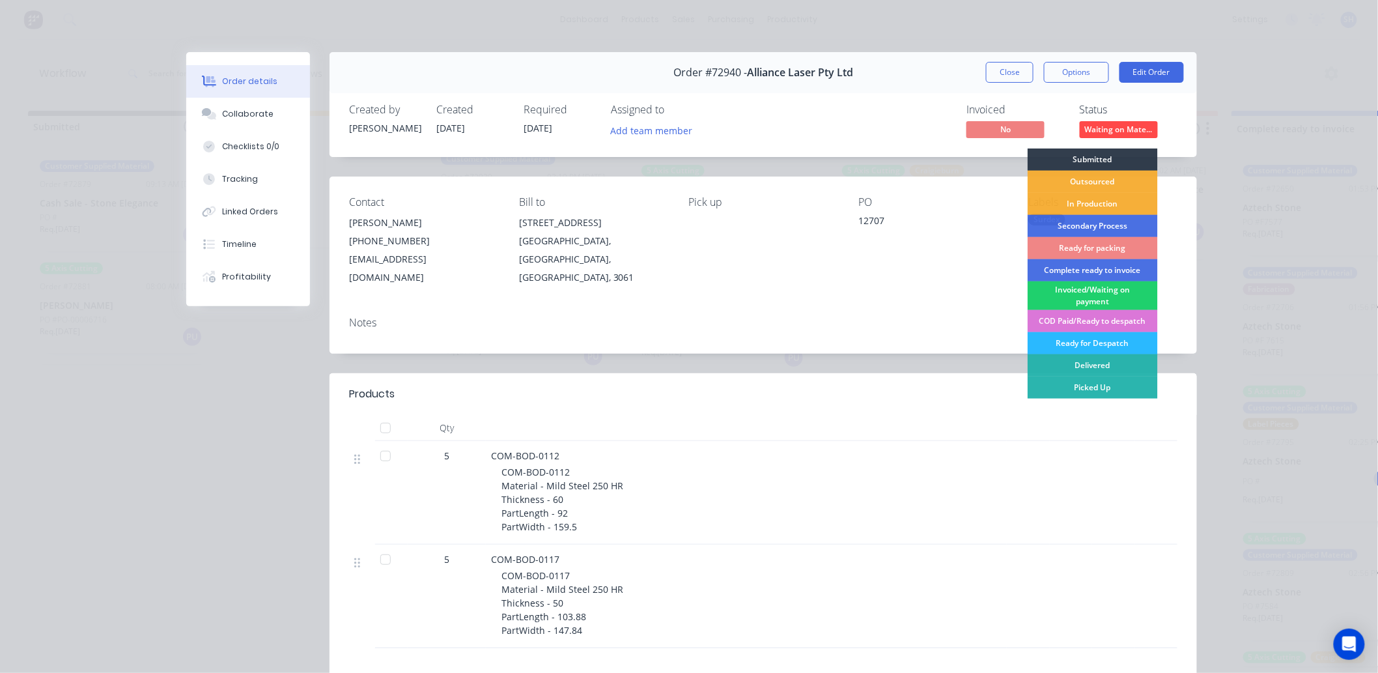
click at [966, 269] on div "PO 12707" at bounding box center [932, 241] width 149 height 90
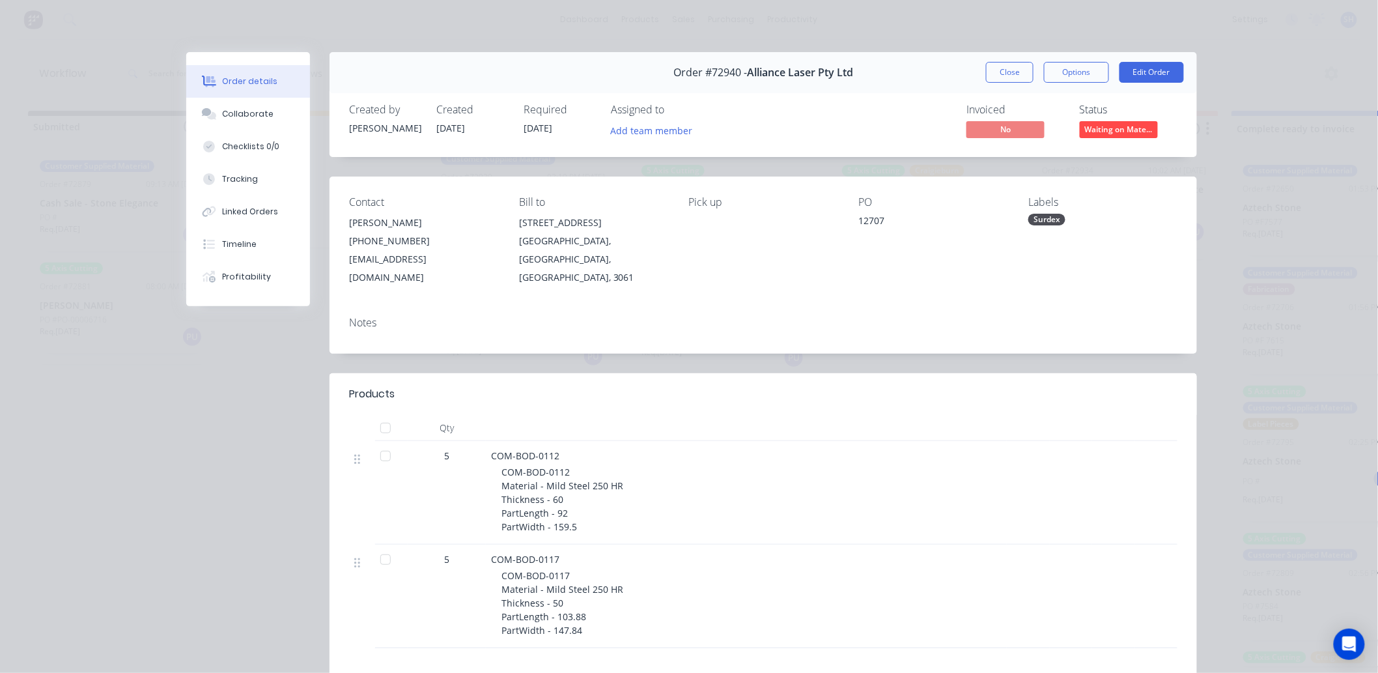
click at [1081, 217] on div "Surdex" at bounding box center [1102, 220] width 149 height 12
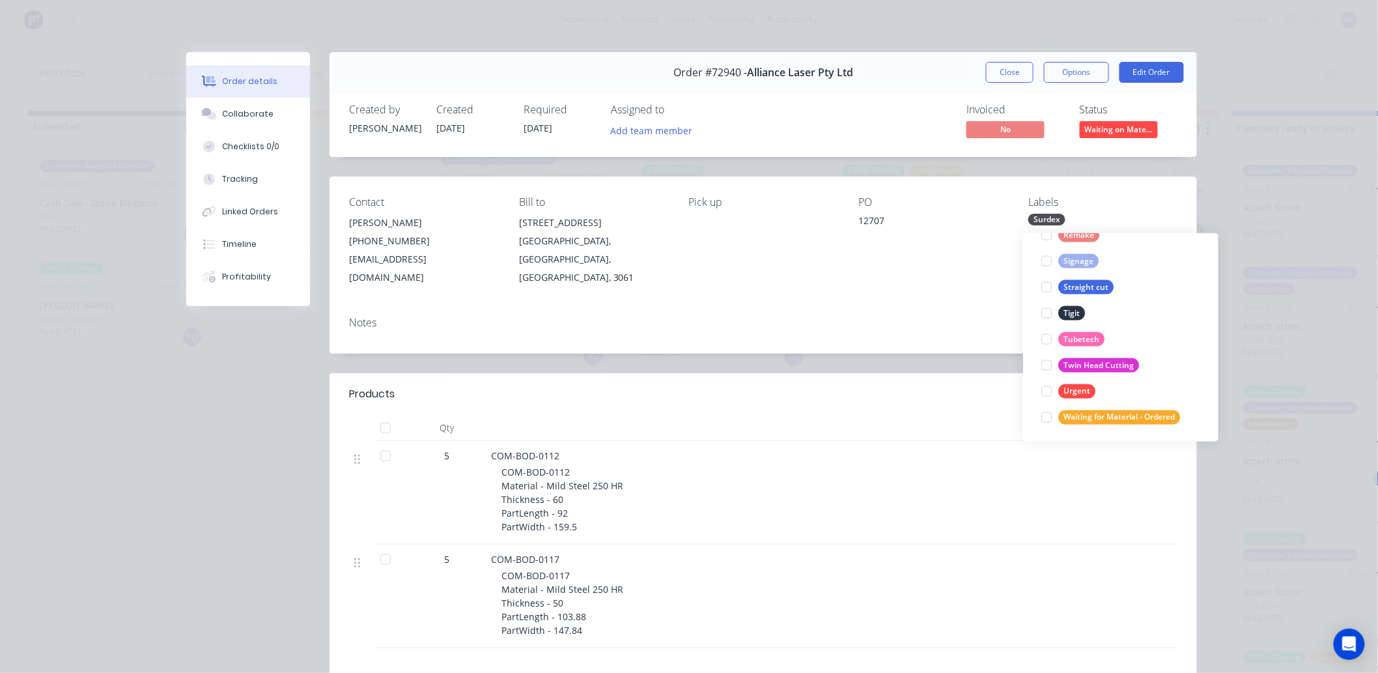
scroll to position [885, 0]
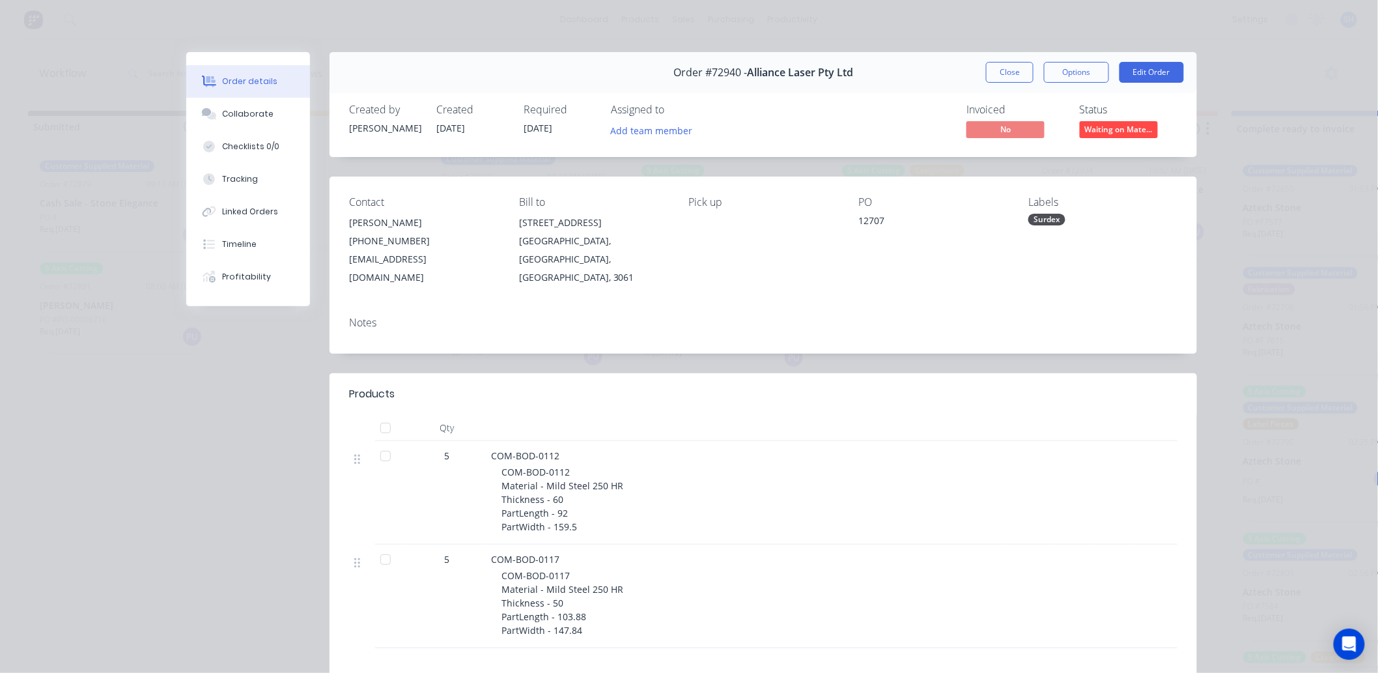
click at [973, 318] on div "Notes" at bounding box center [762, 330] width 867 height 48
drag, startPoint x: 1084, startPoint y: 275, endPoint x: 1070, endPoint y: 221, distance: 55.7
click at [1070, 221] on div "Surdex" at bounding box center [1102, 220] width 149 height 12
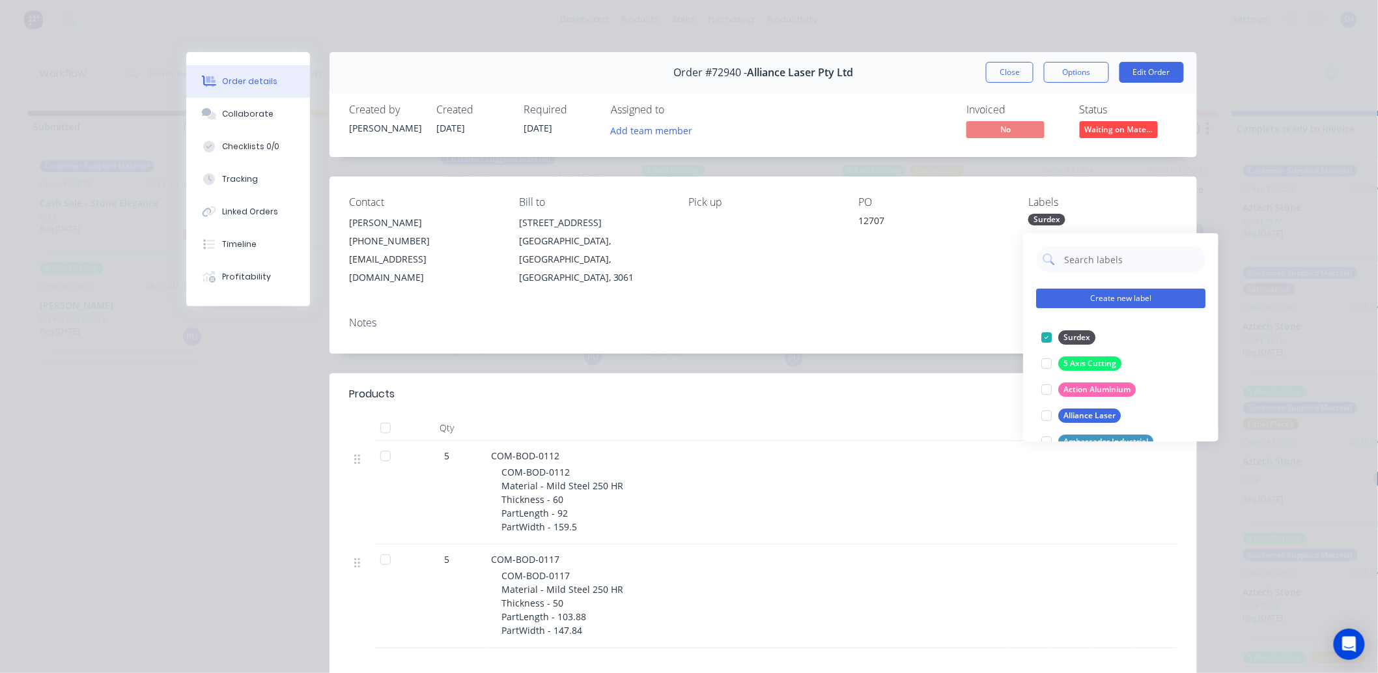
click at [1099, 288] on button "Create new label" at bounding box center [1120, 298] width 169 height 20
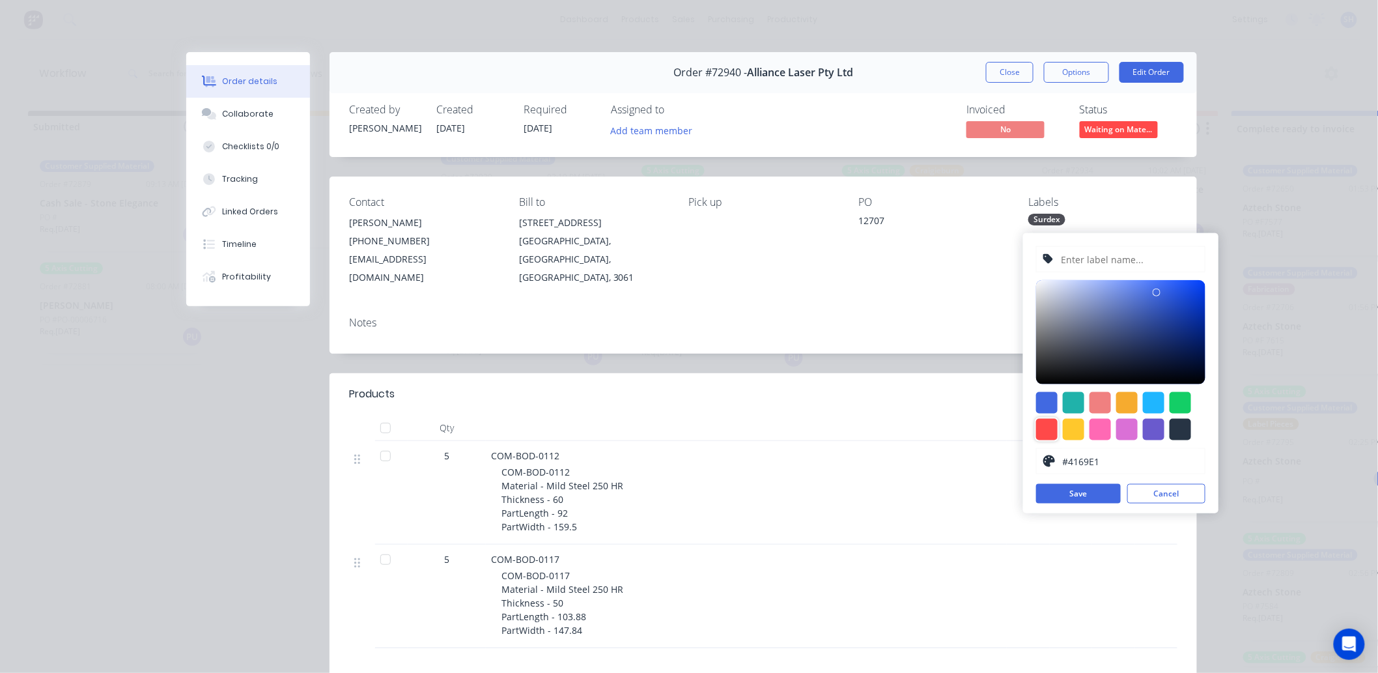
click at [1046, 434] on div at bounding box center [1046, 429] width 21 height 21
type input "#FF4949"
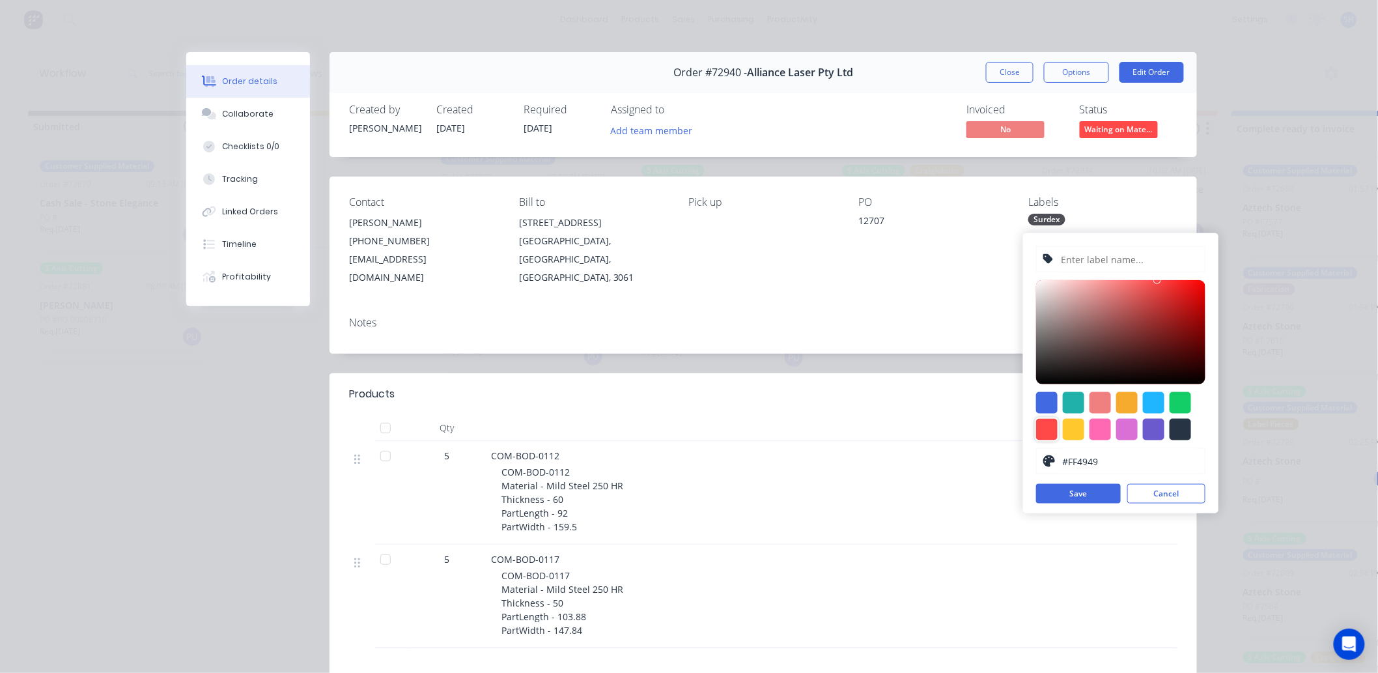
click at [1120, 250] on input "text" at bounding box center [1128, 259] width 139 height 25
type input "Waiting on confirmation"
type input "#E41B1B"
drag, startPoint x: 1157, startPoint y: 279, endPoint x: 1185, endPoint y: 288, distance: 29.4
click at [1185, 288] on div at bounding box center [1185, 291] width 8 height 8
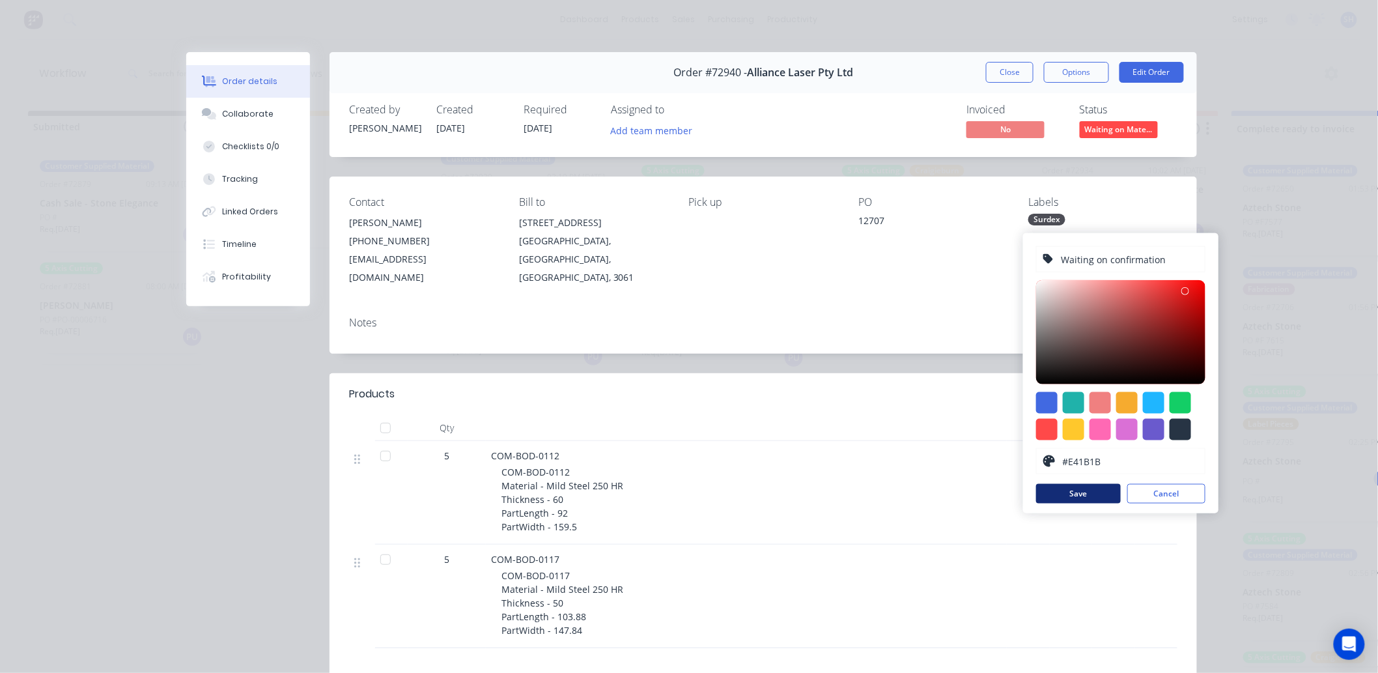
click at [1096, 485] on button "Save" at bounding box center [1078, 494] width 85 height 20
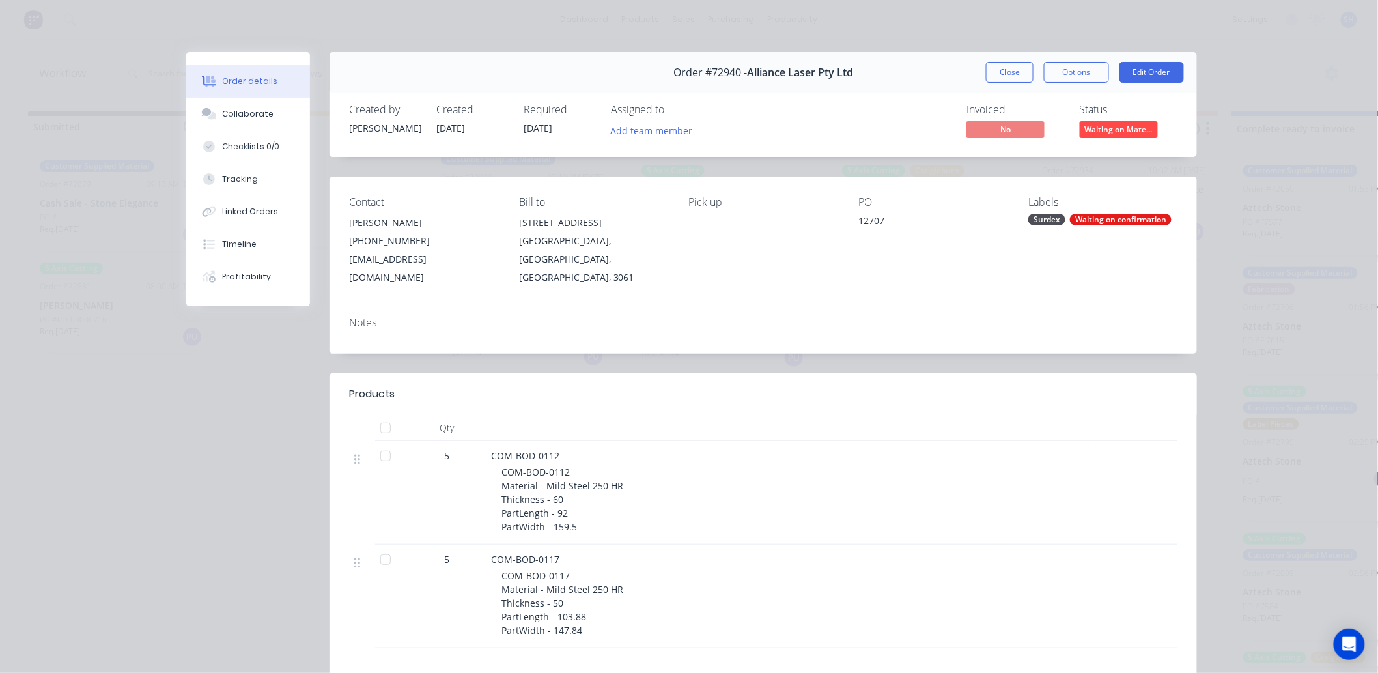
click at [919, 316] on div "Notes" at bounding box center [763, 322] width 828 height 12
click at [1008, 68] on button "Close" at bounding box center [1010, 72] width 48 height 21
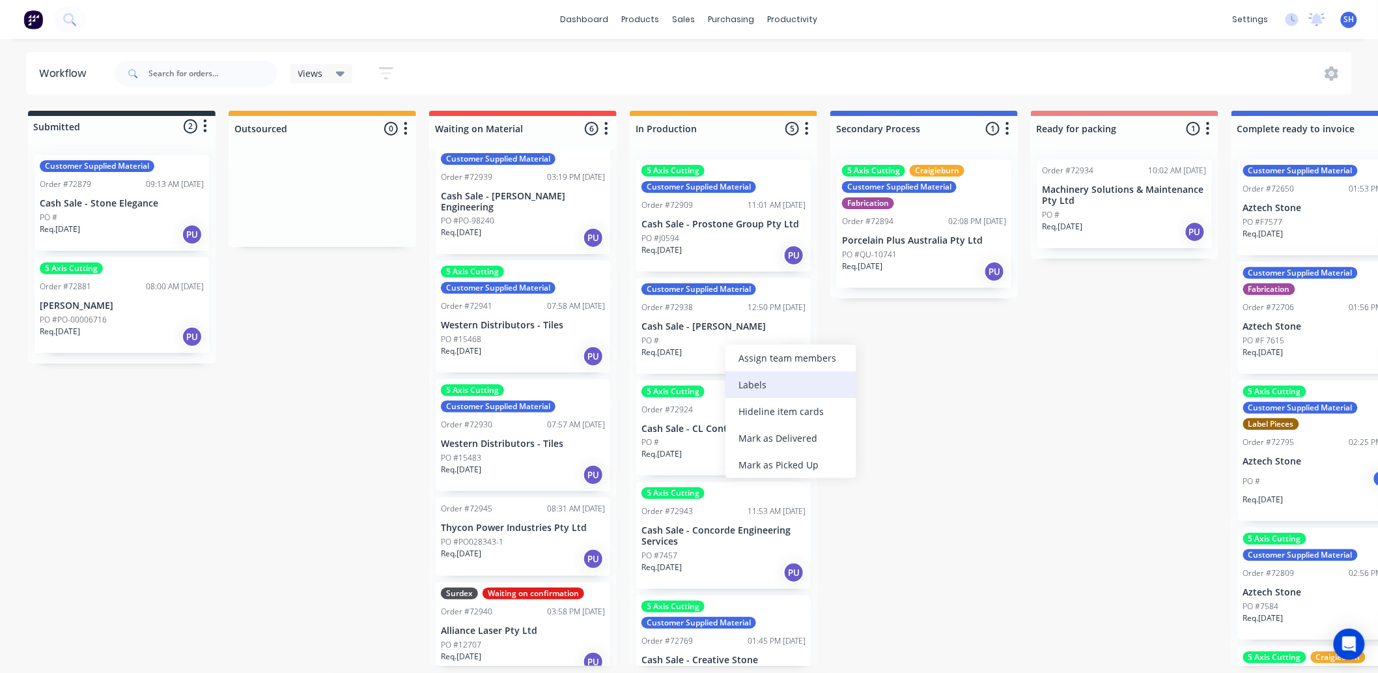
click at [756, 380] on div "Labels" at bounding box center [790, 384] width 131 height 27
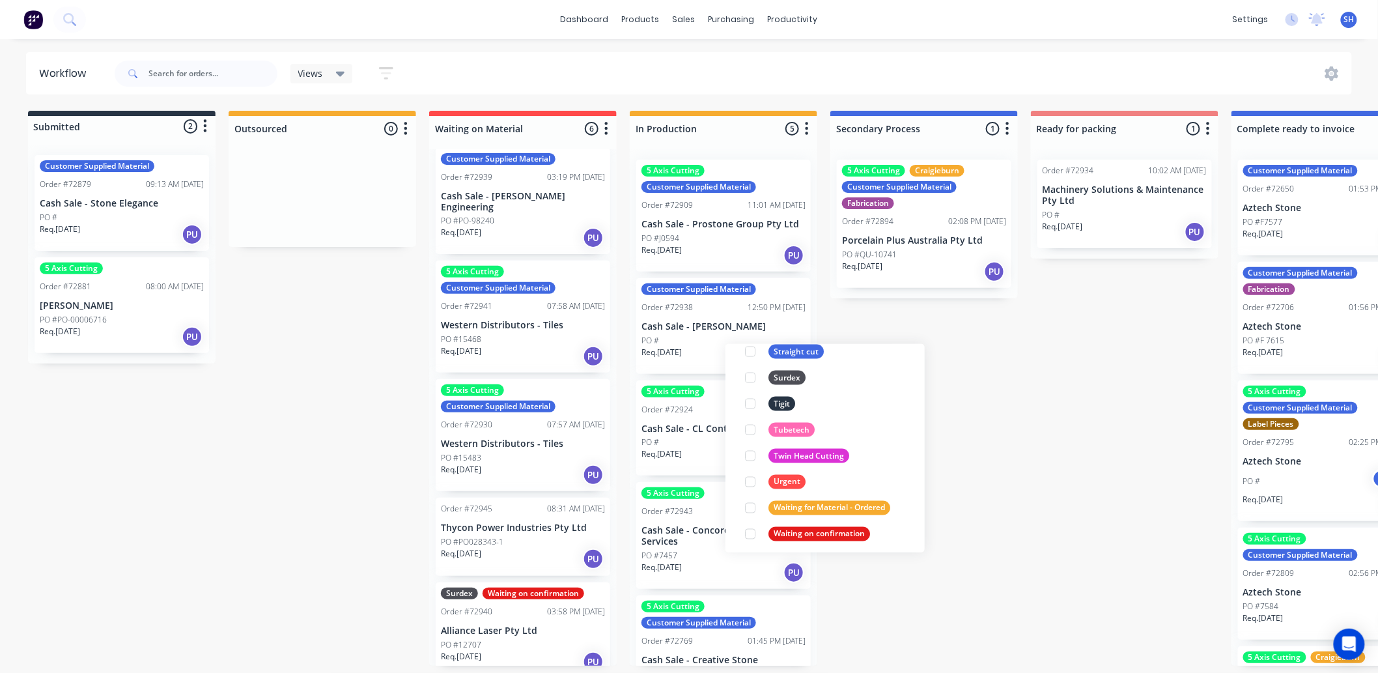
scroll to position [911, 0]
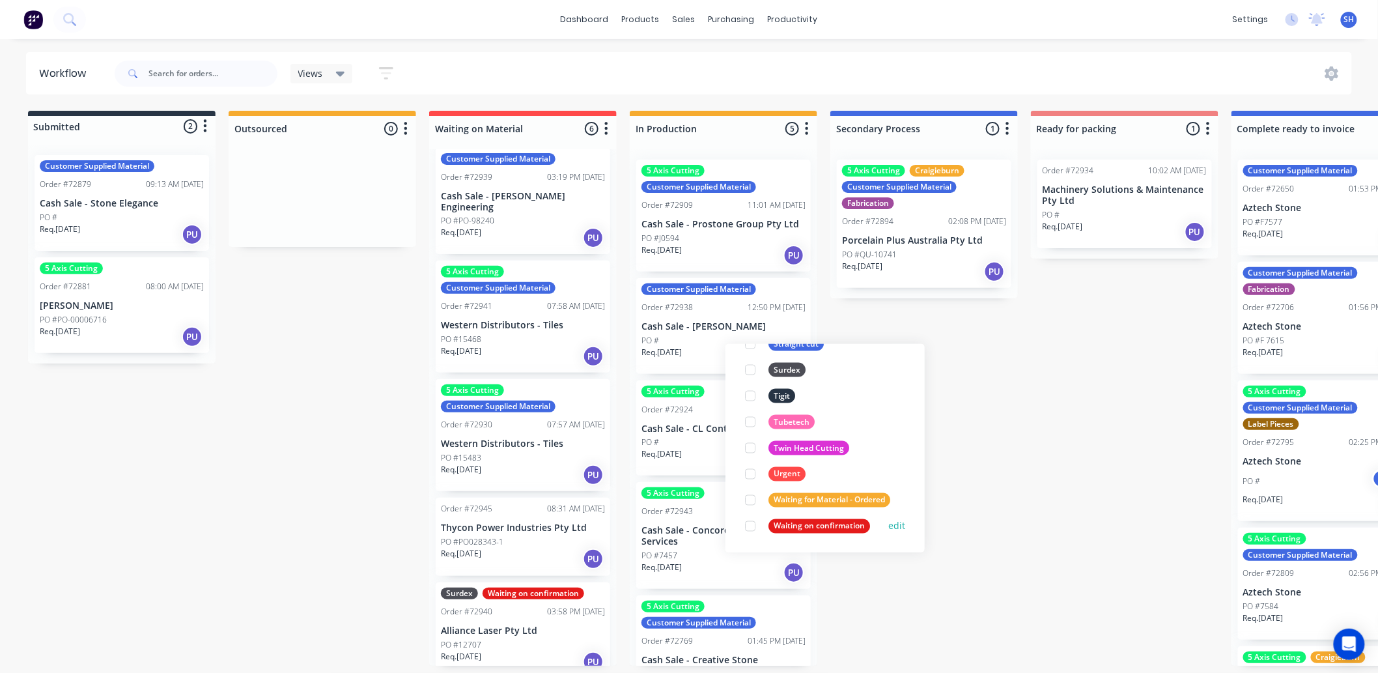
click at [753, 523] on div at bounding box center [750, 526] width 26 height 26
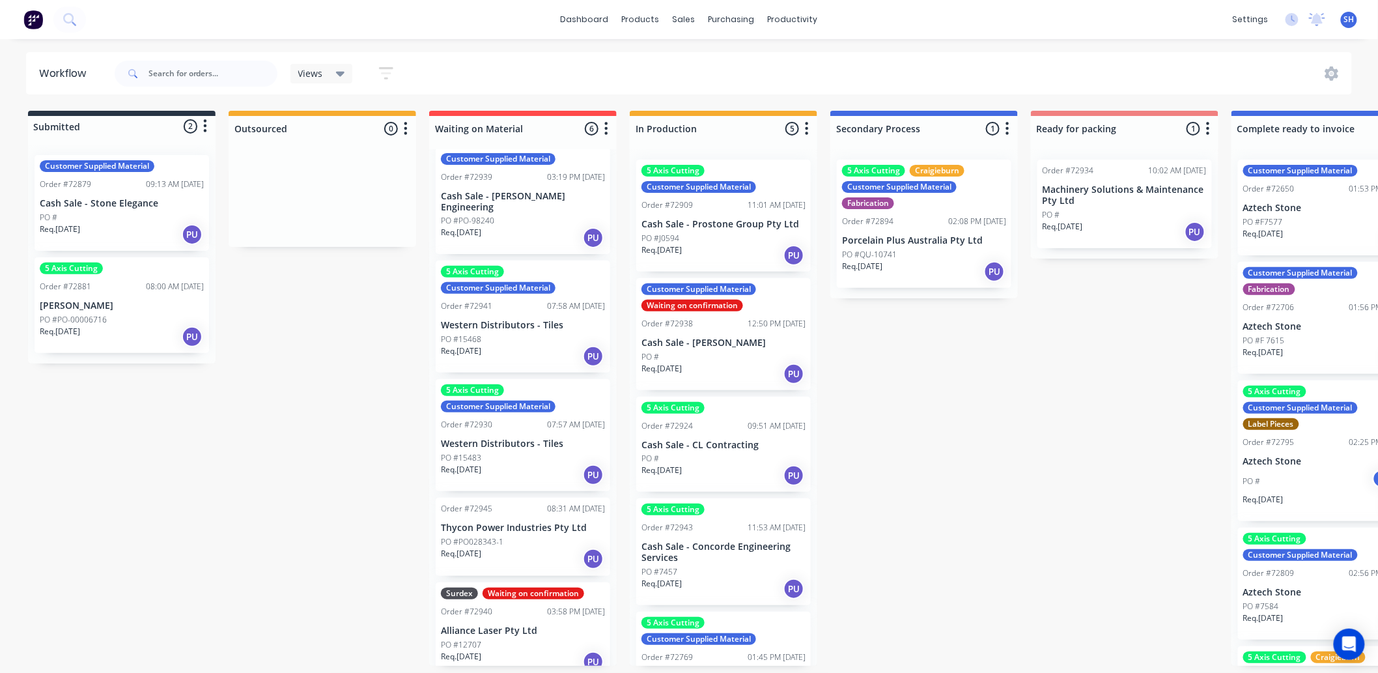
click at [972, 484] on div "Submitted 2 Status colour #273444 hex #273444 Save Cancel Summaries Total order…" at bounding box center [1170, 388] width 2360 height 555
click at [484, 625] on p "Alliance Laser Pty Ltd" at bounding box center [523, 630] width 164 height 11
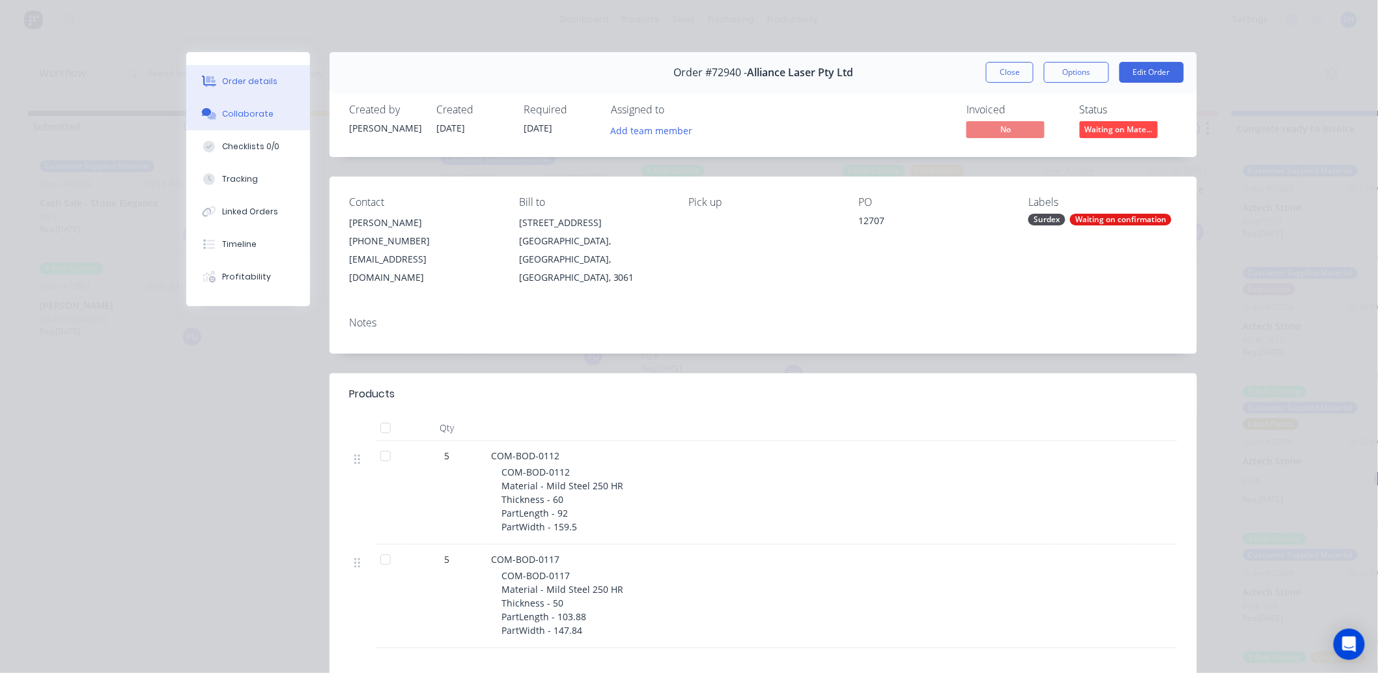
click at [260, 116] on div "Collaborate" at bounding box center [248, 114] width 51 height 12
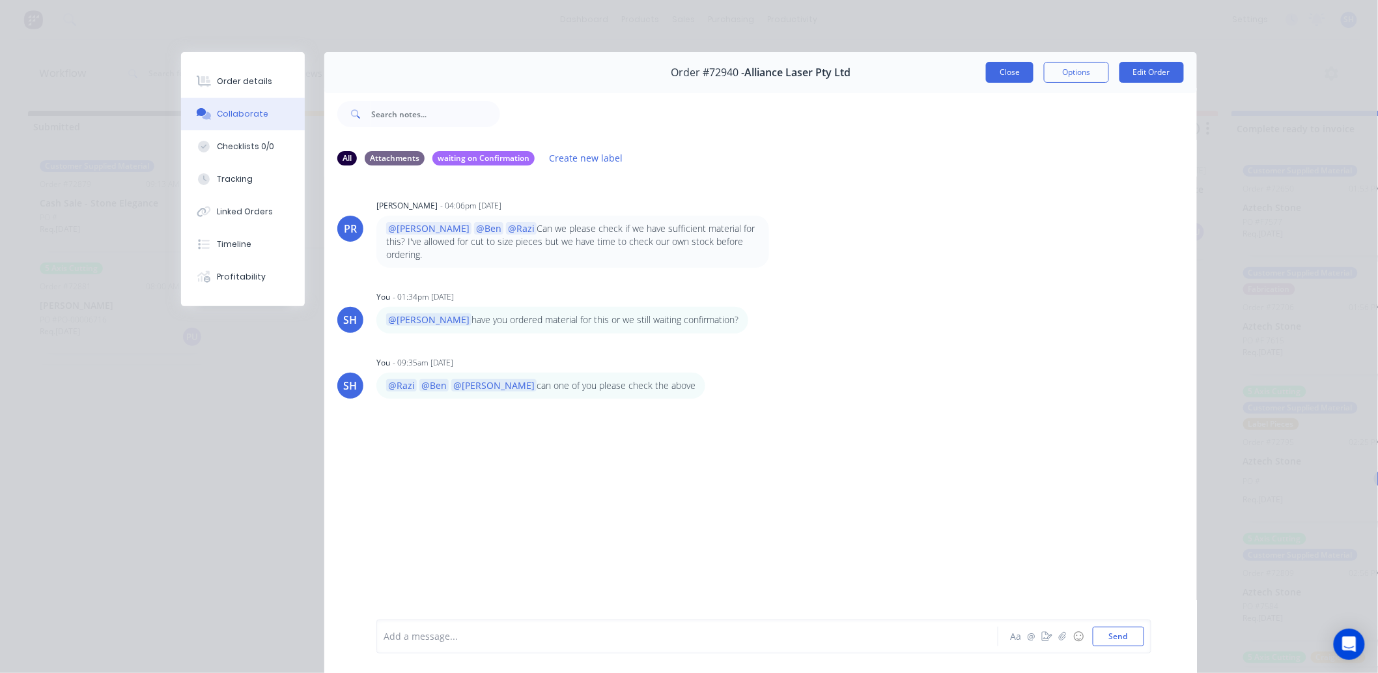
click at [986, 76] on button "Close" at bounding box center [1010, 72] width 48 height 21
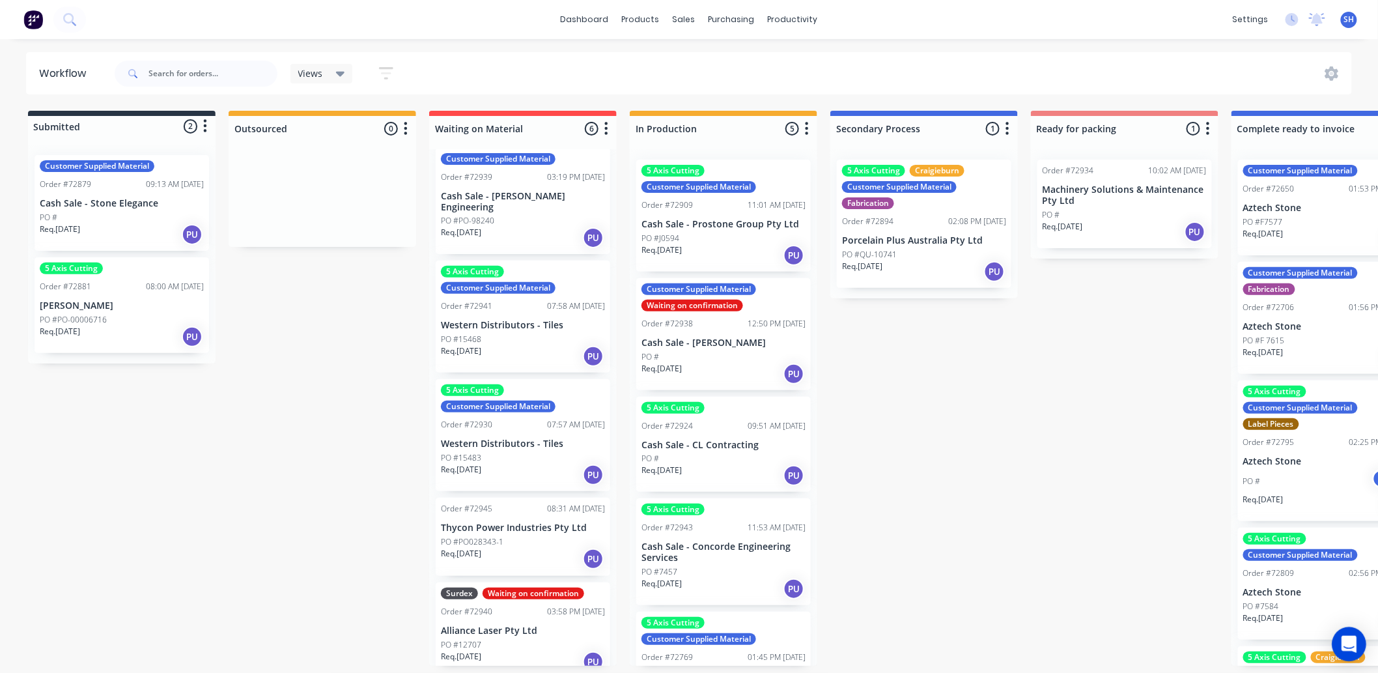
click at [1355, 645] on icon "Open Intercom Messenger" at bounding box center [1348, 643] width 17 height 17
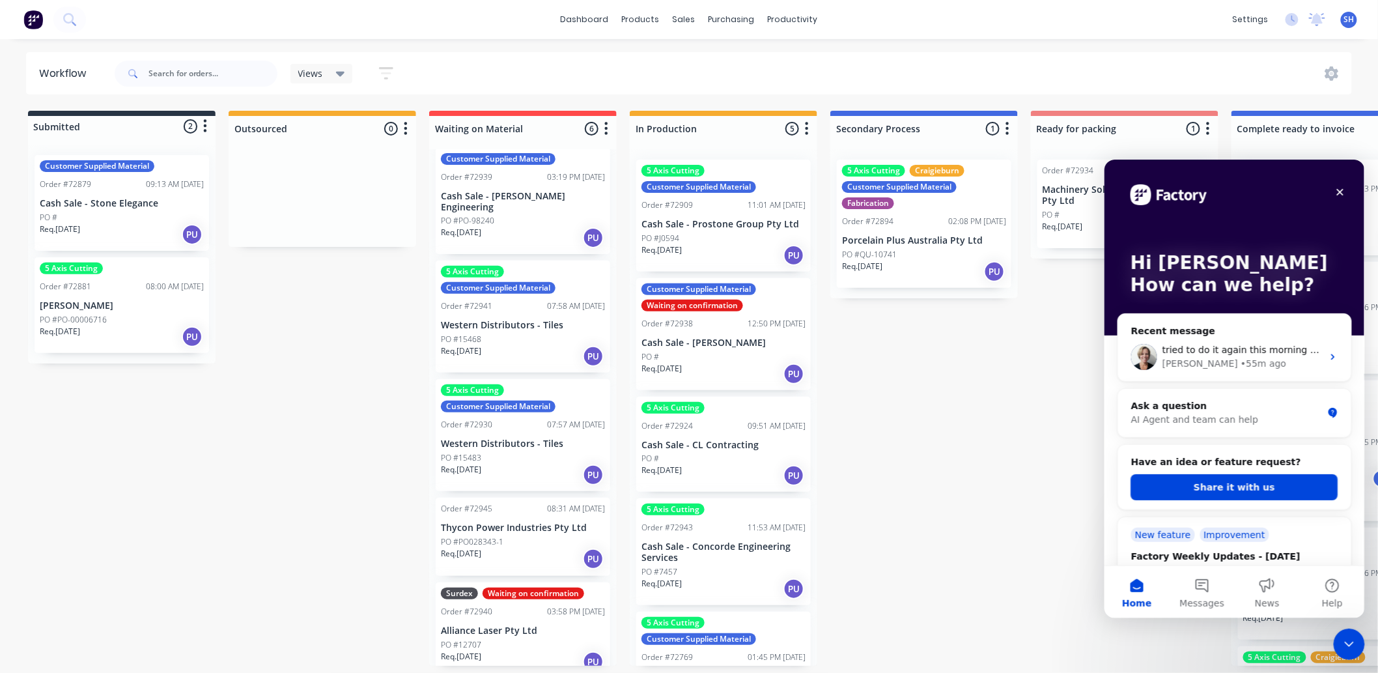
click at [1355, 643] on icon "Close Intercom Messenger" at bounding box center [1348, 643] width 16 height 16
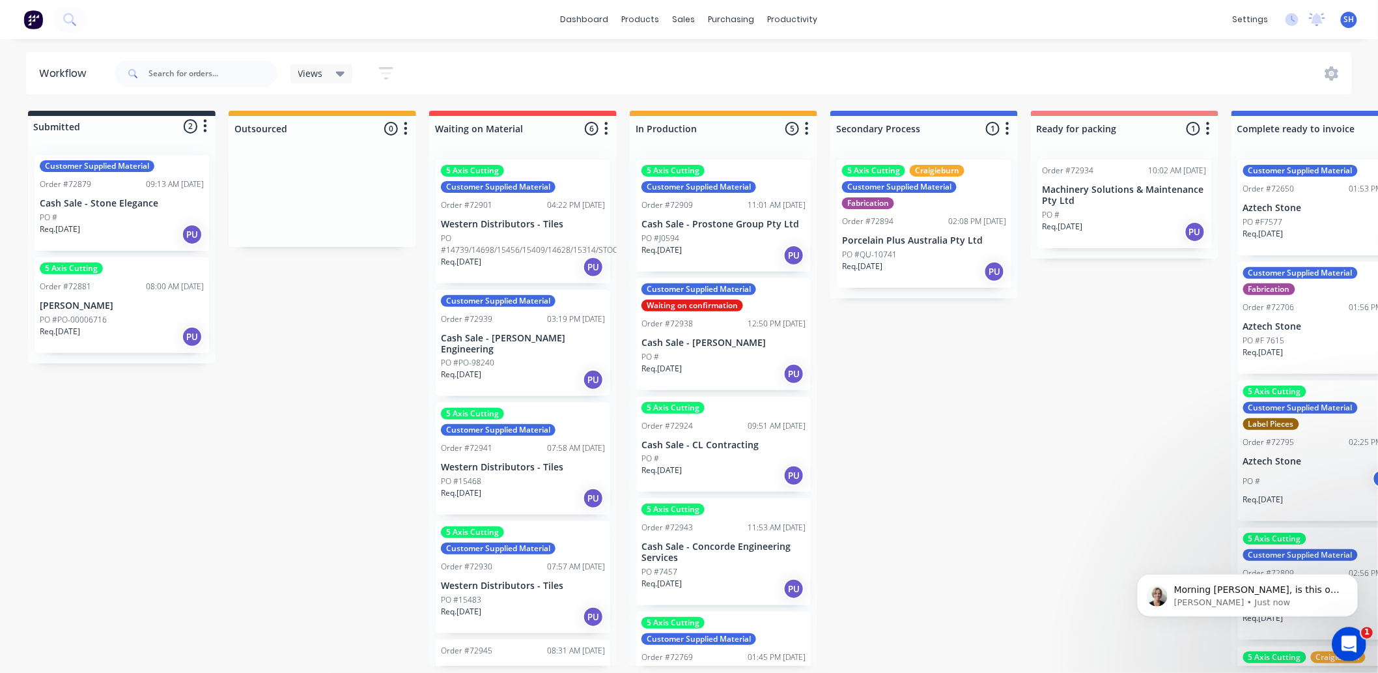
click at [1350, 649] on icon "Open Intercom Messenger" at bounding box center [1346, 642] width 21 height 21
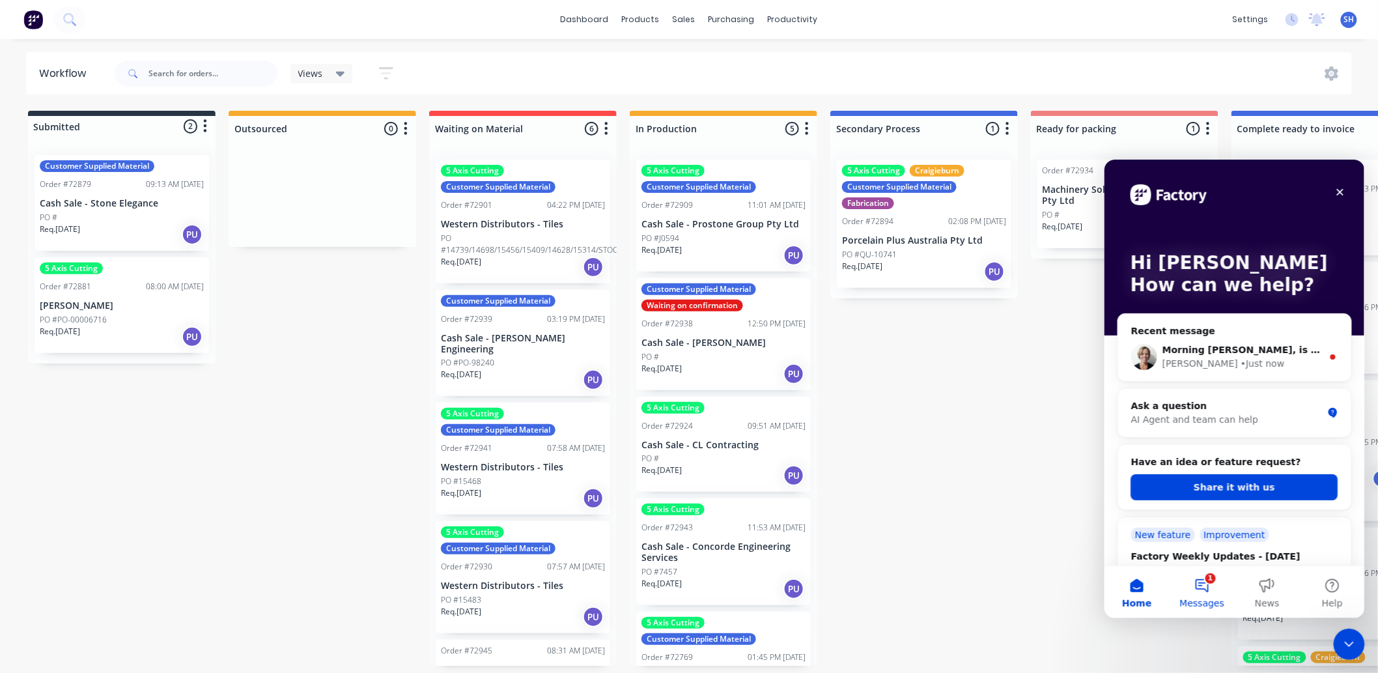
click at [1210, 594] on button "1 Messages" at bounding box center [1201, 591] width 65 height 52
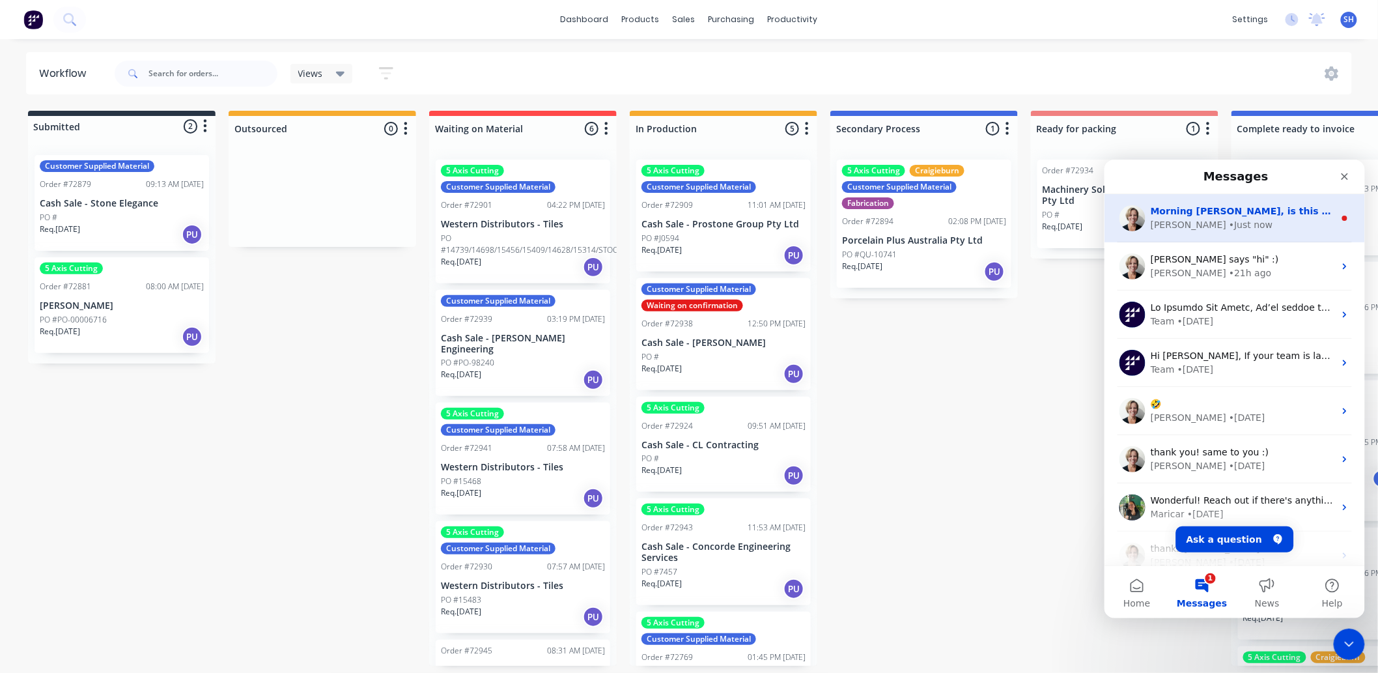
click at [1219, 218] on div "Cathy • Just now" at bounding box center [1242, 224] width 184 height 14
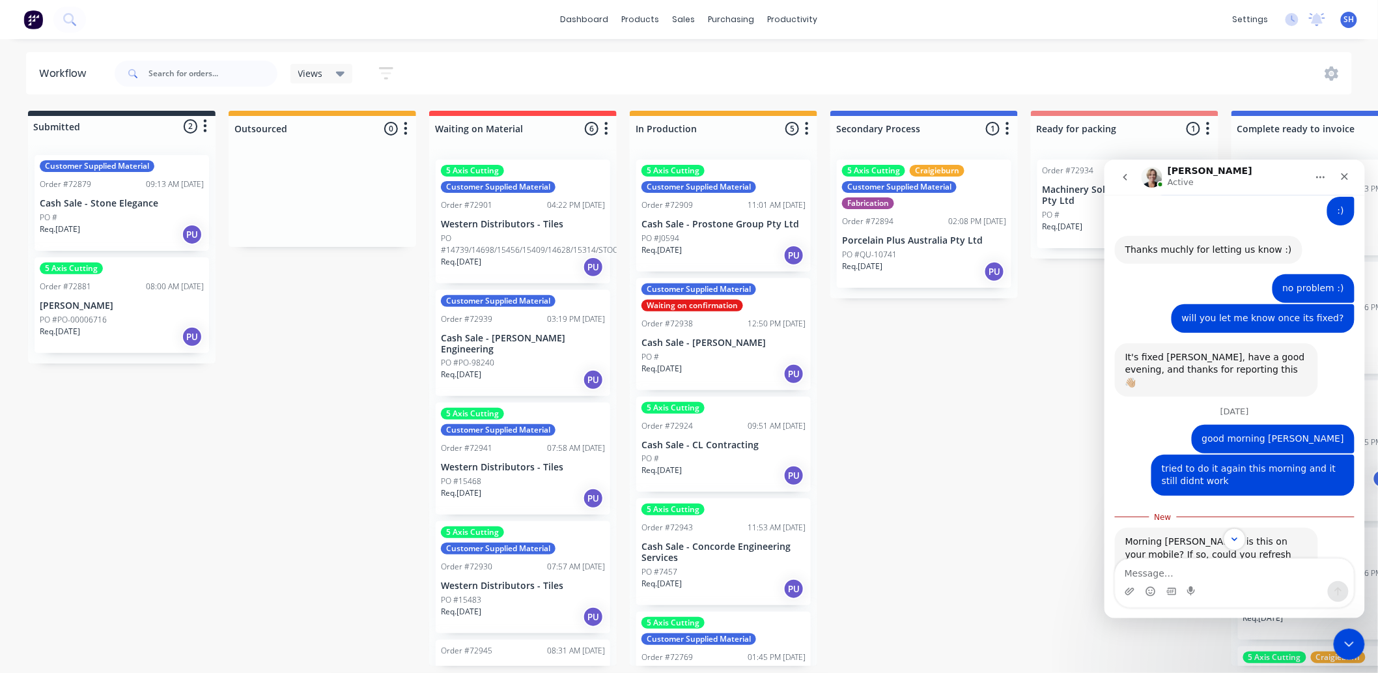
scroll to position [1068, 0]
click at [1240, 578] on textarea "Message…" at bounding box center [1234, 569] width 238 height 22
click at [1209, 577] on textarea "Message…" at bounding box center [1234, 569] width 238 height 22
click at [1208, 563] on textarea "Message…" at bounding box center [1234, 569] width 238 height 22
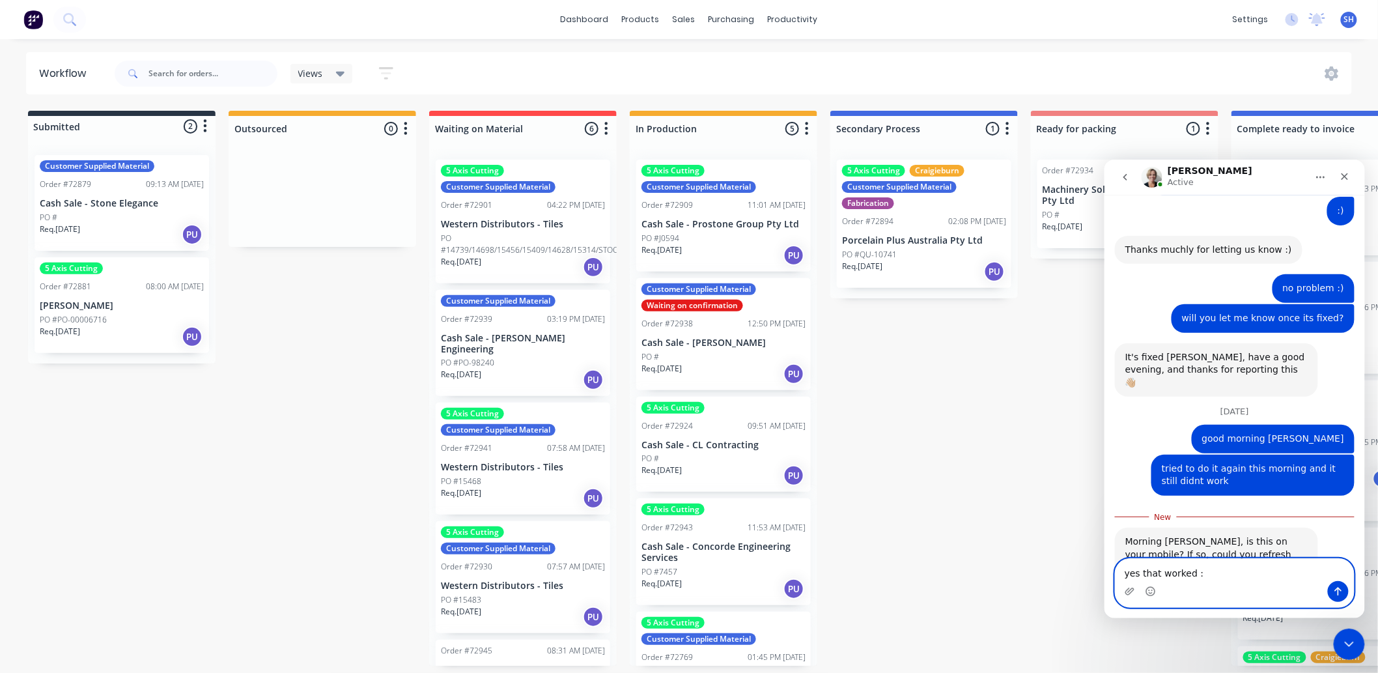
type textarea "yes that worked :)"
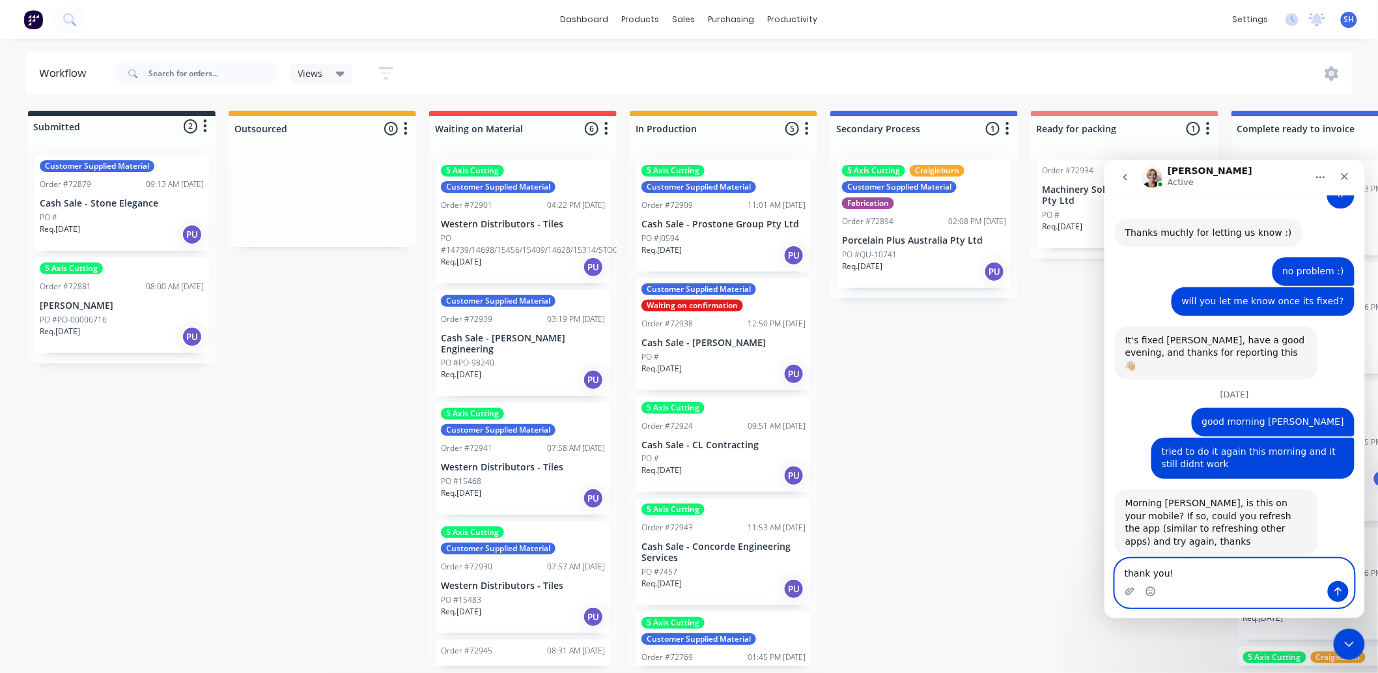
type textarea "thank you!!"
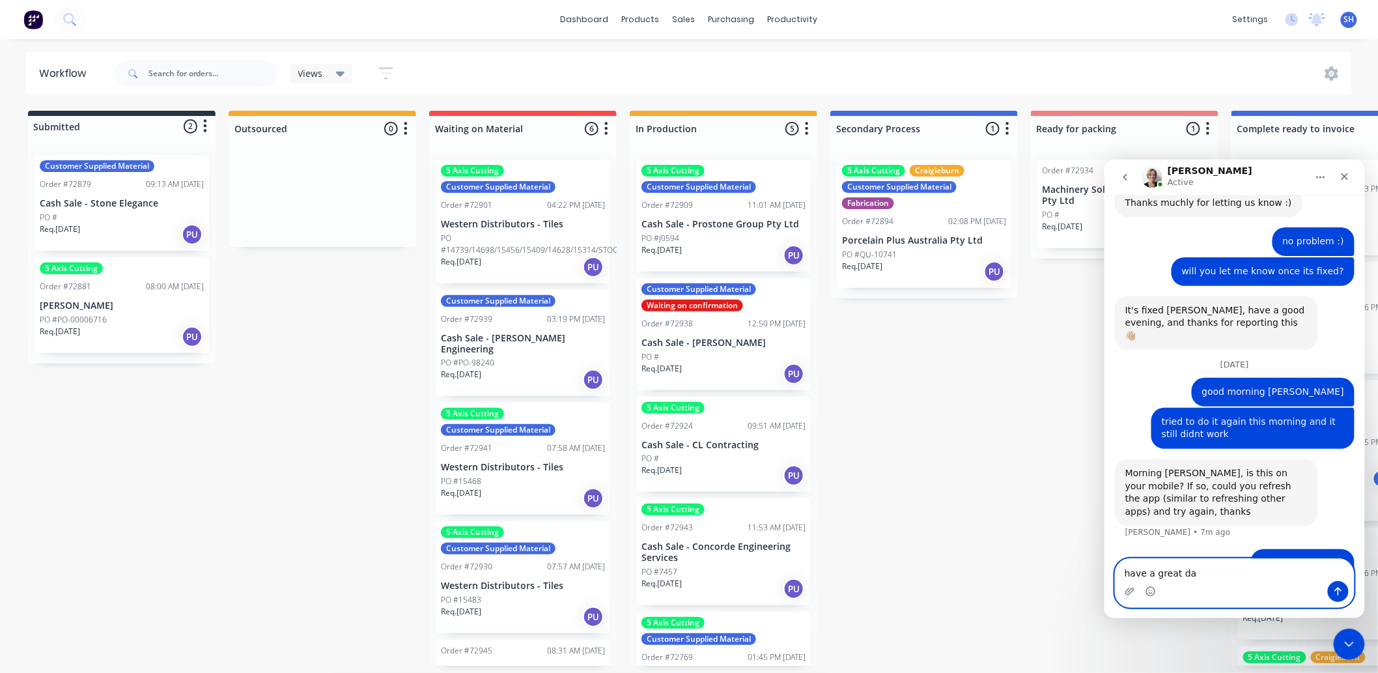
type textarea "have a great day"
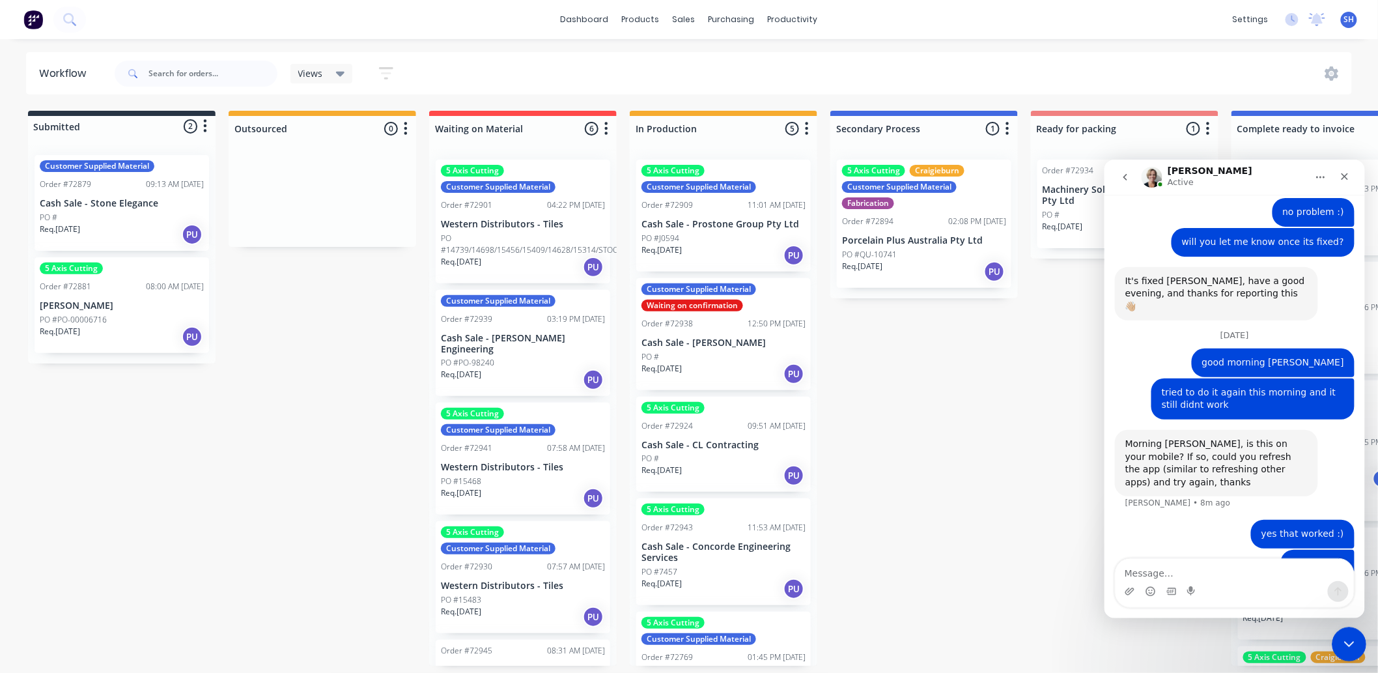
click at [1339, 648] on icon "Close Intercom Messenger" at bounding box center [1347, 642] width 16 height 16
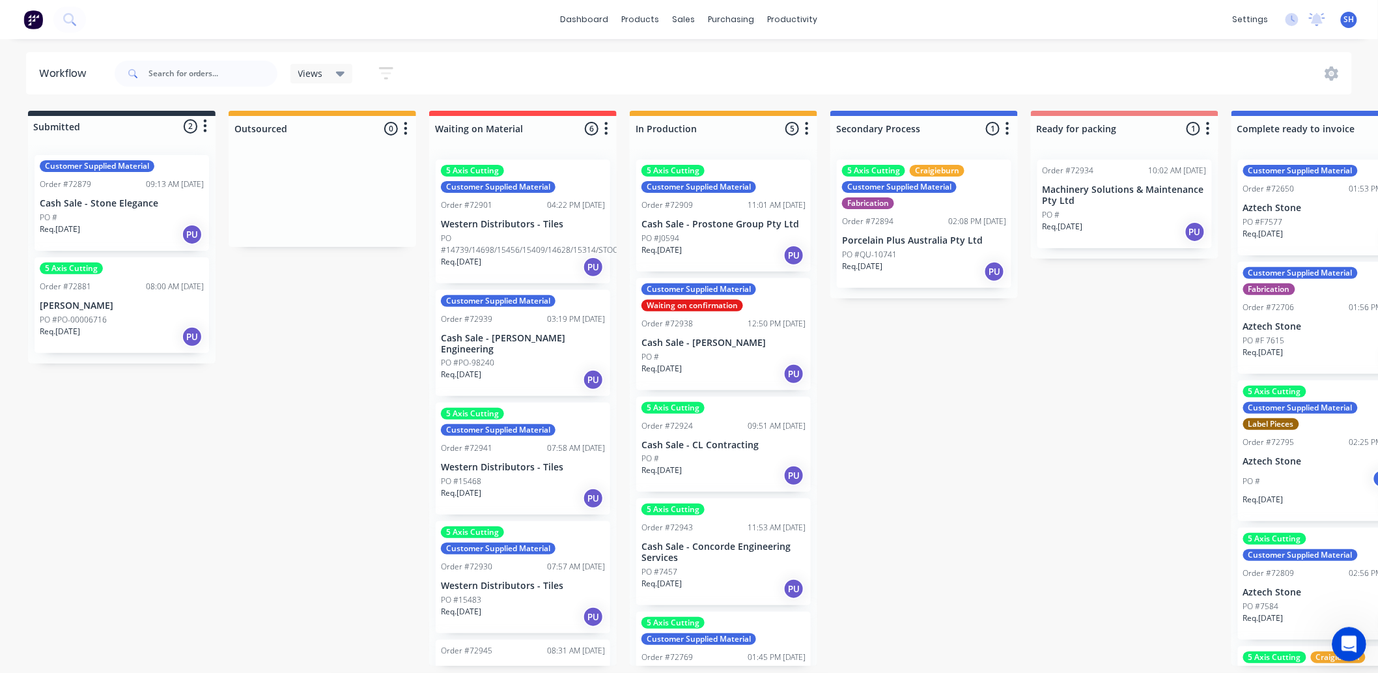
click at [1343, 648] on icon "Open Intercom Messenger" at bounding box center [1346, 642] width 21 height 21
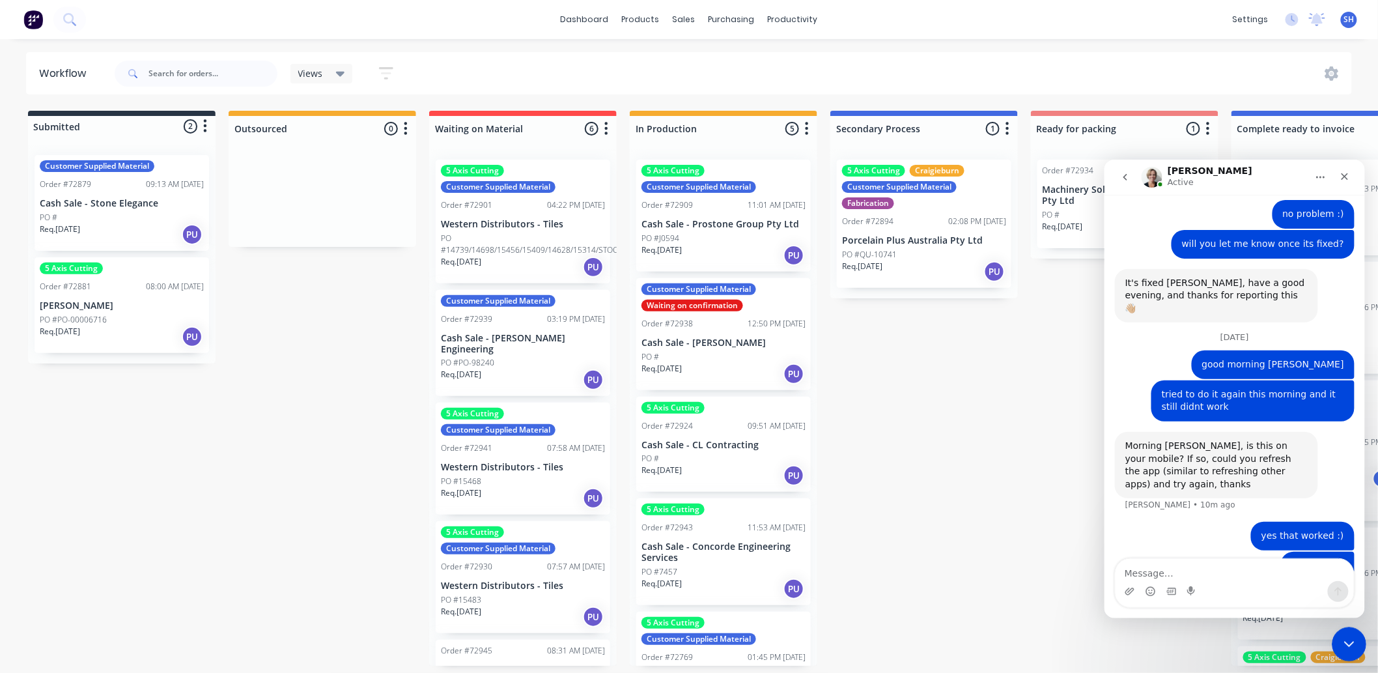
click at [1343, 649] on icon "Close Intercom Messenger" at bounding box center [1347, 642] width 16 height 16
